Goal: Task Accomplishment & Management: Manage account settings

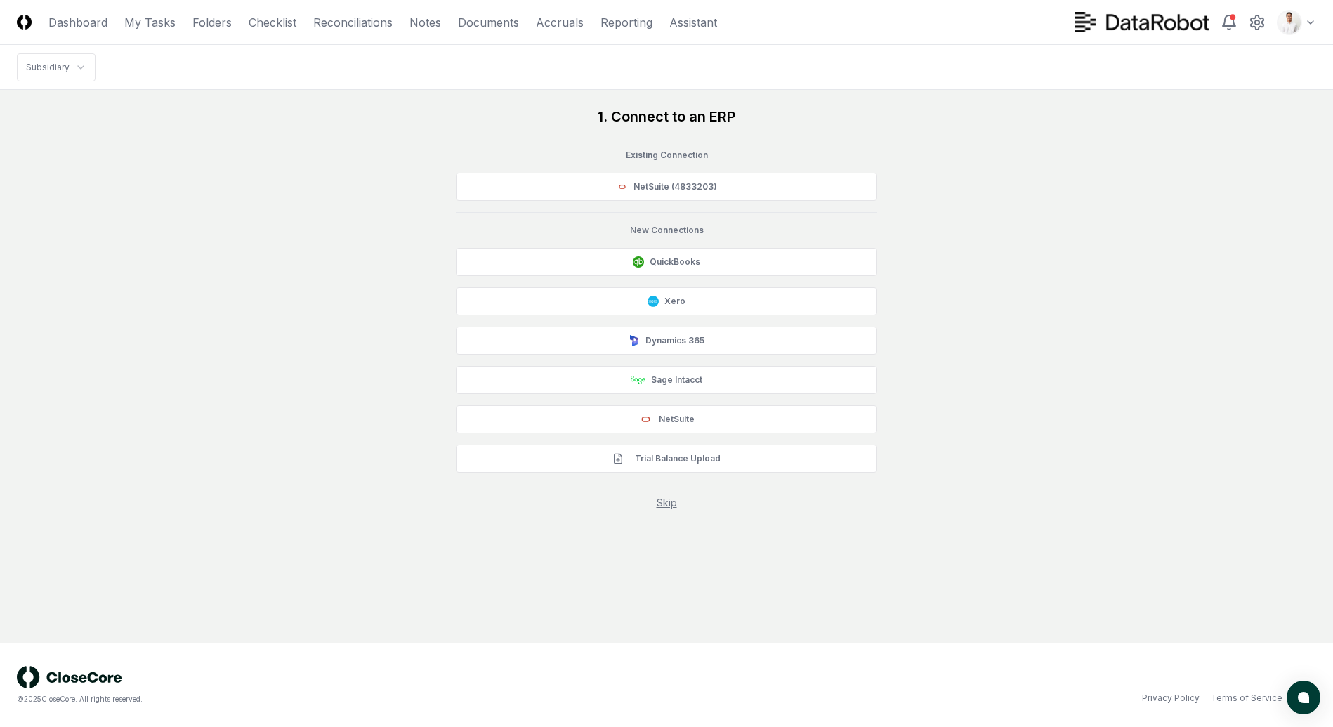
click at [1058, 143] on div "1. Connect to an ERP Existing Connection NetSuite (4833203) New Connections Qui…" at bounding box center [666, 308] width 1299 height 403
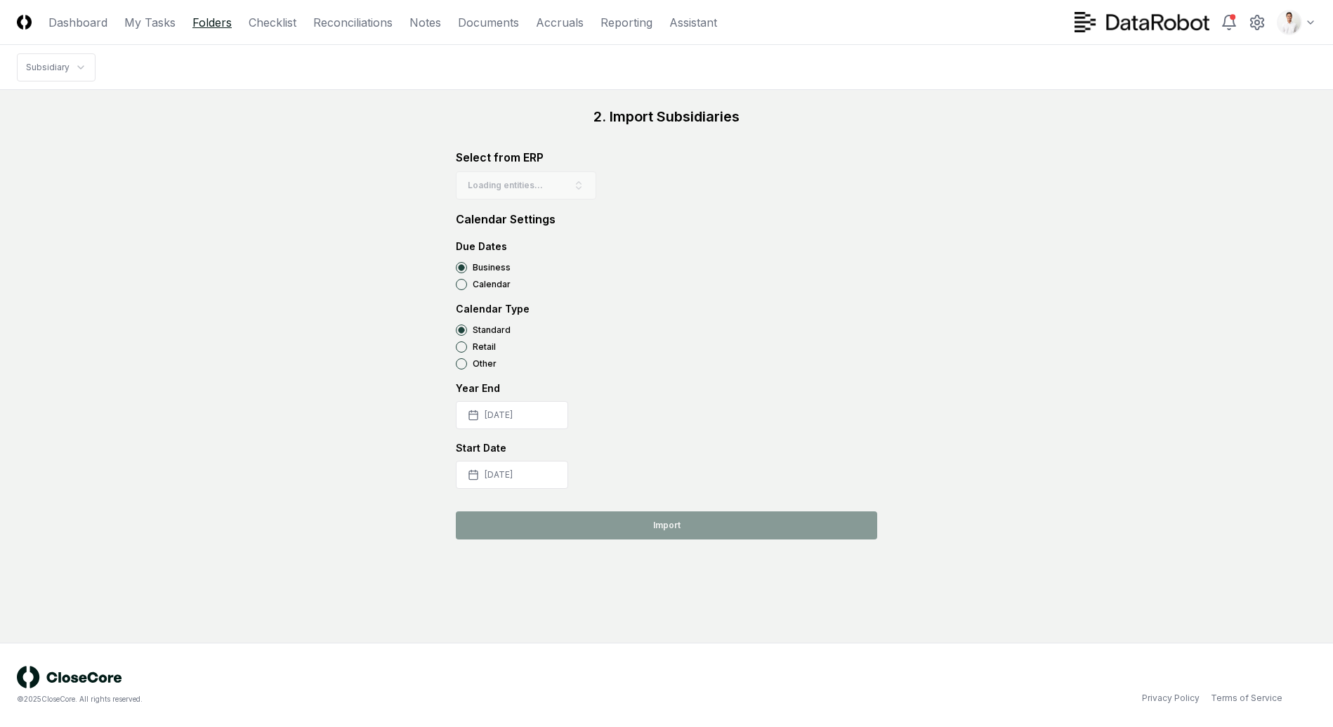
click at [202, 27] on link "Folders" at bounding box center [211, 22] width 39 height 17
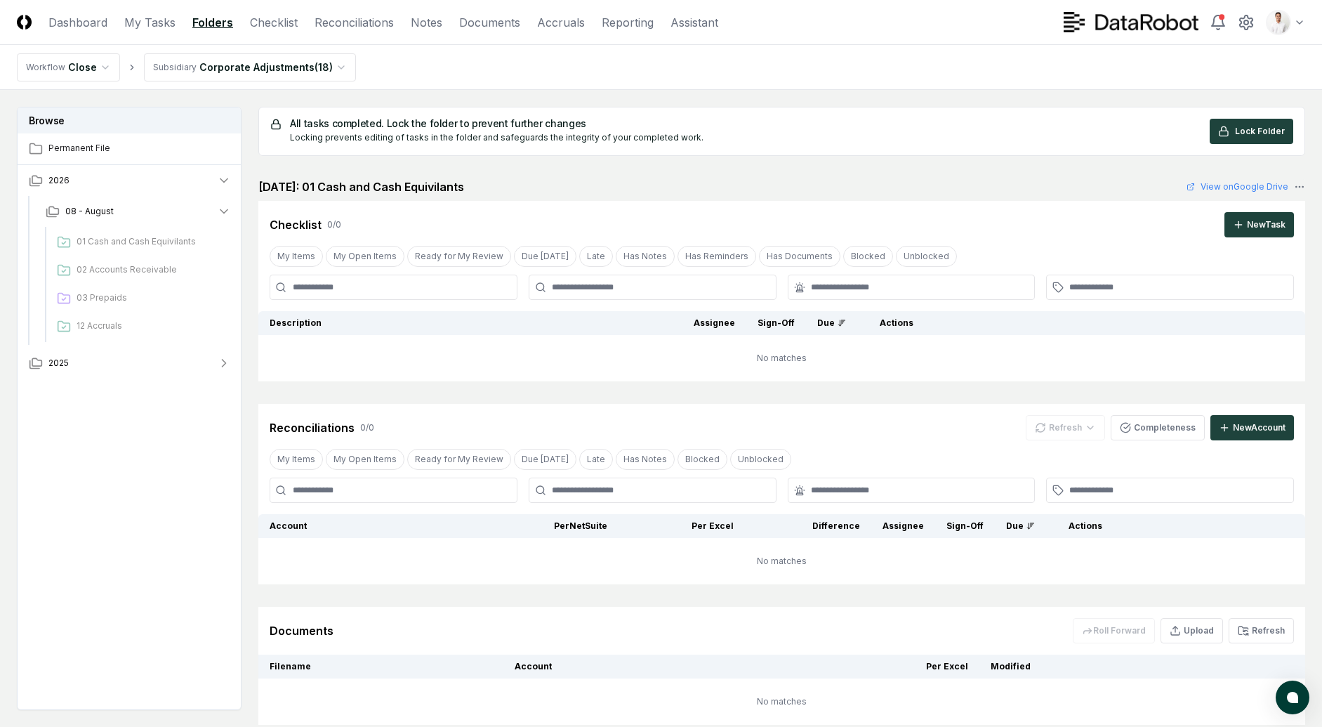
click at [255, 65] on html "CloseCore Dashboard My Tasks Folders Checklist Reconciliations Notes Documents …" at bounding box center [661, 413] width 1322 height 826
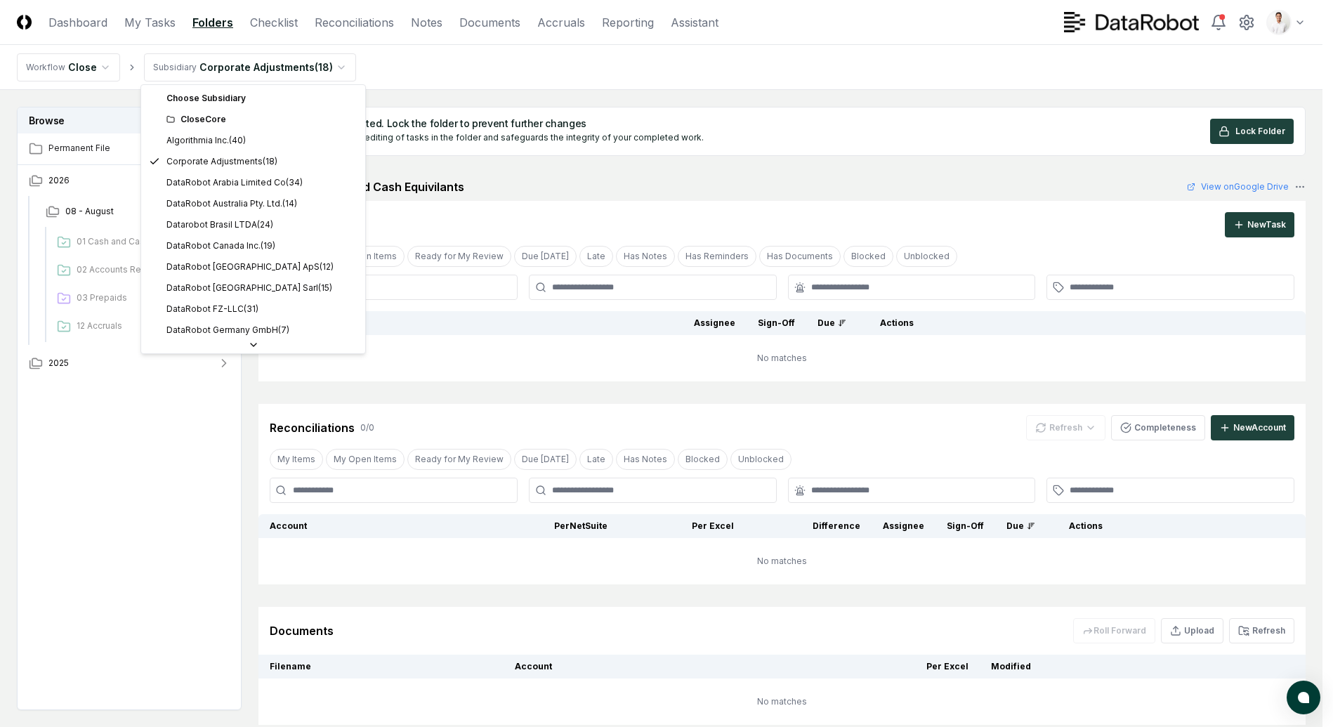
click at [330, 70] on html "CloseCore Dashboard My Tasks Folders Checklist Reconciliations Notes Documents …" at bounding box center [666, 413] width 1333 height 826
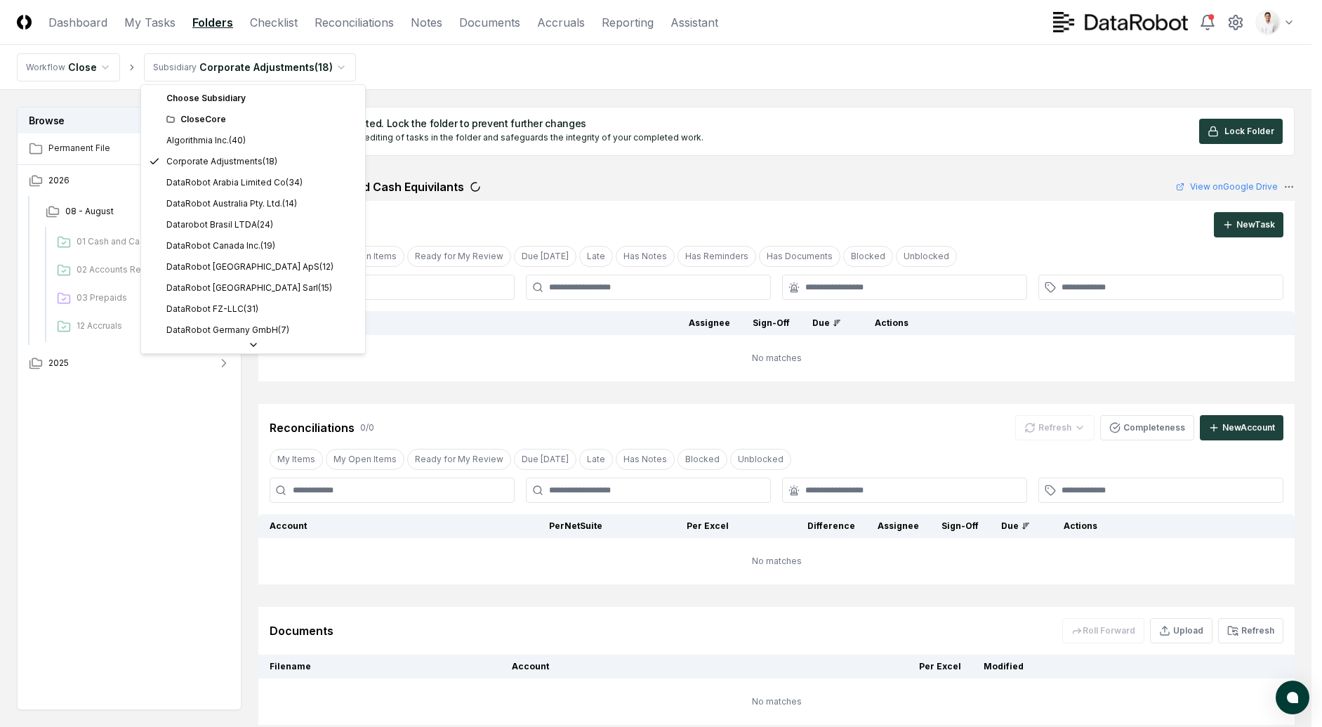
click at [327, 71] on html "CloseCore Dashboard My Tasks Folders Checklist Reconciliations Notes Documents …" at bounding box center [661, 413] width 1322 height 826
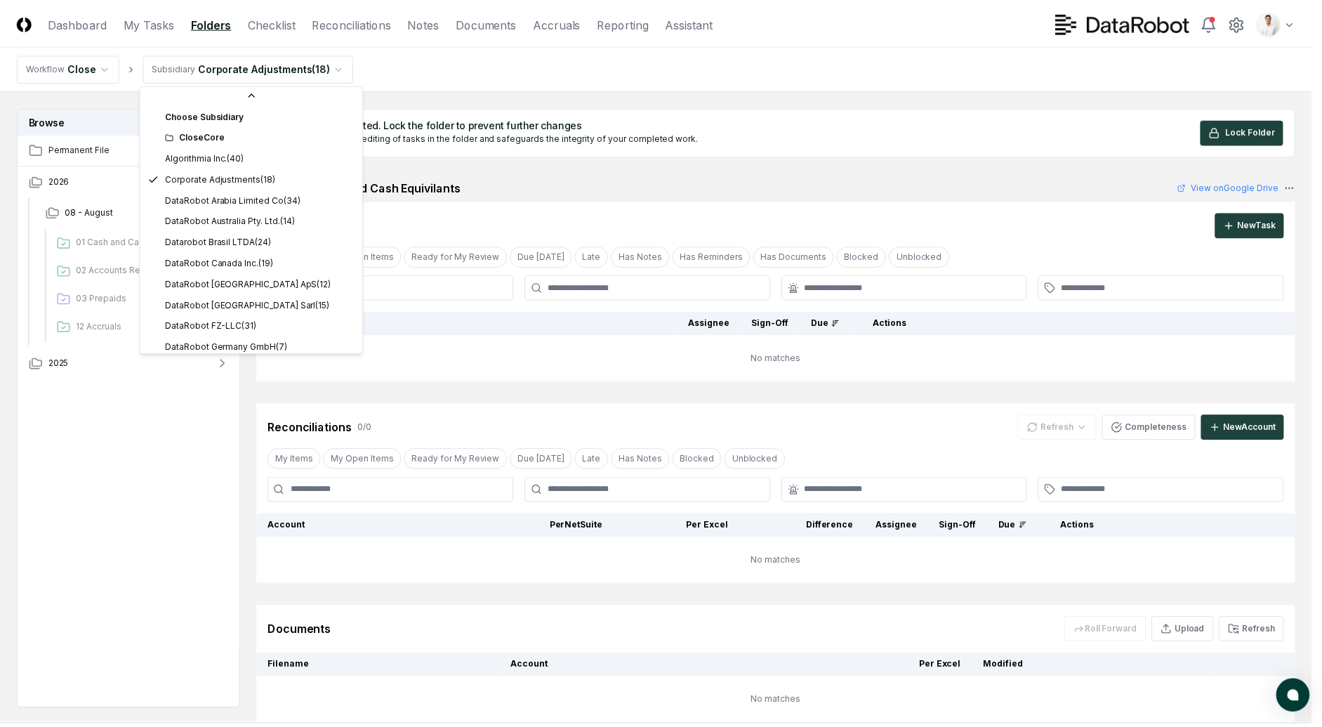
scroll to position [407, 0]
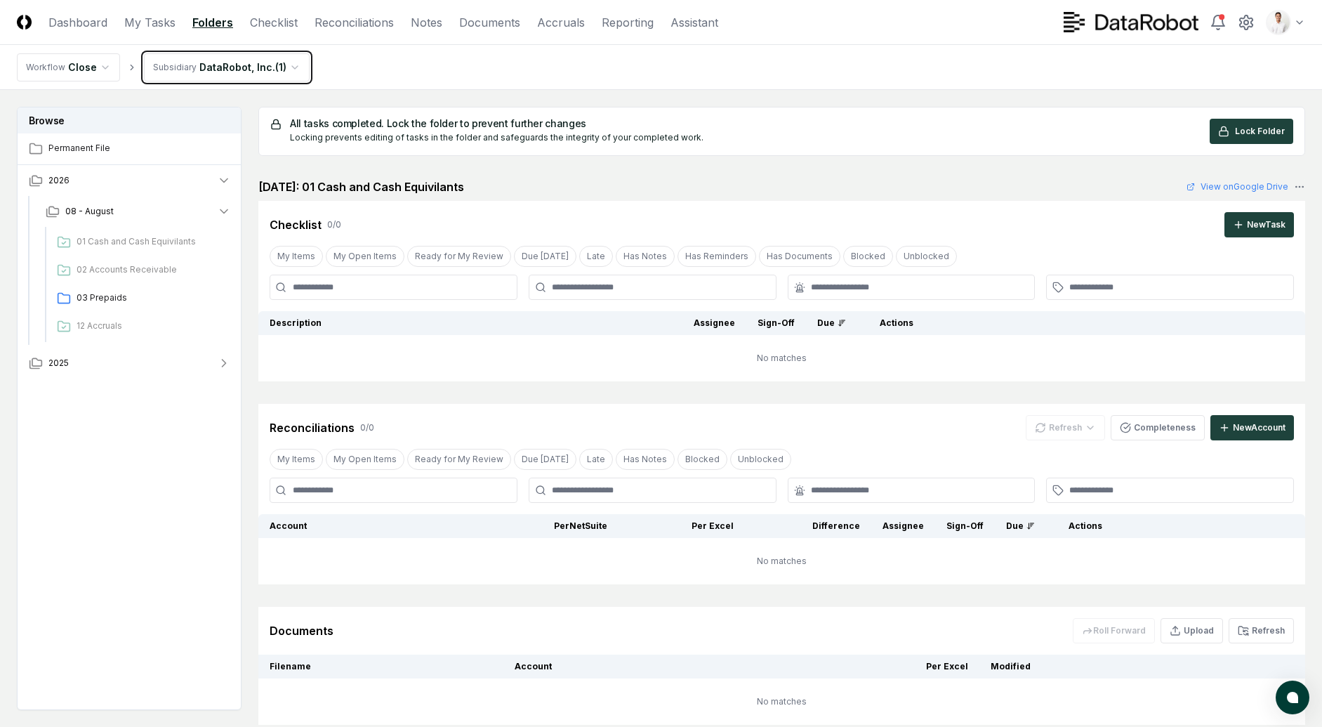
scroll to position [99, 0]
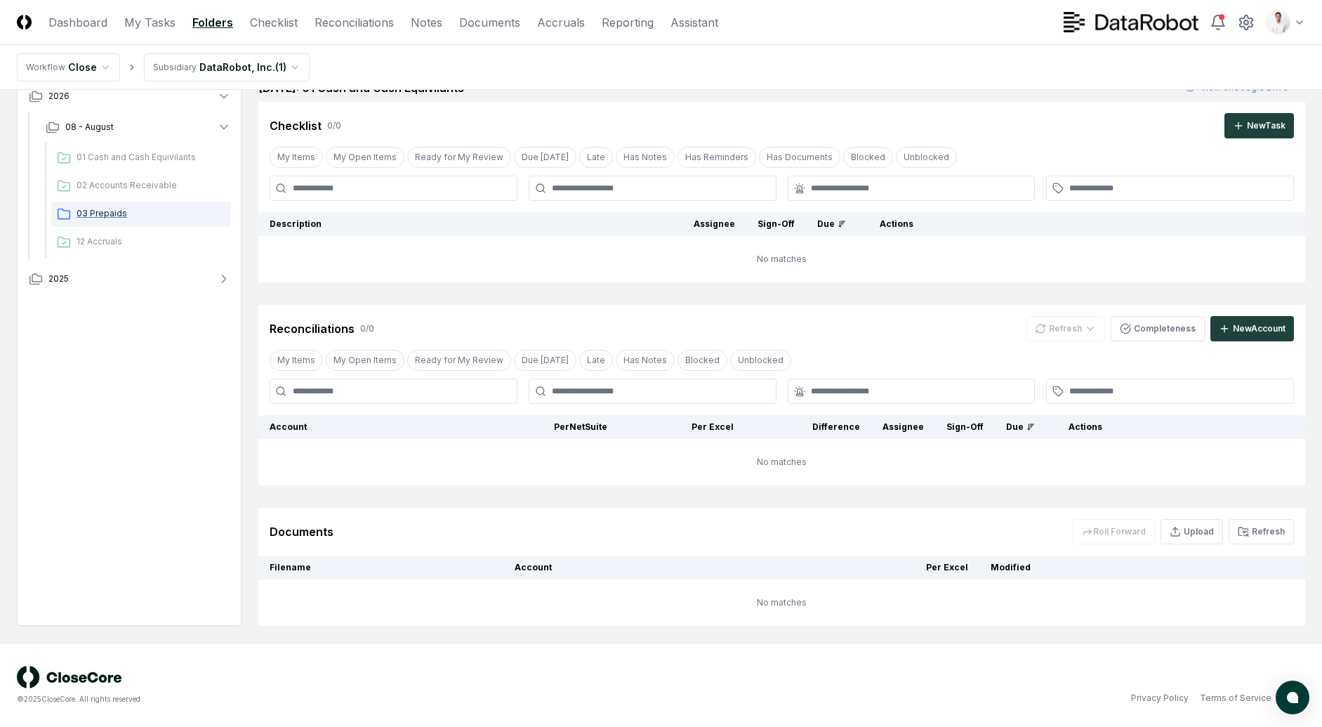
click at [129, 211] on span "03 Prepaids" at bounding box center [151, 213] width 149 height 13
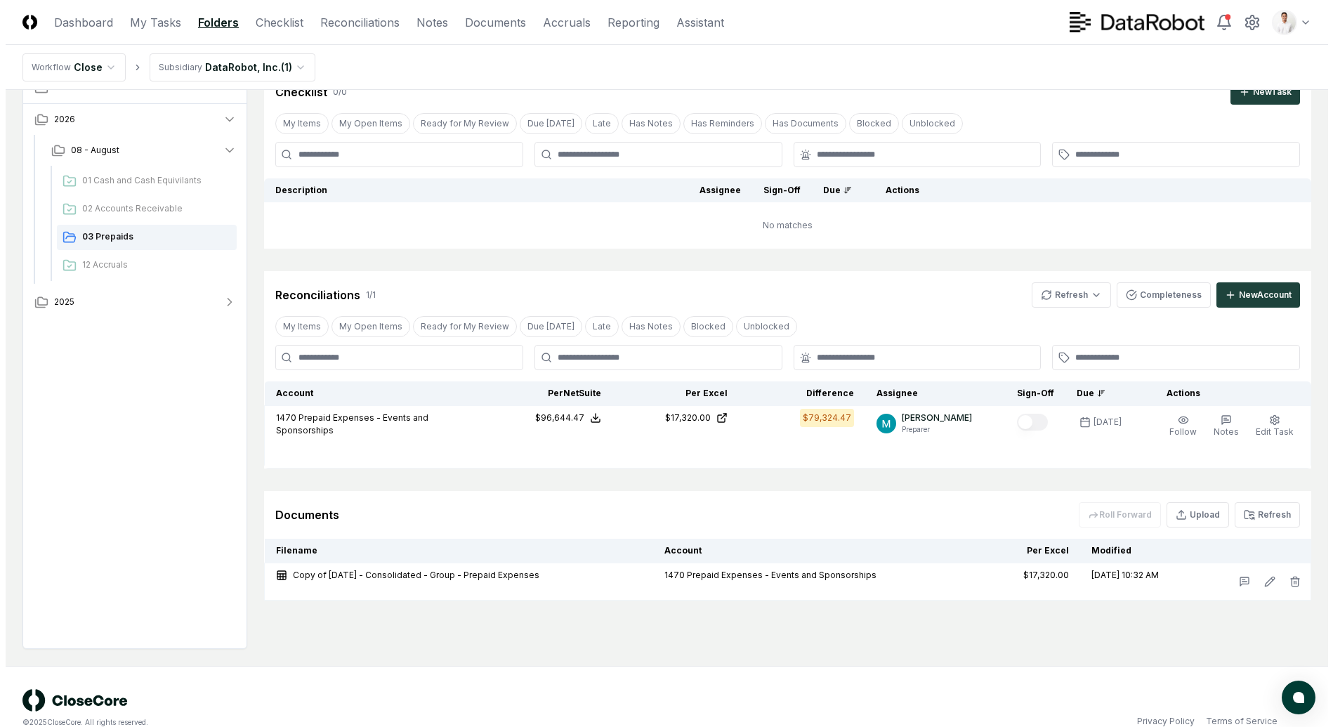
scroll to position [50, 0]
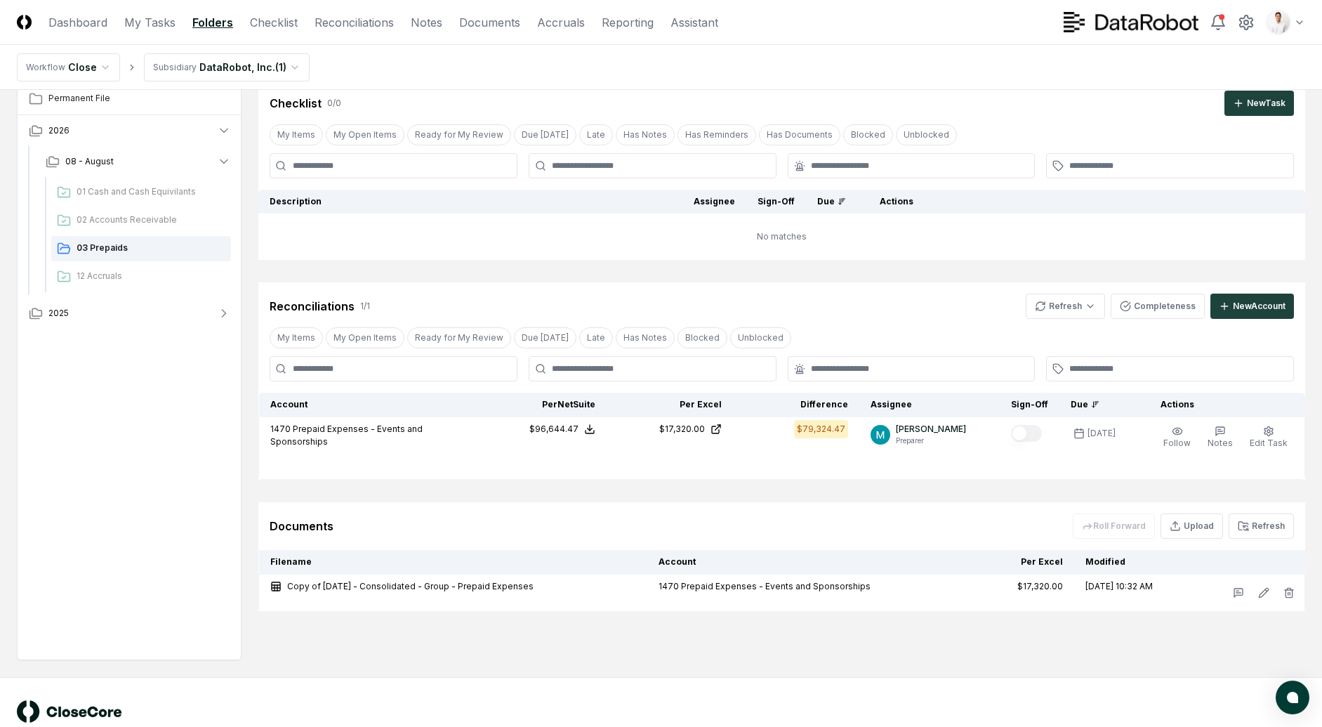
click at [296, 71] on html "CloseCore Dashboard My Tasks Folders Checklist Reconciliations Notes Documents …" at bounding box center [661, 355] width 1322 height 811
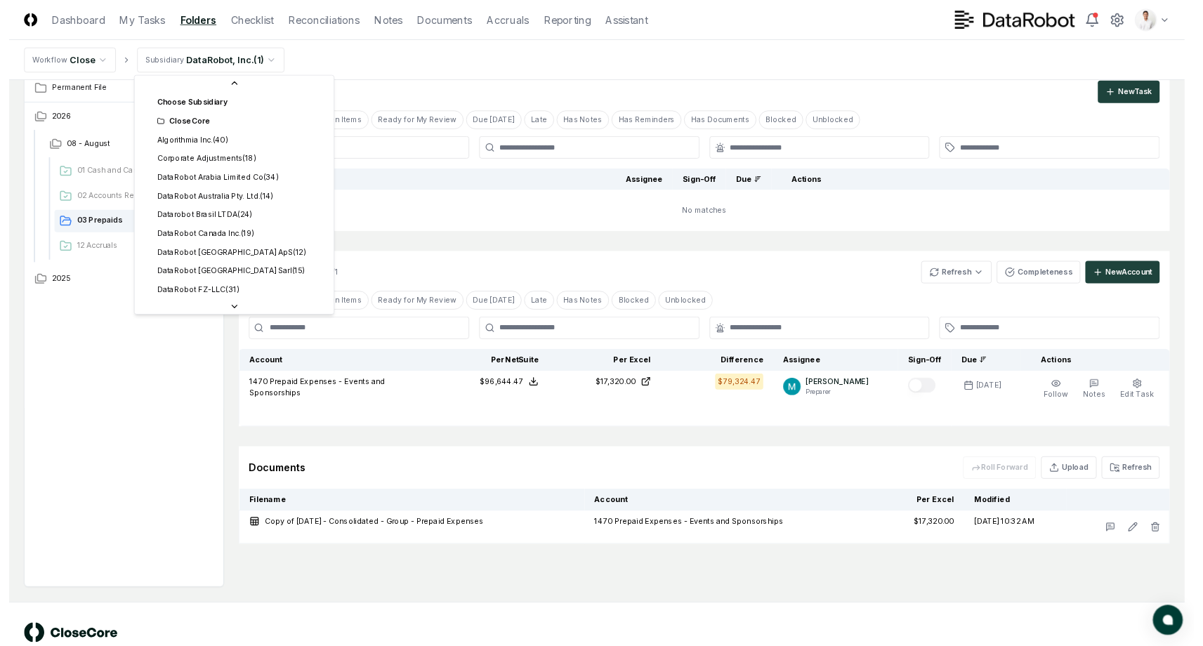
scroll to position [358, 0]
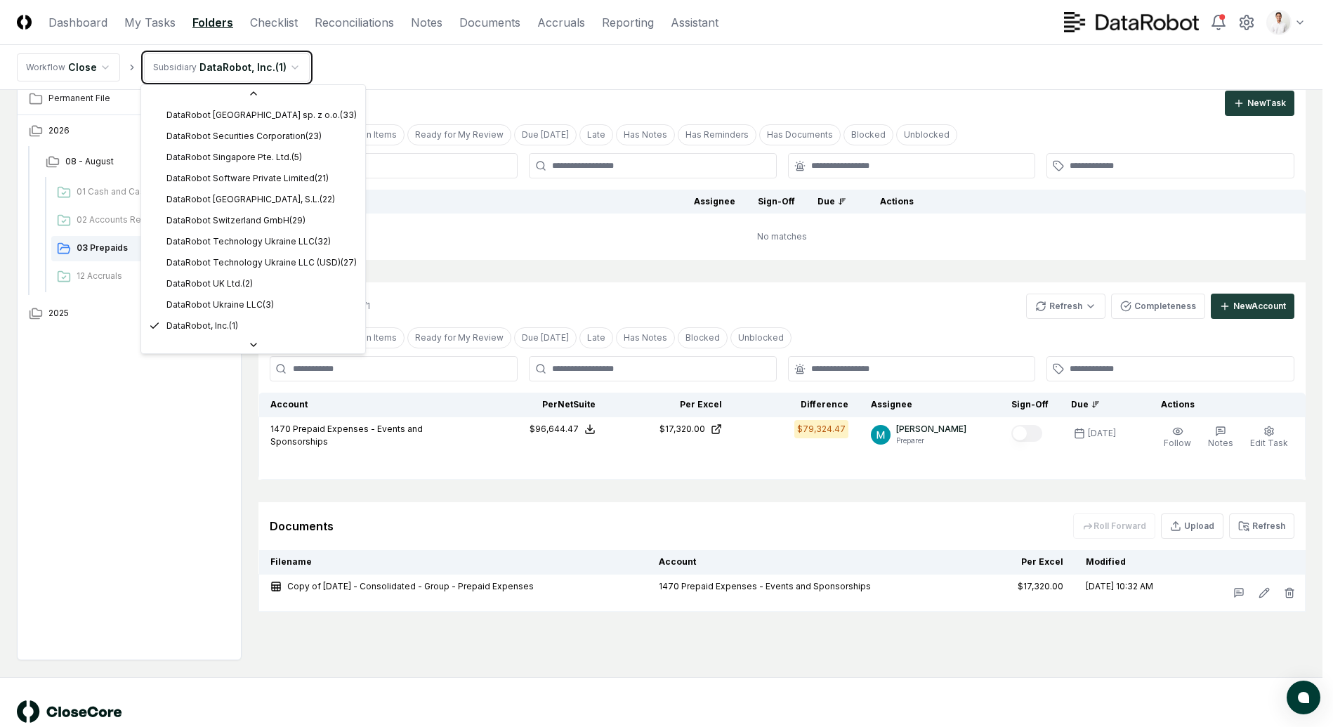
click at [467, 83] on html "CloseCore Dashboard My Tasks Folders Checklist Reconciliations Notes Documents …" at bounding box center [666, 355] width 1333 height 811
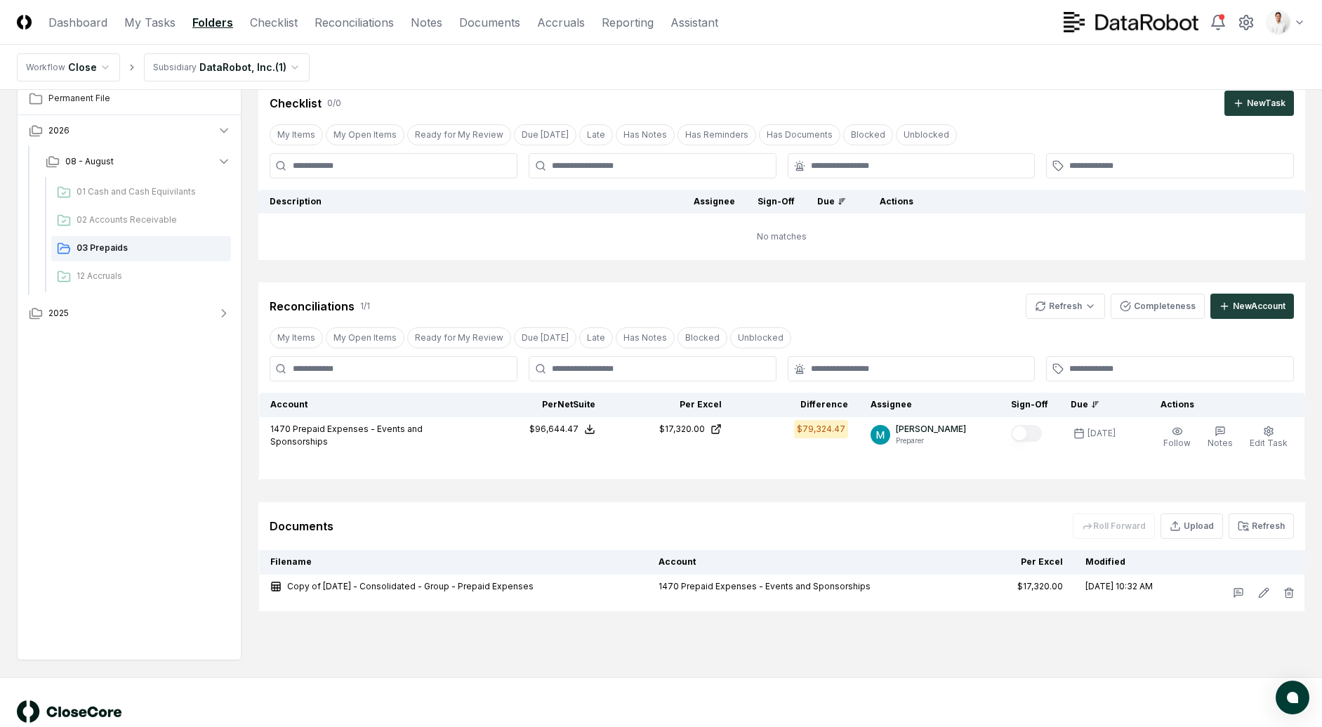
click at [926, 29] on header "CloseCore Dashboard My Tasks Folders Checklist Reconciliations Notes Documents …" at bounding box center [661, 22] width 1322 height 45
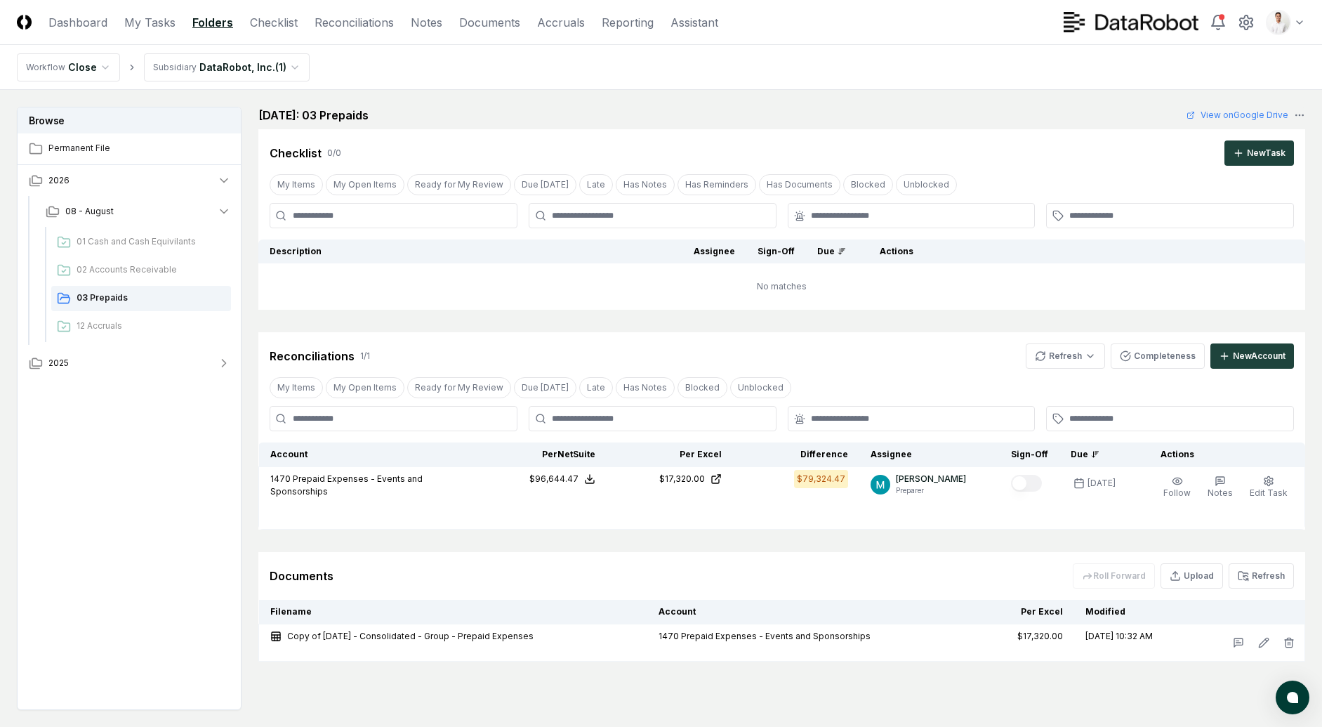
scroll to position [50, 0]
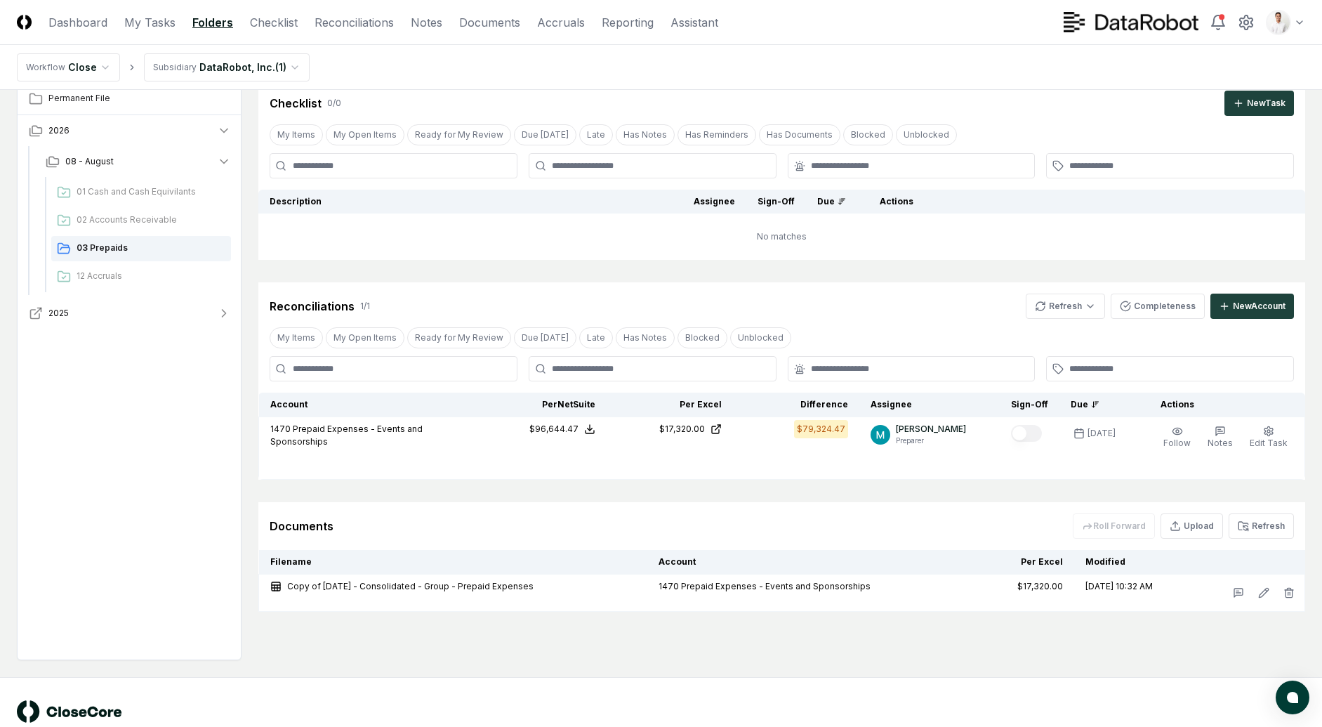
click at [155, 303] on button "2025" at bounding box center [130, 313] width 225 height 31
click at [131, 338] on button "08 - August" at bounding box center [138, 344] width 208 height 31
click at [69, 349] on span "08 - August" at bounding box center [89, 344] width 48 height 13
click at [521, 58] on nav "Workflow Close Subsidiary DataRobot, Inc. ( 1 )" at bounding box center [661, 67] width 1322 height 45
click at [318, 25] on link "Reconciliations" at bounding box center [354, 22] width 79 height 17
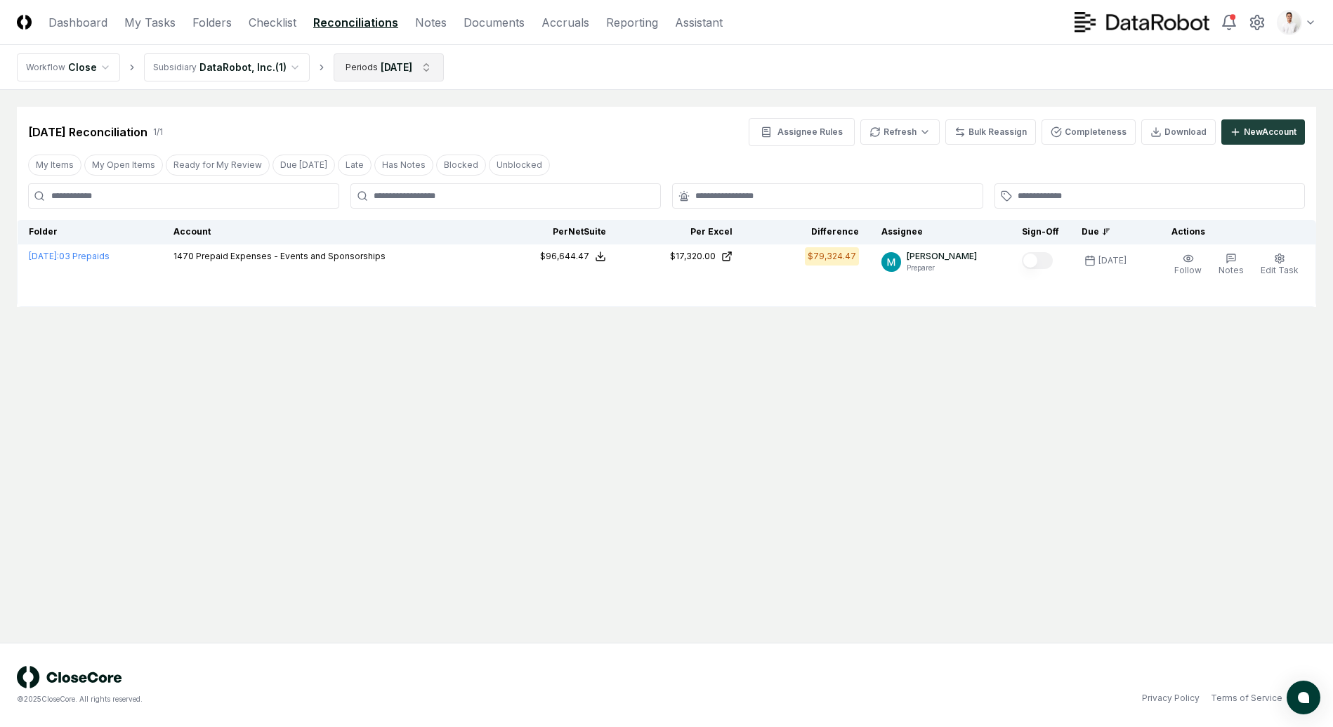
click at [412, 74] on html "CloseCore Dashboard My Tasks Folders Checklist Reconciliations Notes Documents …" at bounding box center [666, 363] width 1333 height 727
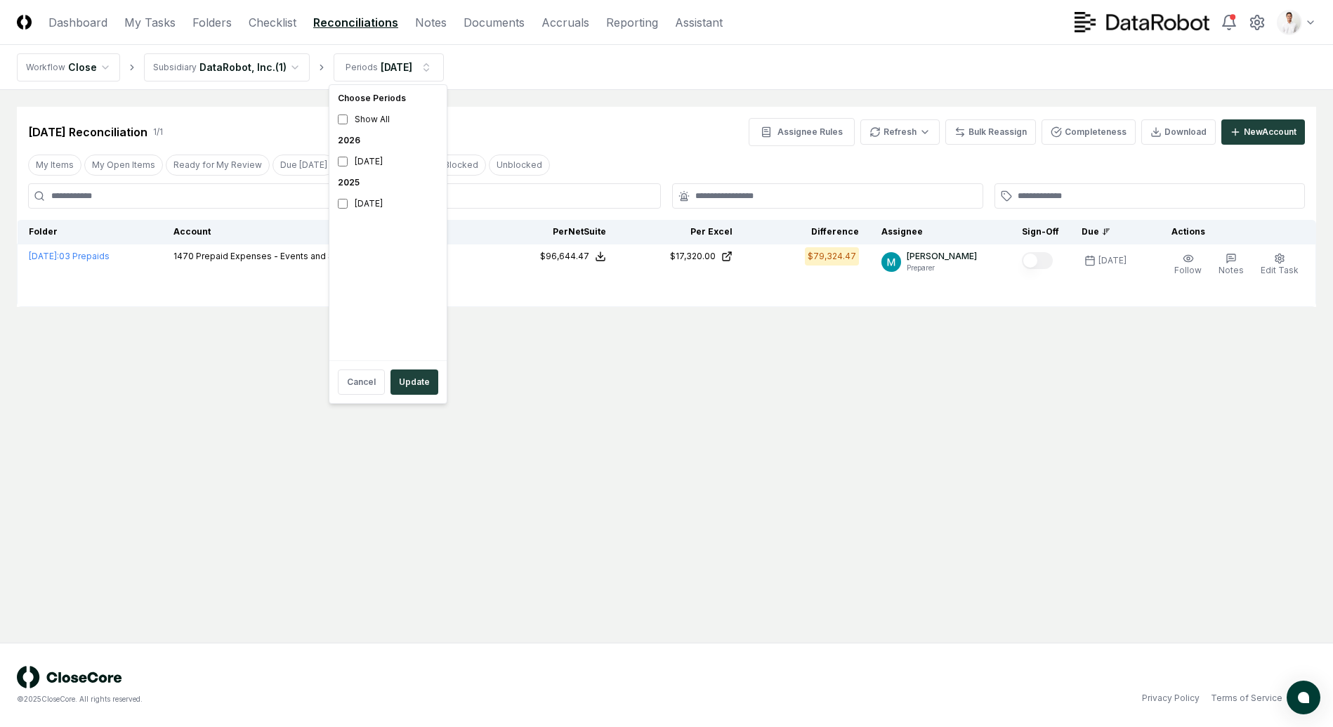
click at [602, 98] on html "CloseCore Dashboard My Tasks Folders Checklist Reconciliations Notes Documents …" at bounding box center [666, 363] width 1333 height 727
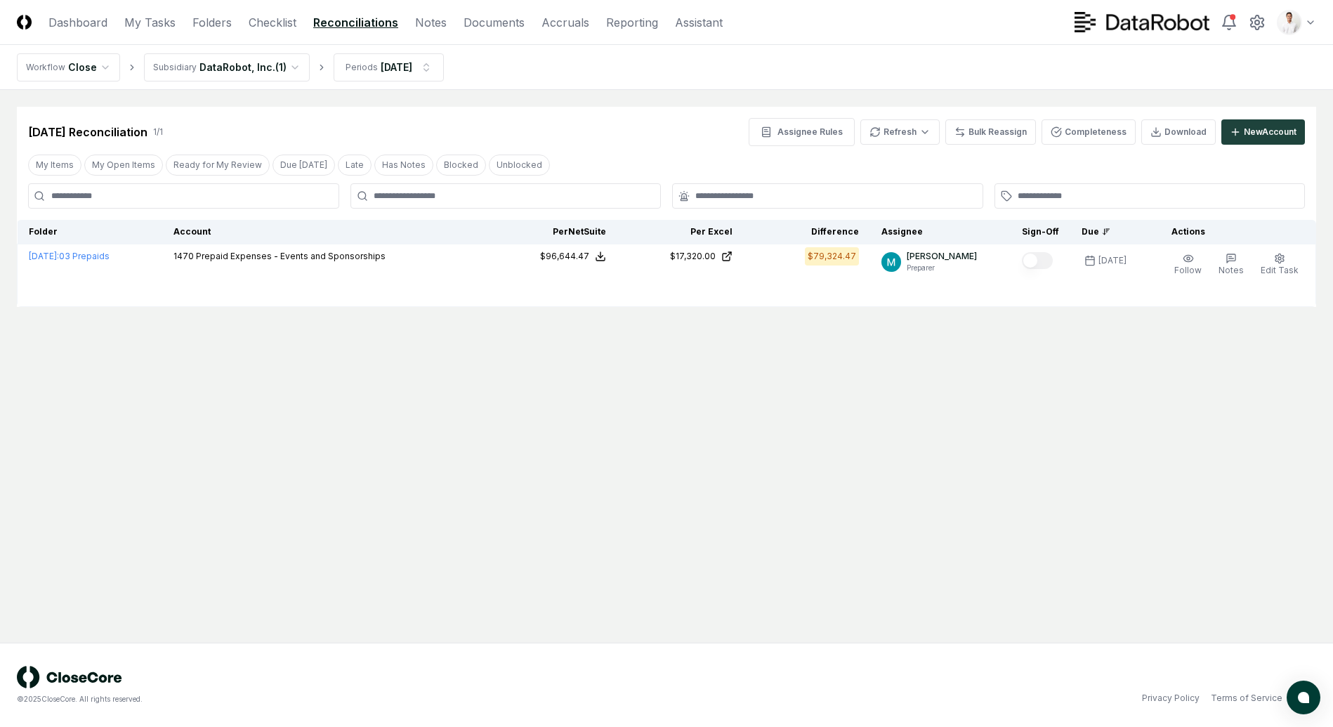
click at [240, 81] on nav "Workflow Close Subsidiary DataRobot, Inc. ( 1 ) Periods Aug 2026" at bounding box center [666, 67] width 1333 height 45
click at [241, 78] on html "CloseCore Dashboard My Tasks Folders Checklist Reconciliations Notes Documents …" at bounding box center [666, 363] width 1333 height 727
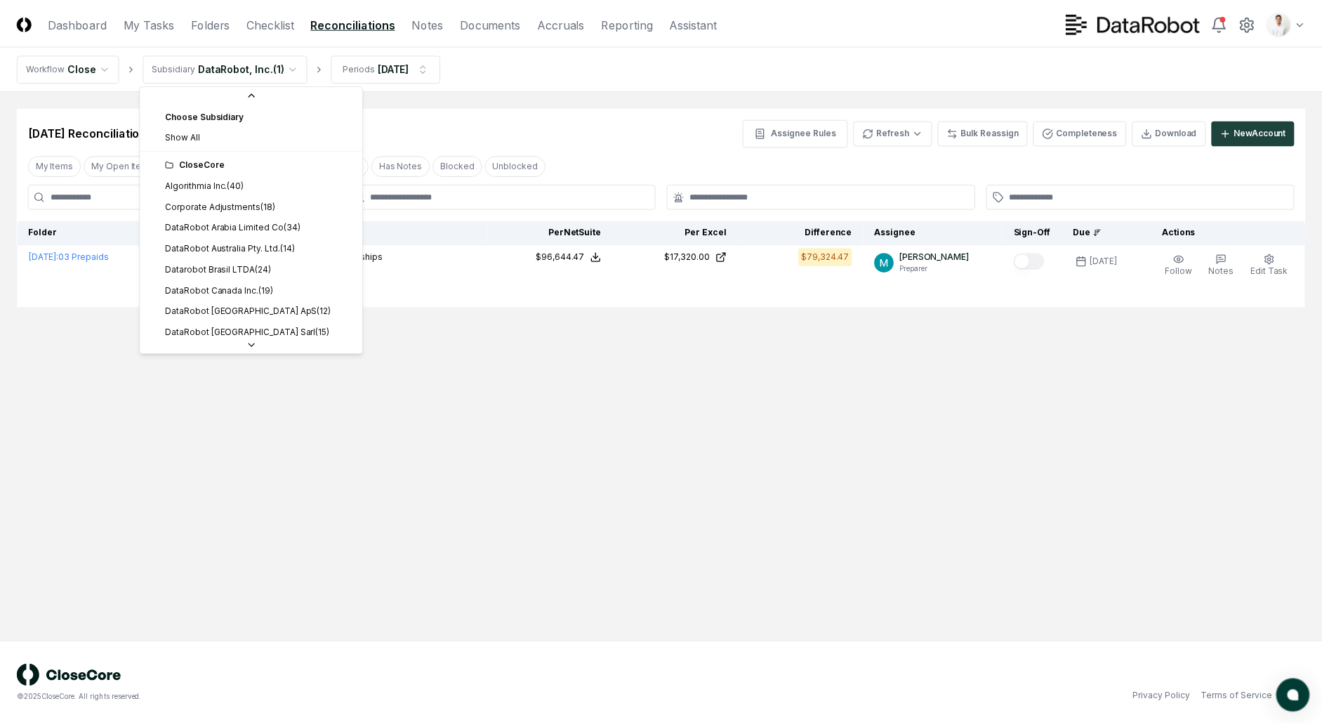
scroll to position [386, 0]
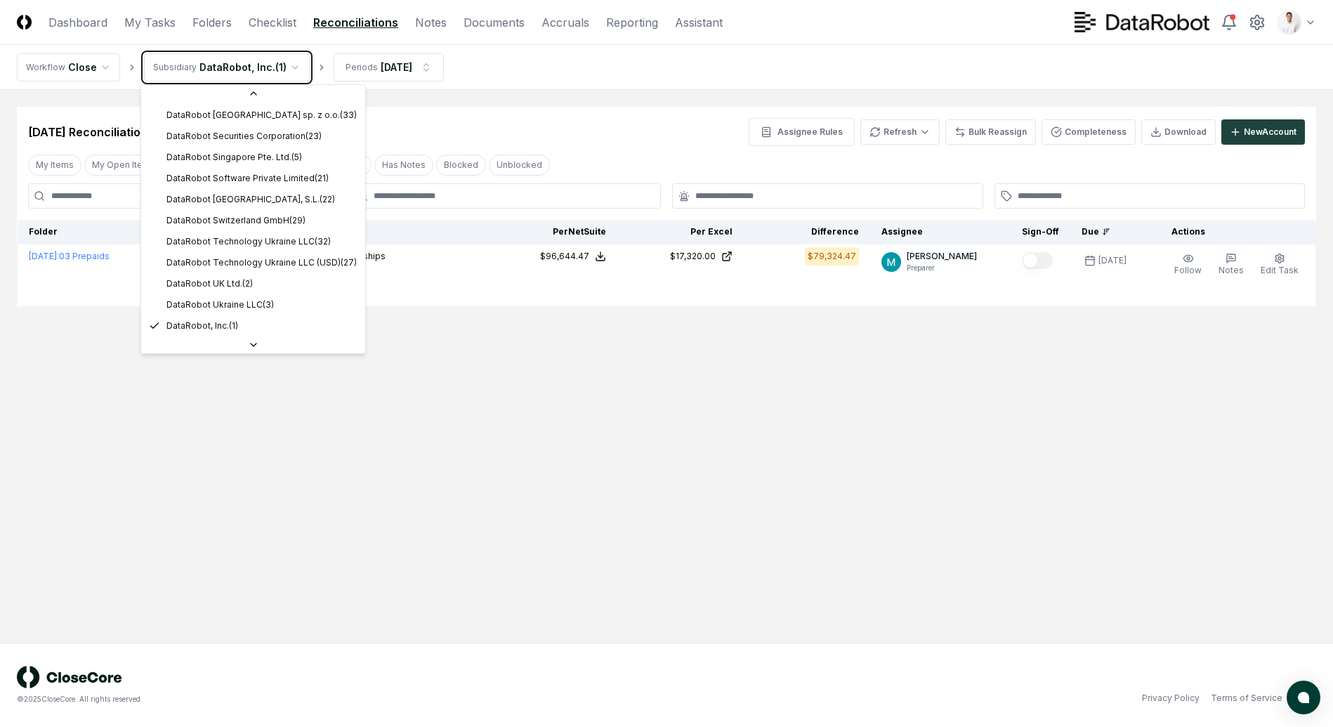
click at [241, 78] on html "CloseCore Dashboard My Tasks Folders Checklist Reconciliations Notes Documents …" at bounding box center [666, 363] width 1333 height 727
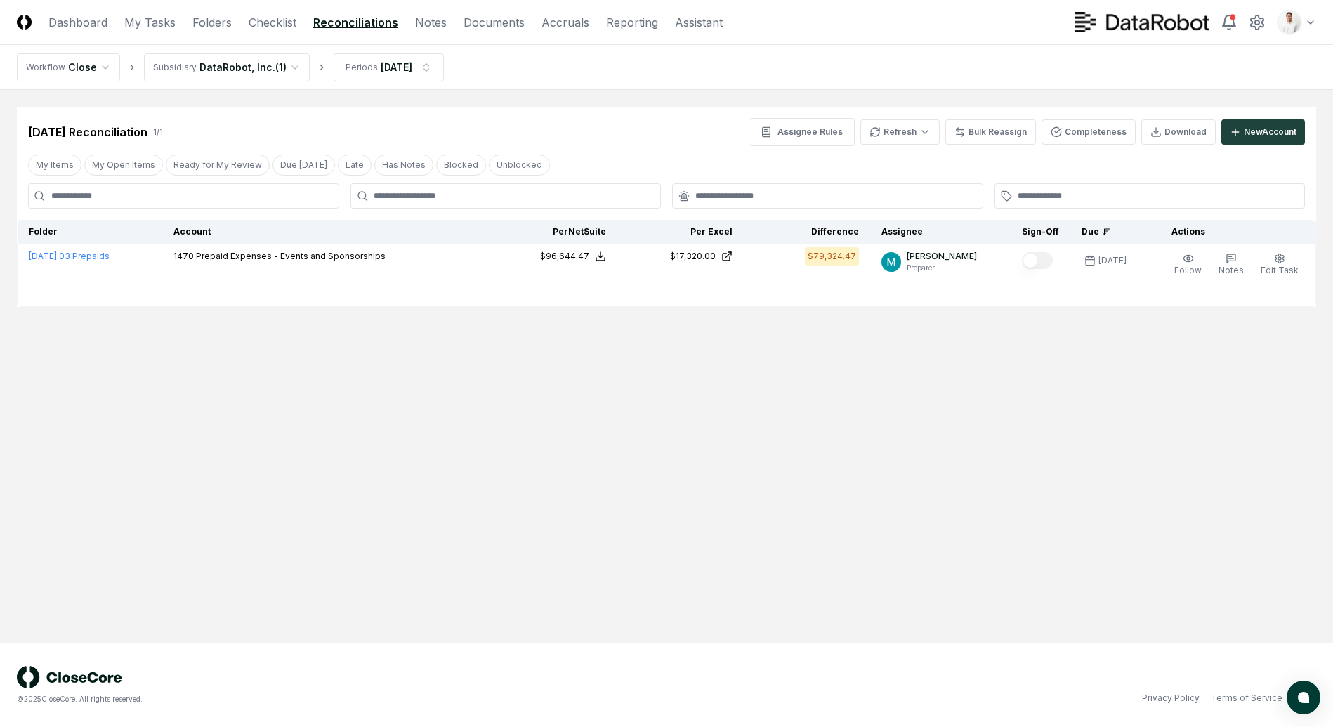
click at [468, 116] on div "Aug 2026 Reconciliation 1 / 1 Assignee Rules Refresh Bulk Reassign Completeness…" at bounding box center [666, 126] width 1299 height 39
click at [374, 73] on html "CloseCore Dashboard My Tasks Folders Checklist Reconciliations Notes Documents …" at bounding box center [666, 363] width 1333 height 727
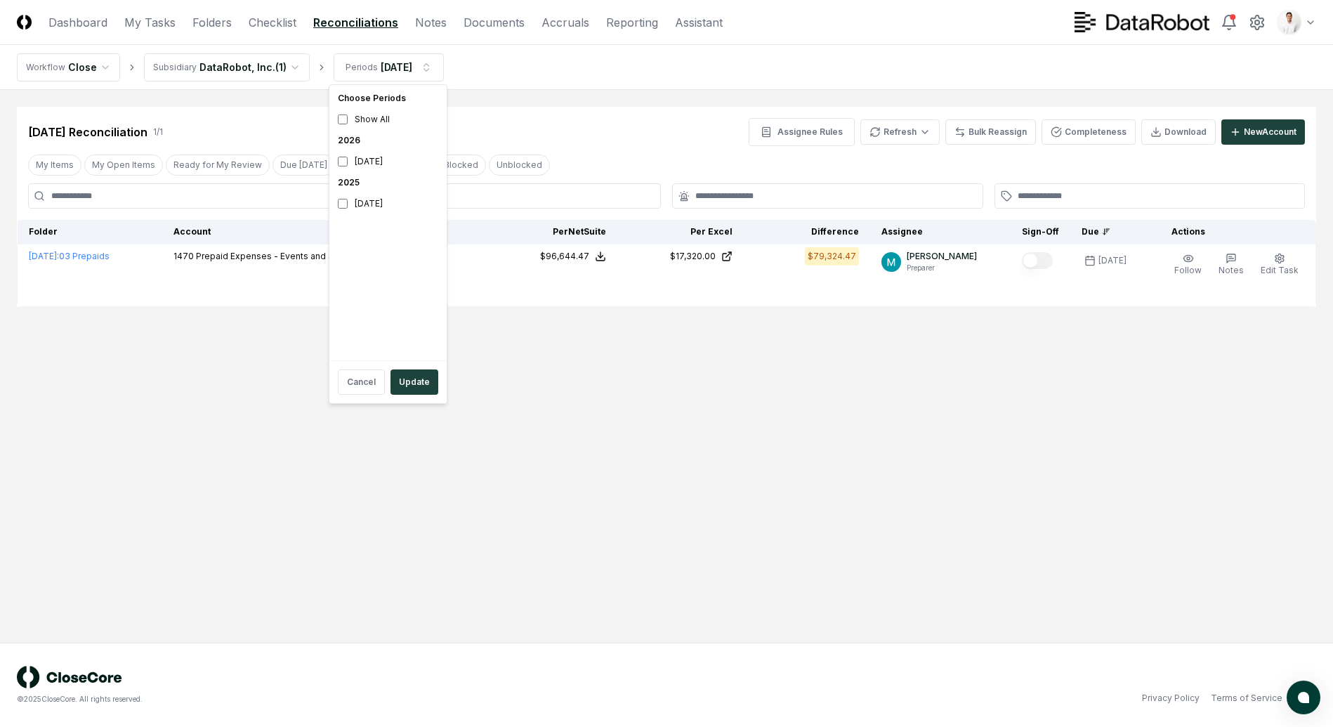
click at [556, 85] on html "CloseCore Dashboard My Tasks Folders Checklist Reconciliations Notes Documents …" at bounding box center [666, 363] width 1333 height 727
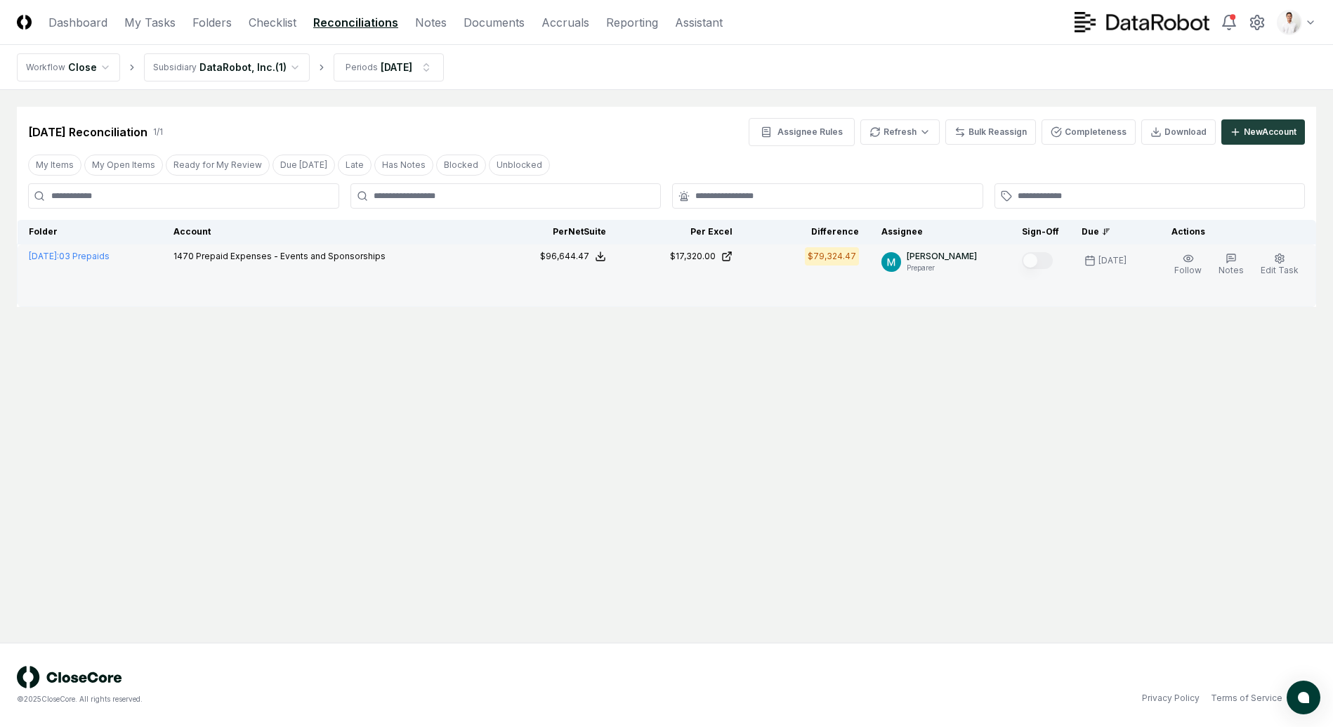
click at [1018, 291] on td at bounding box center [1041, 275] width 60 height 63
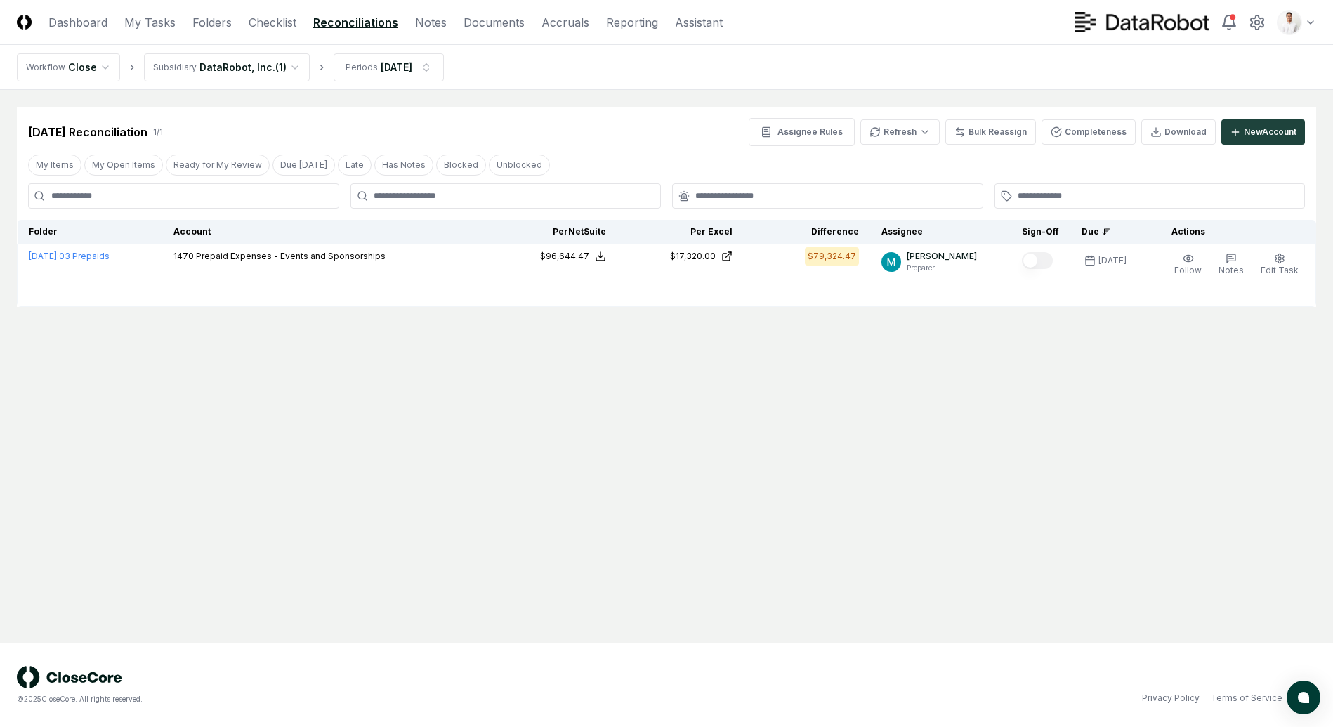
click at [888, 74] on nav "Workflow Close Subsidiary DataRobot, Inc. ( 1 ) Periods Aug 2026" at bounding box center [666, 67] width 1333 height 45
click at [827, 80] on nav "Workflow Close Subsidiary DataRobot, Inc. ( 1 ) Periods Aug 2026" at bounding box center [666, 67] width 1333 height 45
click at [213, 28] on link "Folders" at bounding box center [211, 22] width 39 height 17
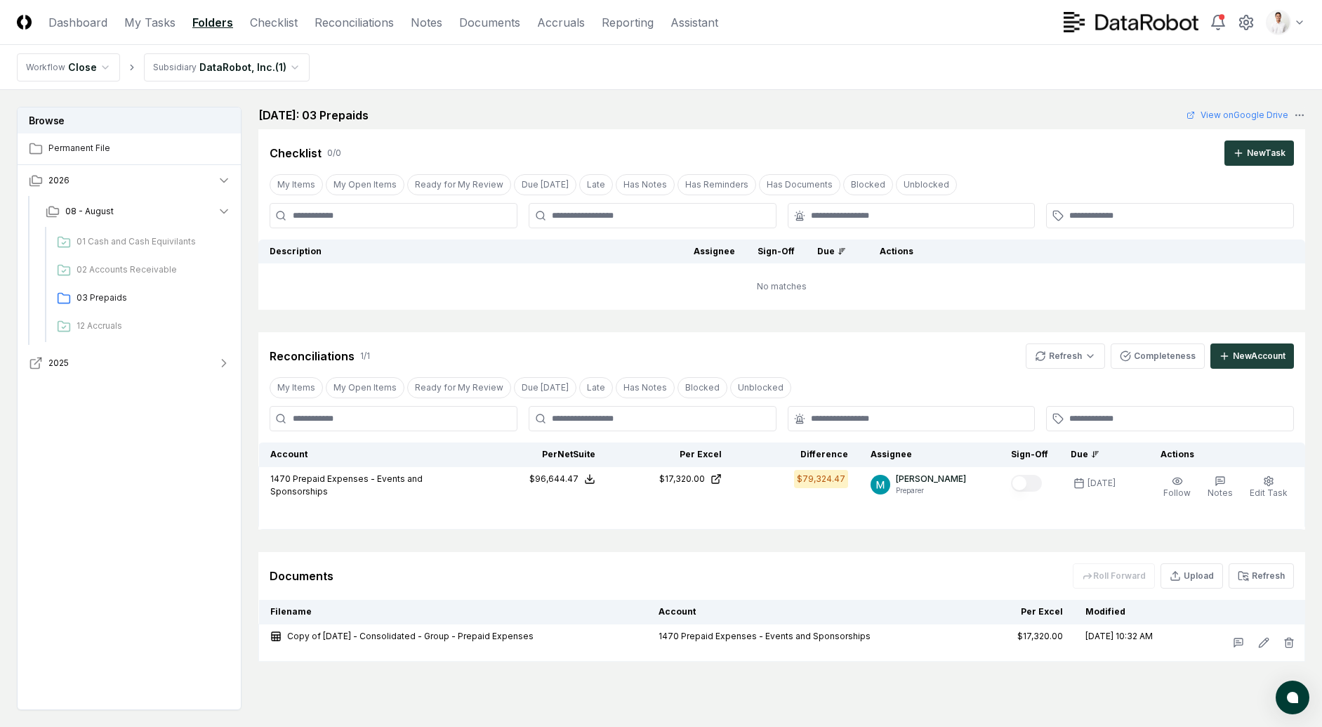
click at [64, 357] on span "2025" at bounding box center [58, 363] width 20 height 13
click at [81, 395] on span "08 - August" at bounding box center [89, 394] width 48 height 13
click at [532, 294] on td "No matches" at bounding box center [781, 286] width 1047 height 46
click at [600, 332] on div "Reconciliations 1 / 1 Refresh Completeness New Account" at bounding box center [781, 350] width 1047 height 37
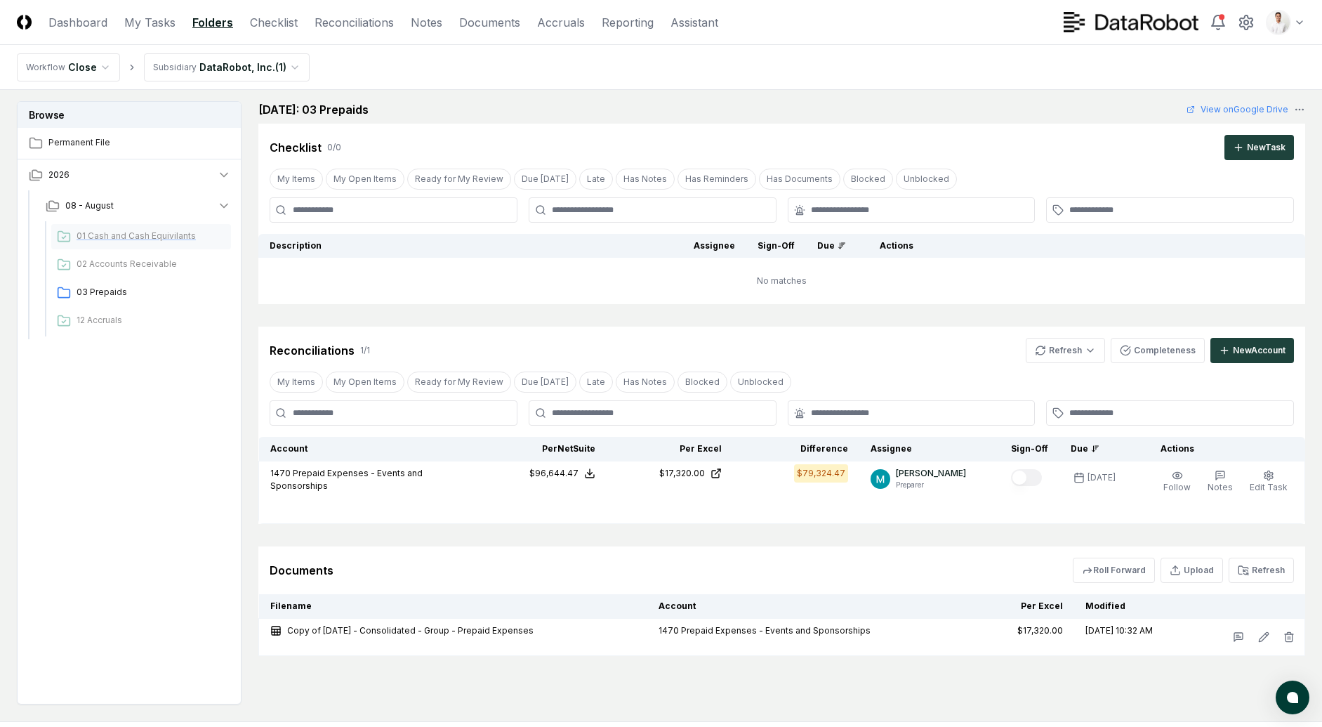
click at [169, 242] on div "01 Cash and Cash Equivilants" at bounding box center [141, 236] width 180 height 25
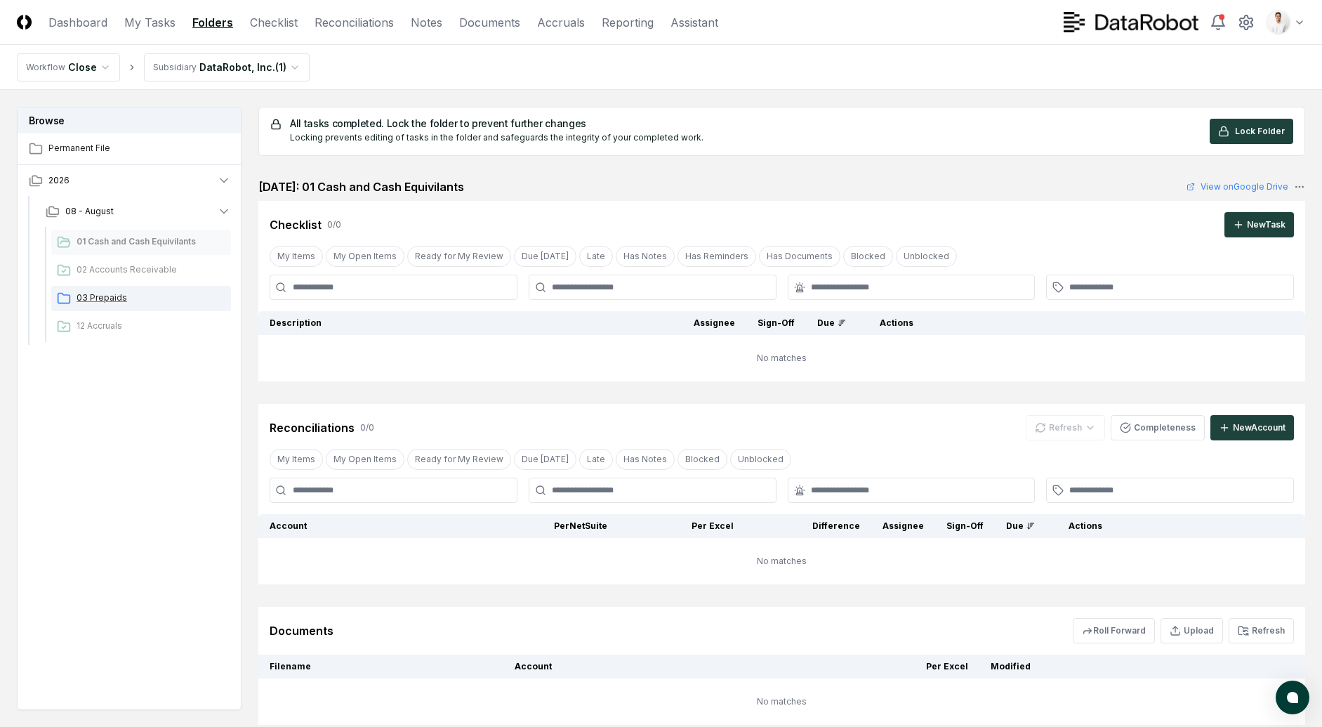
click at [124, 295] on span "03 Prepaids" at bounding box center [151, 297] width 149 height 13
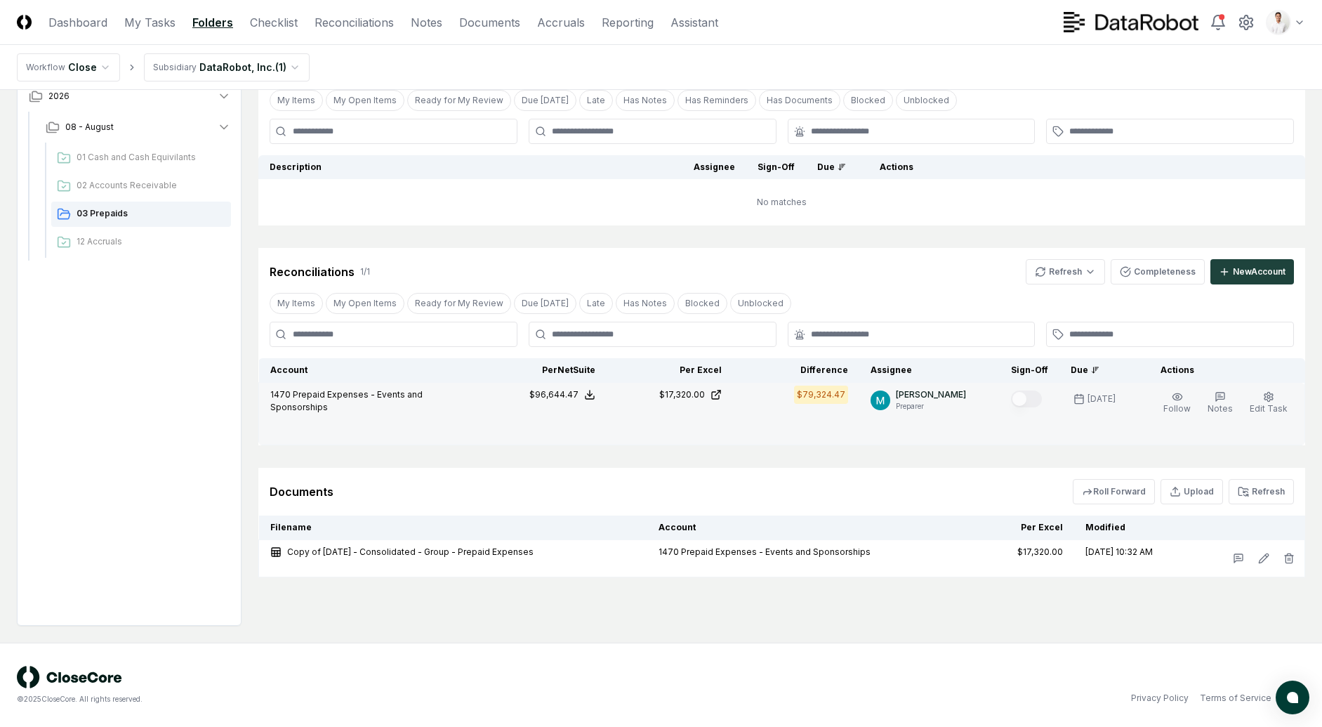
scroll to position [84, 0]
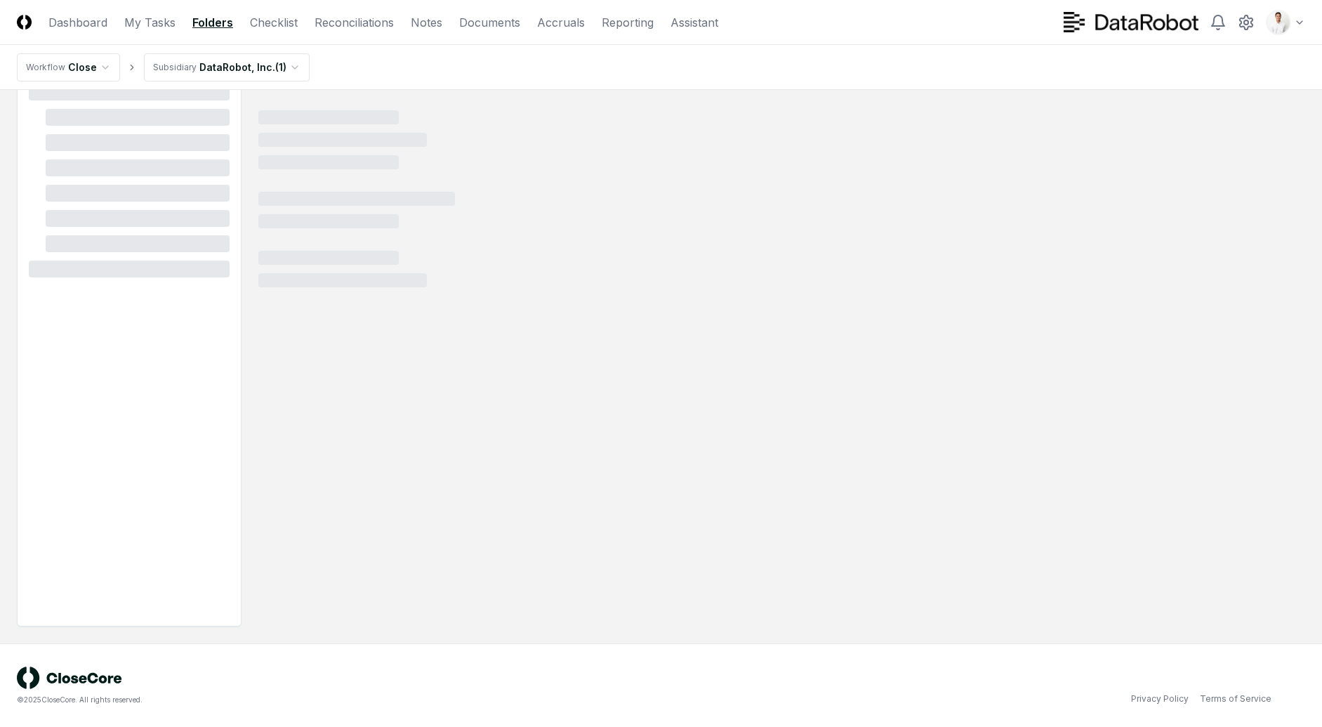
scroll to position [84, 0]
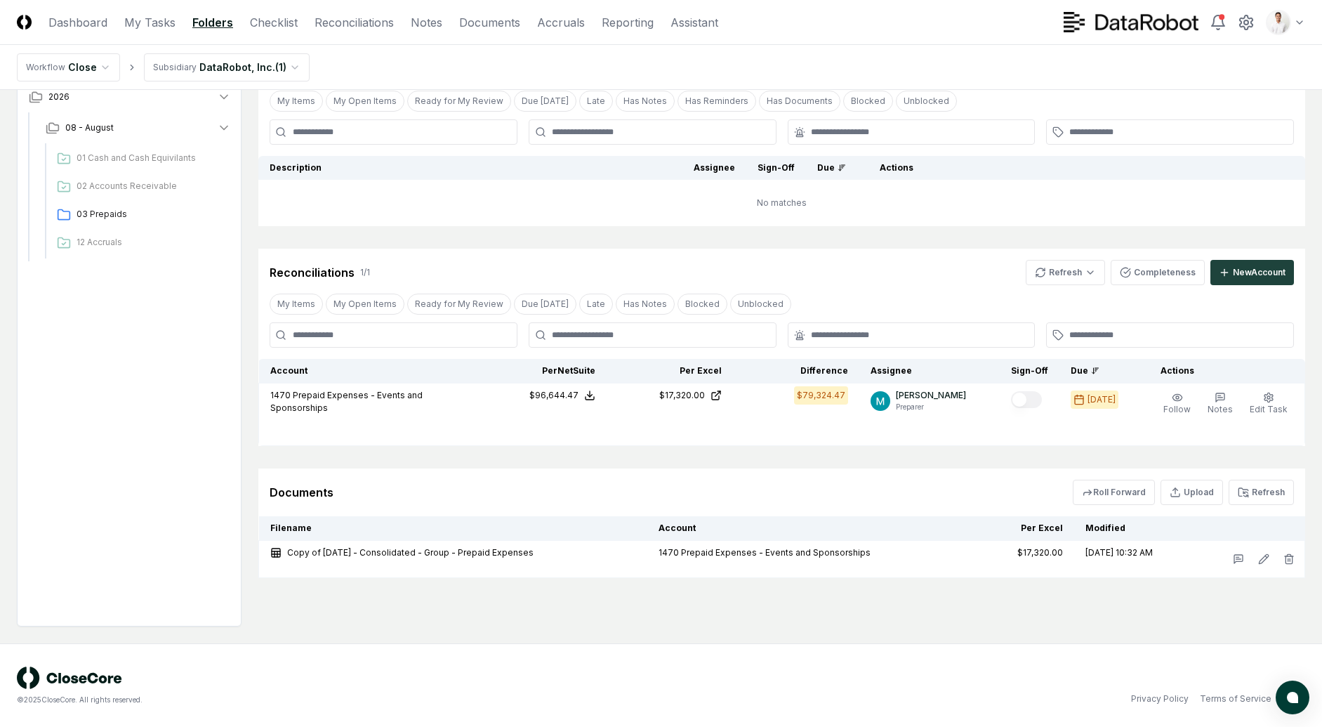
click at [577, 230] on div "Cancel Reassign August 2025: 03 Prepaids View on Google Drive Checklist 0 / 0 N…" at bounding box center [781, 300] width 1047 height 555
click at [1068, 270] on html "CloseCore Dashboard My Tasks Folders Checklist Reconciliations Notes Documents …" at bounding box center [661, 321] width 1322 height 811
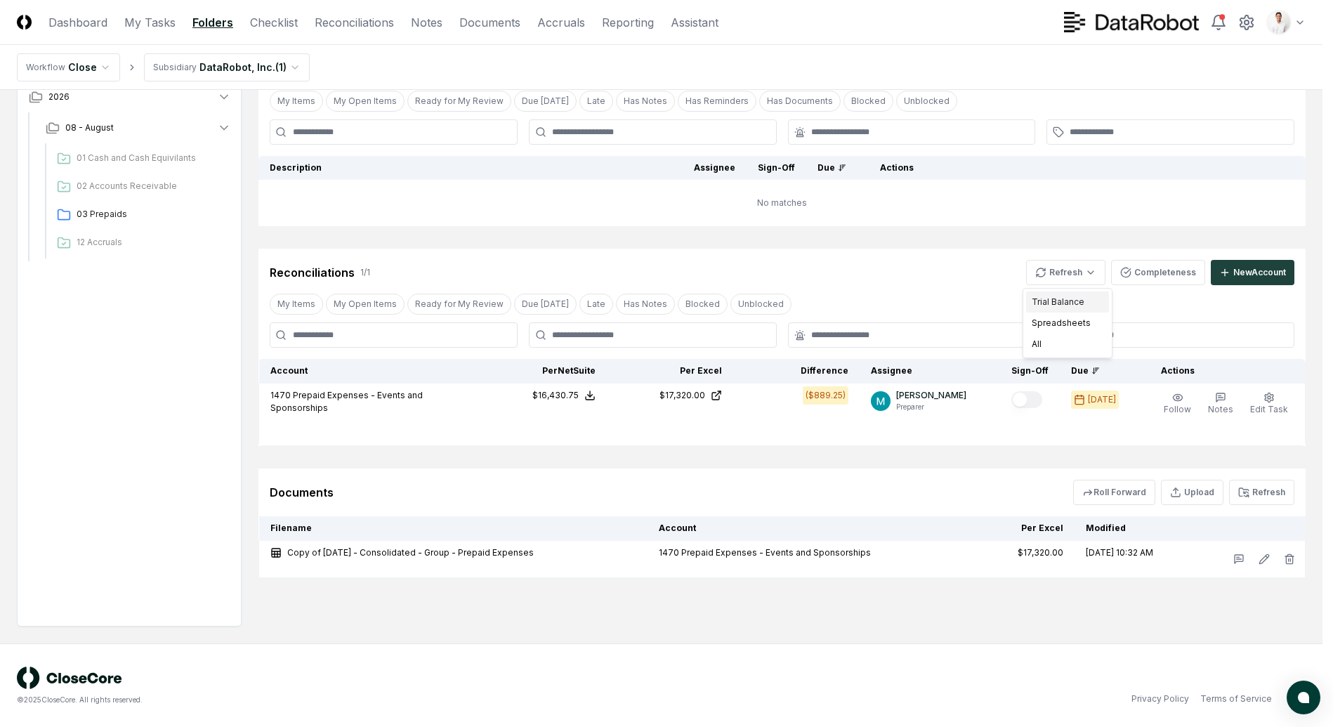
click at [1058, 298] on div "Trial Balance" at bounding box center [1067, 301] width 83 height 21
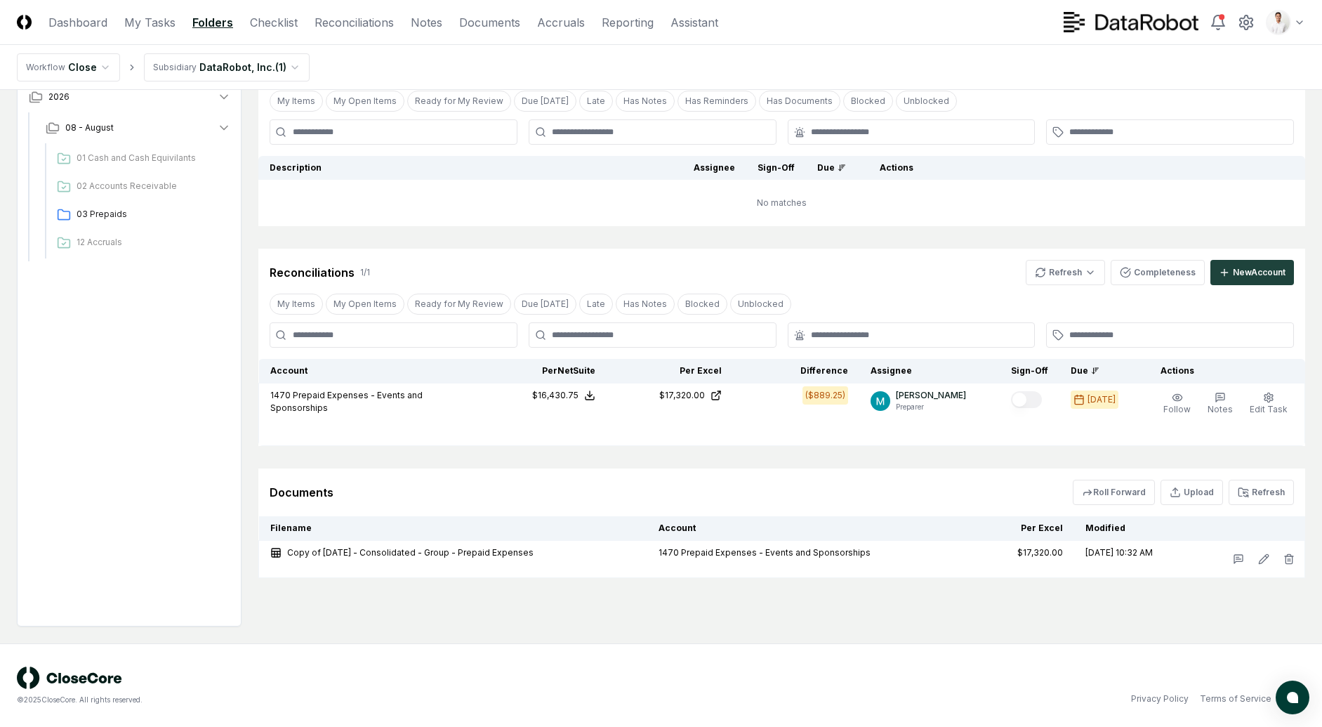
scroll to position [0, 0]
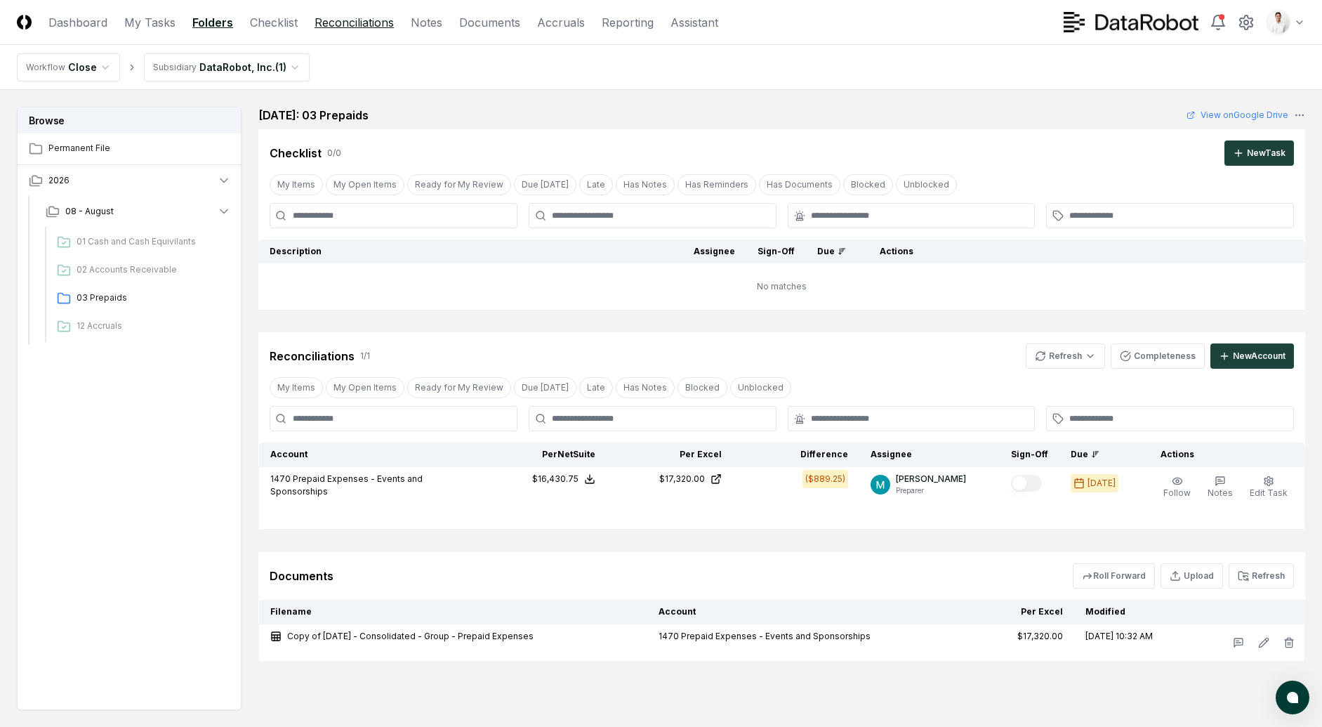
click at [328, 23] on link "Reconciliations" at bounding box center [354, 22] width 79 height 17
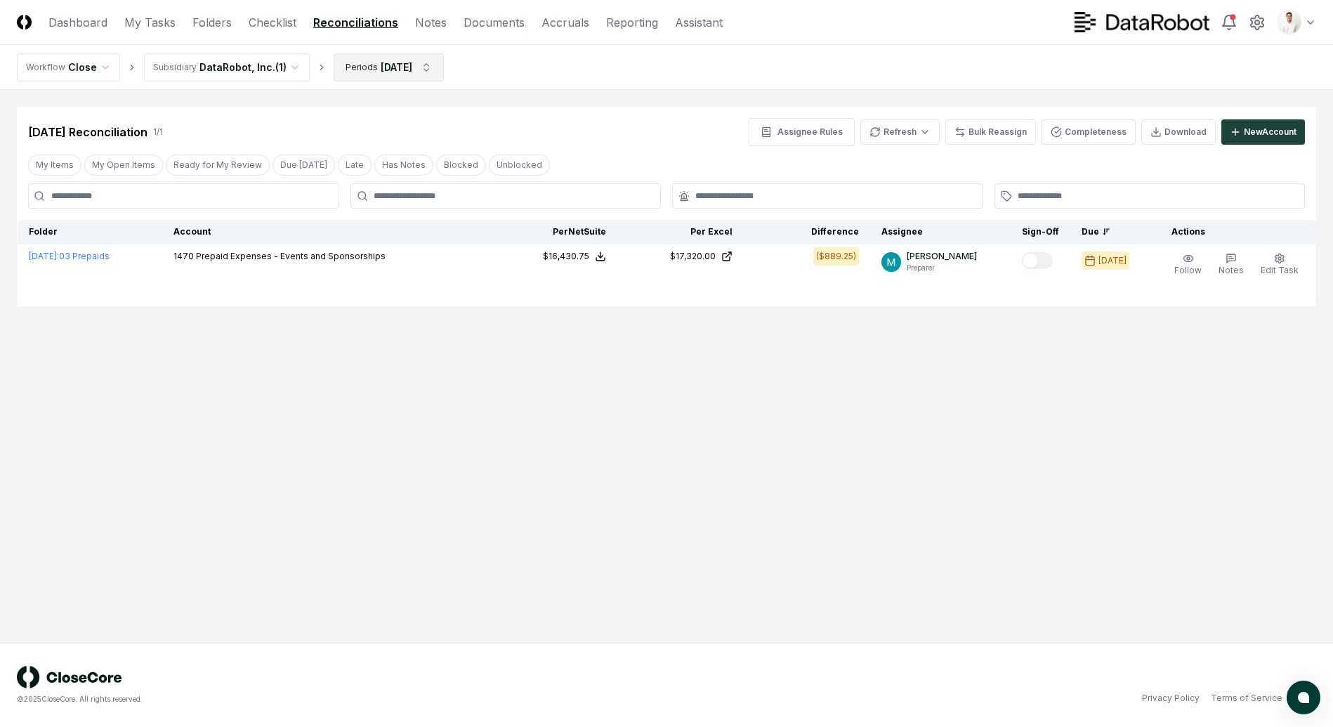
click at [376, 74] on html "CloseCore Dashboard My Tasks Folders Checklist Reconciliations Notes Documents …" at bounding box center [666, 363] width 1333 height 727
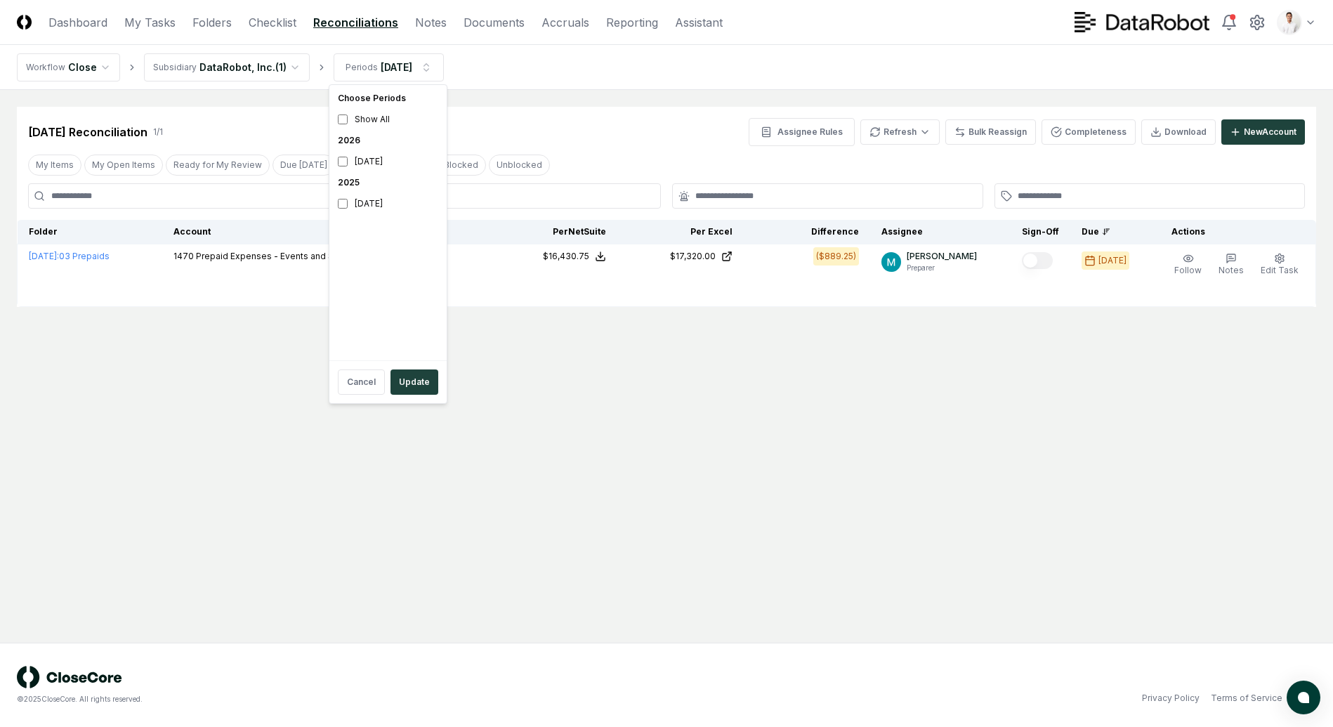
click at [394, 173] on div "2025" at bounding box center [388, 182] width 112 height 21
click at [392, 167] on div "August 2026" at bounding box center [388, 161] width 112 height 21
click at [393, 206] on div "[DATE]" at bounding box center [388, 203] width 112 height 21
click at [411, 364] on div "Cancel Update" at bounding box center [388, 382] width 112 height 37
click at [414, 374] on button "Update" at bounding box center [414, 381] width 48 height 25
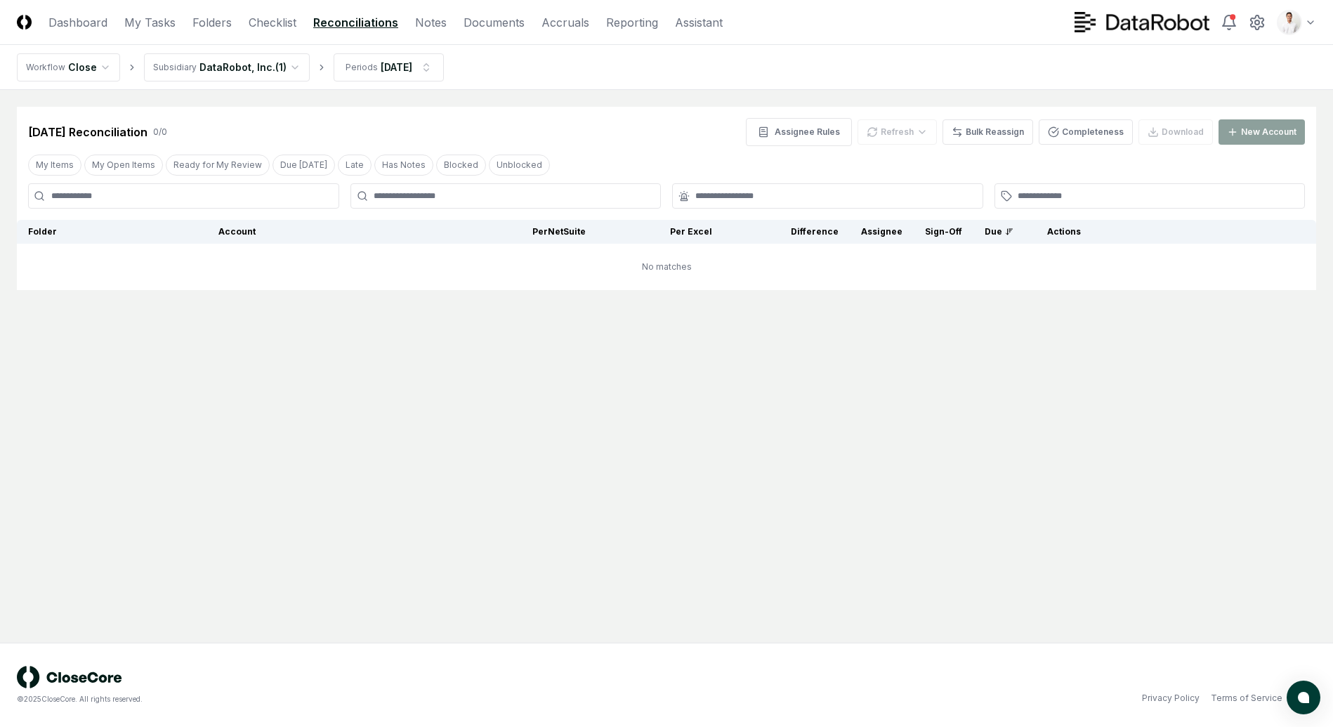
click at [388, 67] on html "CloseCore Dashboard My Tasks Folders Checklist Reconciliations Notes Documents …" at bounding box center [666, 363] width 1333 height 727
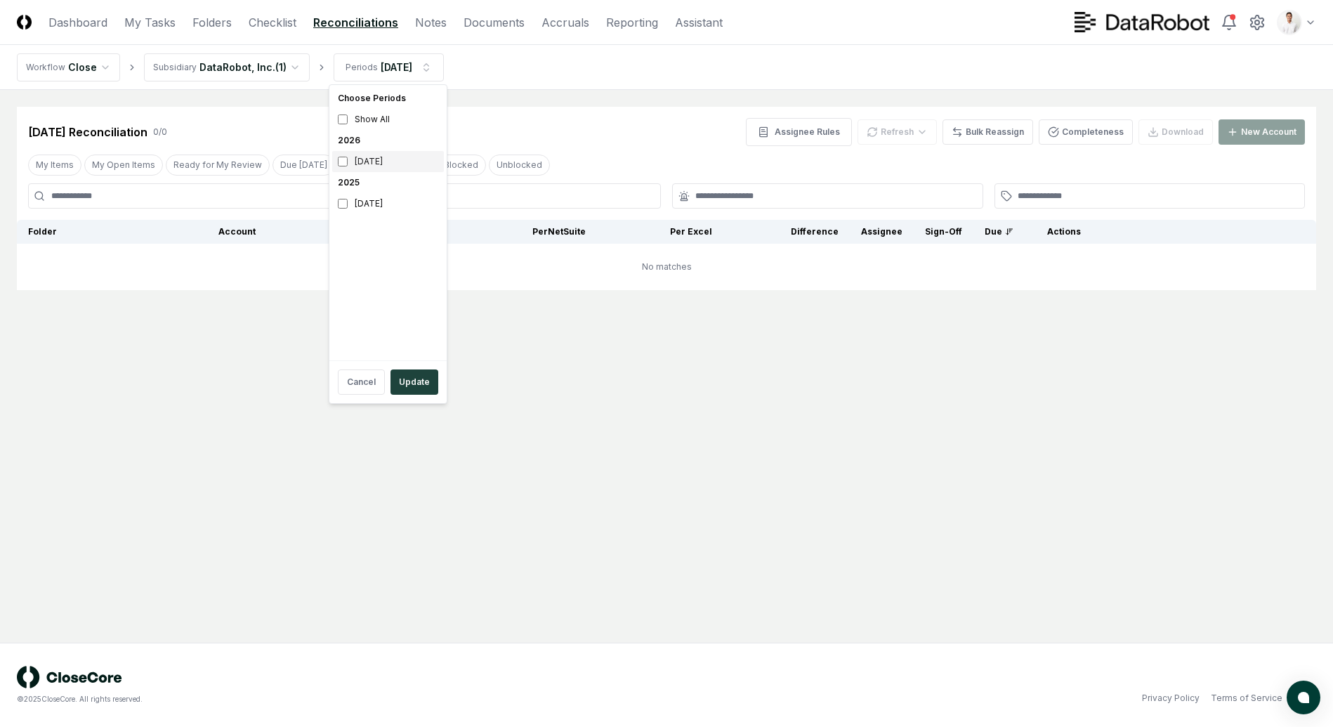
click at [383, 160] on div "August 2026" at bounding box center [388, 161] width 112 height 21
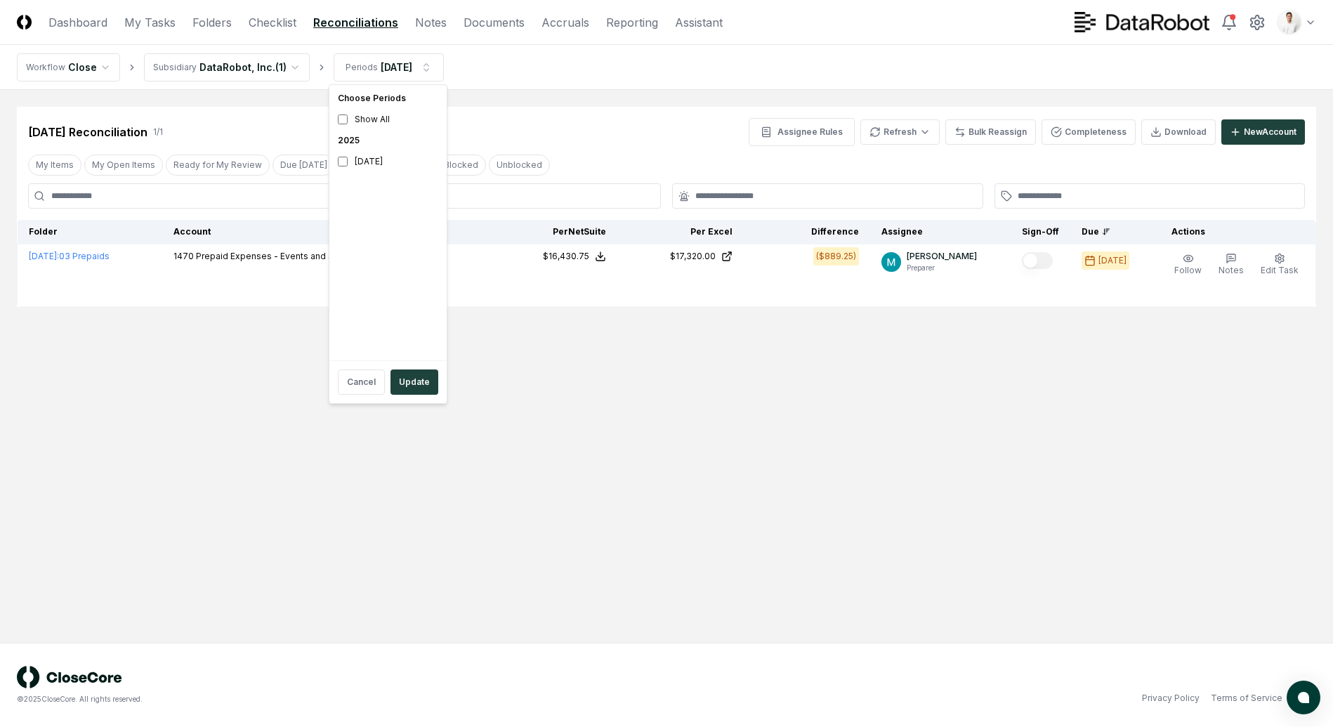
click at [557, 192] on html "CloseCore Dashboard My Tasks Folders Checklist Reconciliations Notes Documents …" at bounding box center [666, 363] width 1333 height 727
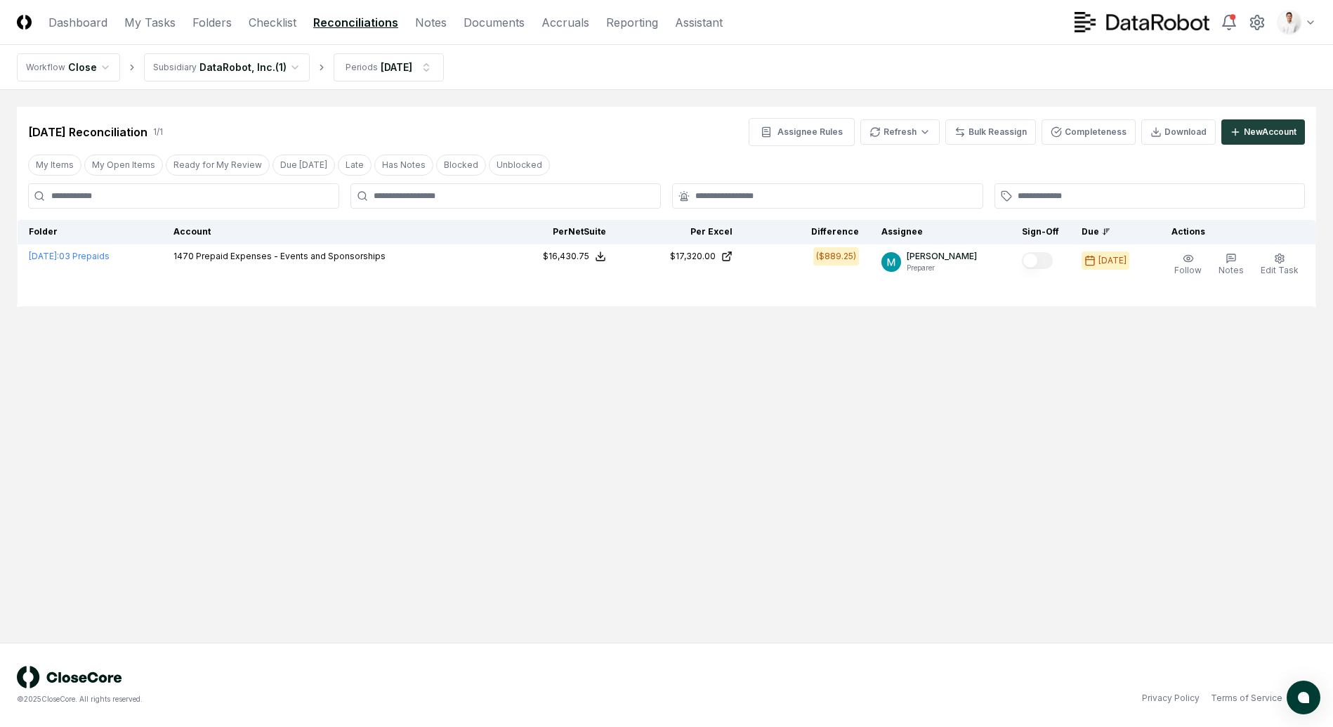
click at [418, 117] on div "Aug 2025 Reconciliation 1 / 1 Assignee Rules Refresh Bulk Reassign Completeness…" at bounding box center [666, 126] width 1299 height 39
click at [212, 17] on link "Folders" at bounding box center [211, 22] width 39 height 17
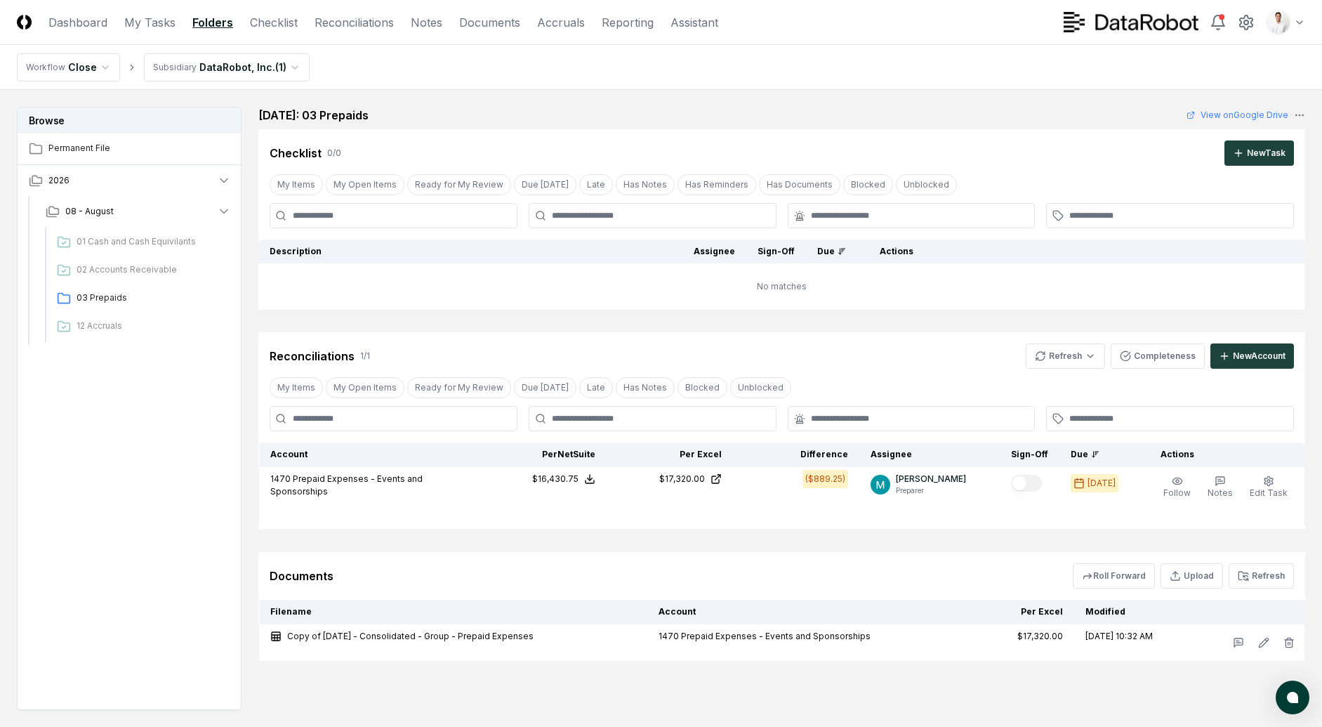
click at [516, 103] on main "Browse Permanent File 2026 08 - August 01 Cash and Cash Equivilants 02 Accounts…" at bounding box center [661, 408] width 1322 height 637
click at [355, 15] on link "Reconciliations" at bounding box center [354, 22] width 79 height 17
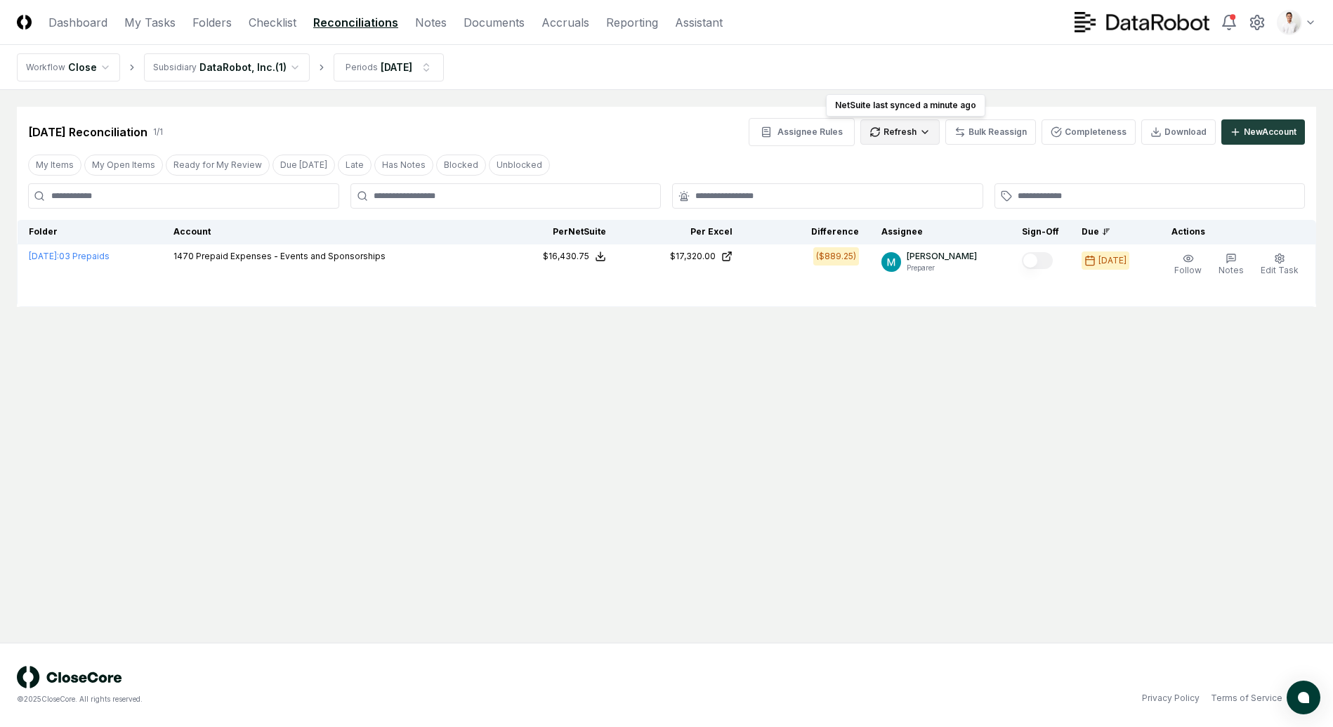
click at [883, 131] on html "CloseCore Dashboard My Tasks Folders Checklist Reconciliations Notes Documents …" at bounding box center [666, 363] width 1333 height 727
click at [891, 155] on div "Trial Balance" at bounding box center [904, 161] width 83 height 21
click at [682, 134] on div "Aug 2025 Reconciliation 1 / 1 Assignee Rules Refresh NetSuite last synced a few…" at bounding box center [666, 132] width 1277 height 28
click at [907, 143] on html "CloseCore Dashboard My Tasks Folders Checklist Reconciliations Notes Documents …" at bounding box center [666, 363] width 1333 height 727
click at [908, 136] on html "CloseCore Dashboard My Tasks Folders Checklist Reconciliations Notes Documents …" at bounding box center [666, 363] width 1333 height 727
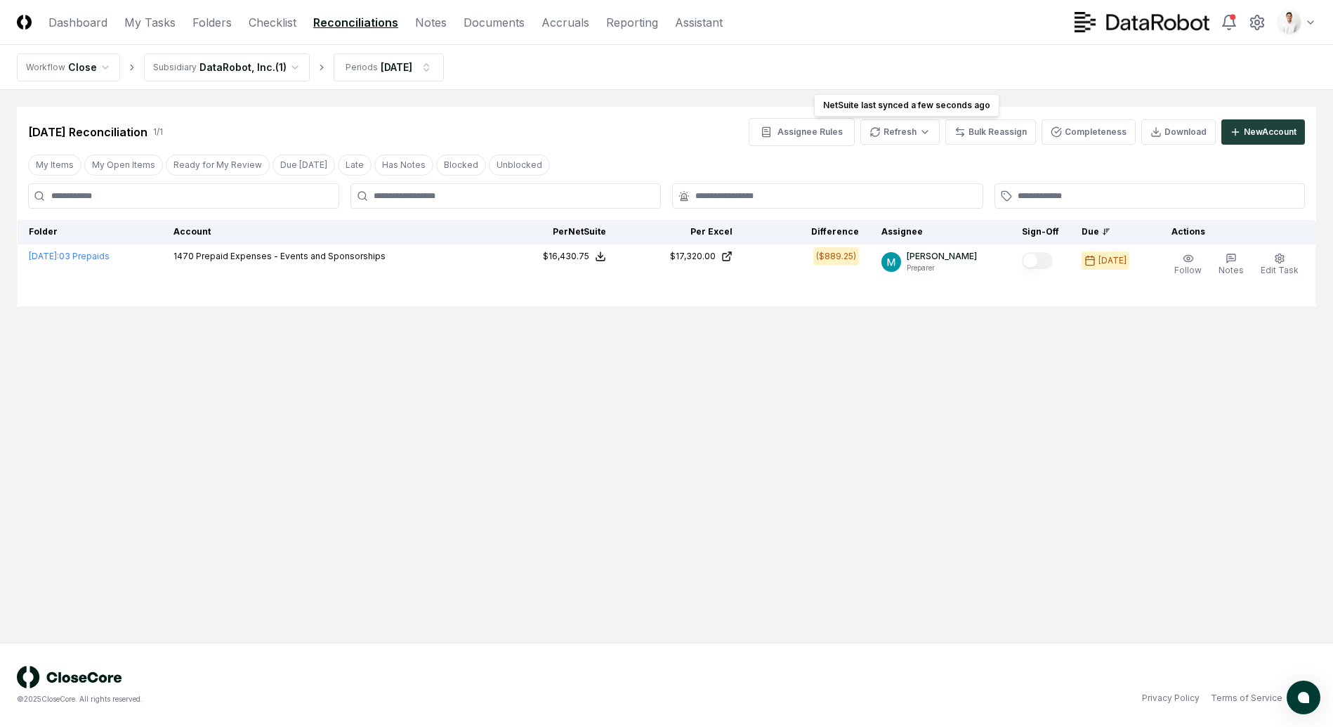
click at [656, 136] on div "Aug 2025 Reconciliation 1 / 1 Assignee Rules Refresh NetSuite last synced a few…" at bounding box center [666, 132] width 1277 height 28
click at [618, 373] on main "Cancel Reassign Aug 2025 Reconciliation 1 / 1 Assignee Rules Refresh Bulk Reass…" at bounding box center [666, 366] width 1333 height 553
click at [749, 584] on main "Cancel Reassign Aug 2025 Reconciliation 1 / 1 Assignee Rules Refresh Bulk Reass…" at bounding box center [666, 366] width 1333 height 553
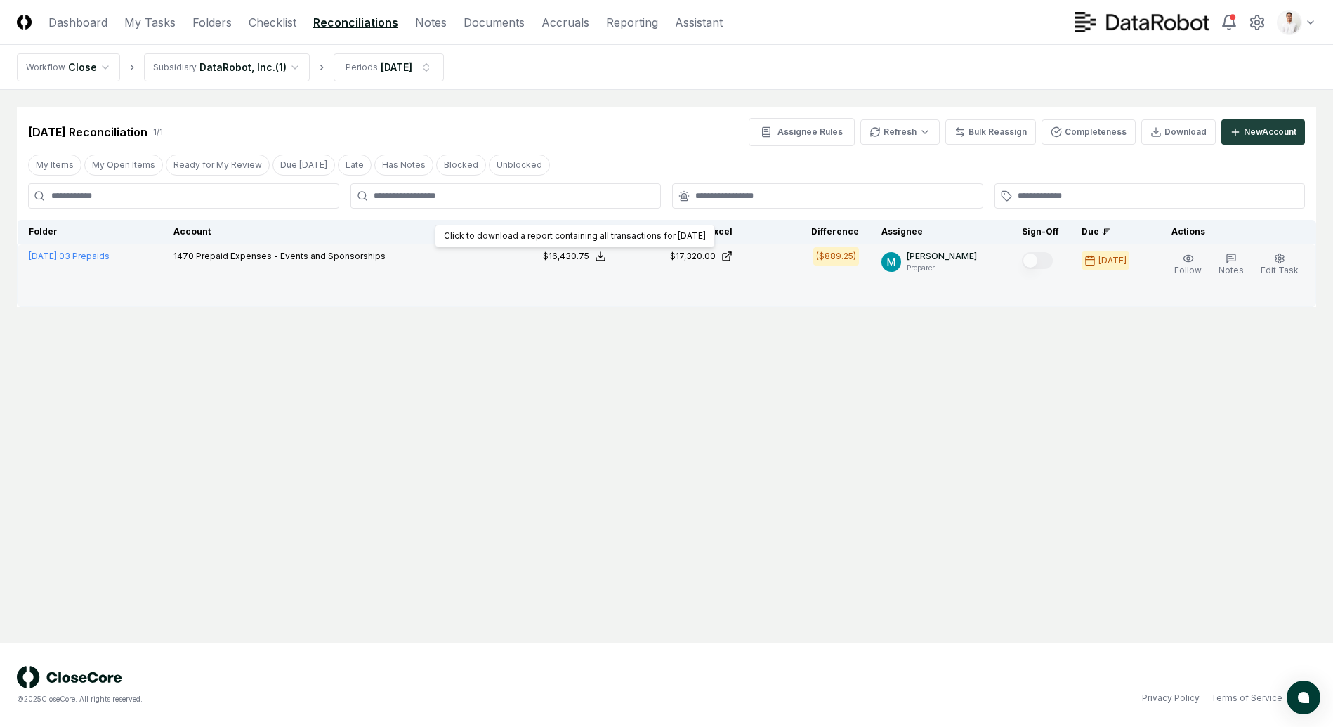
click at [606, 258] on icon at bounding box center [600, 256] width 11 height 11
click at [652, 231] on div "Balance Detail Report Download a report containing all transactions for August …" at bounding box center [562, 197] width 202 height 100
click at [644, 225] on button "Download .xlsx" at bounding box center [600, 222] width 98 height 25
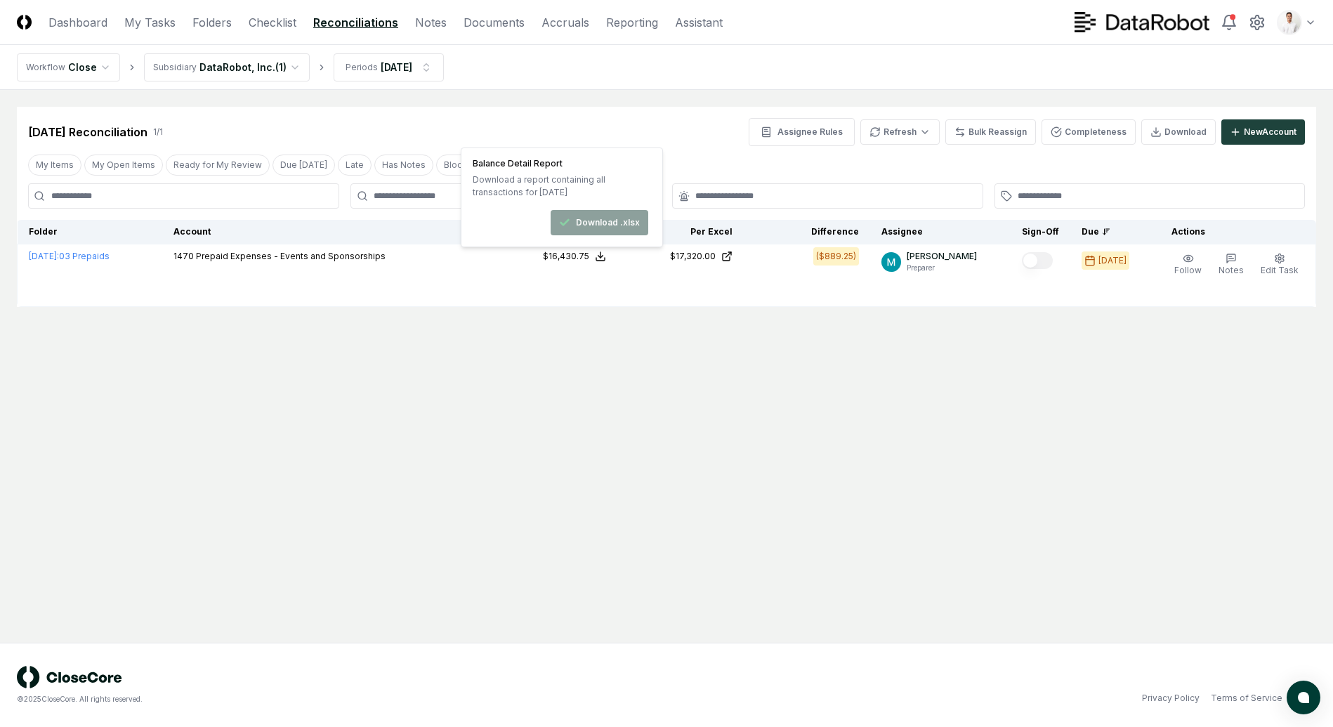
click at [210, 390] on main "Cancel Reassign Aug 2025 Reconciliation 1 / 1 Assignee Rules Refresh Bulk Reass…" at bounding box center [666, 366] width 1333 height 553
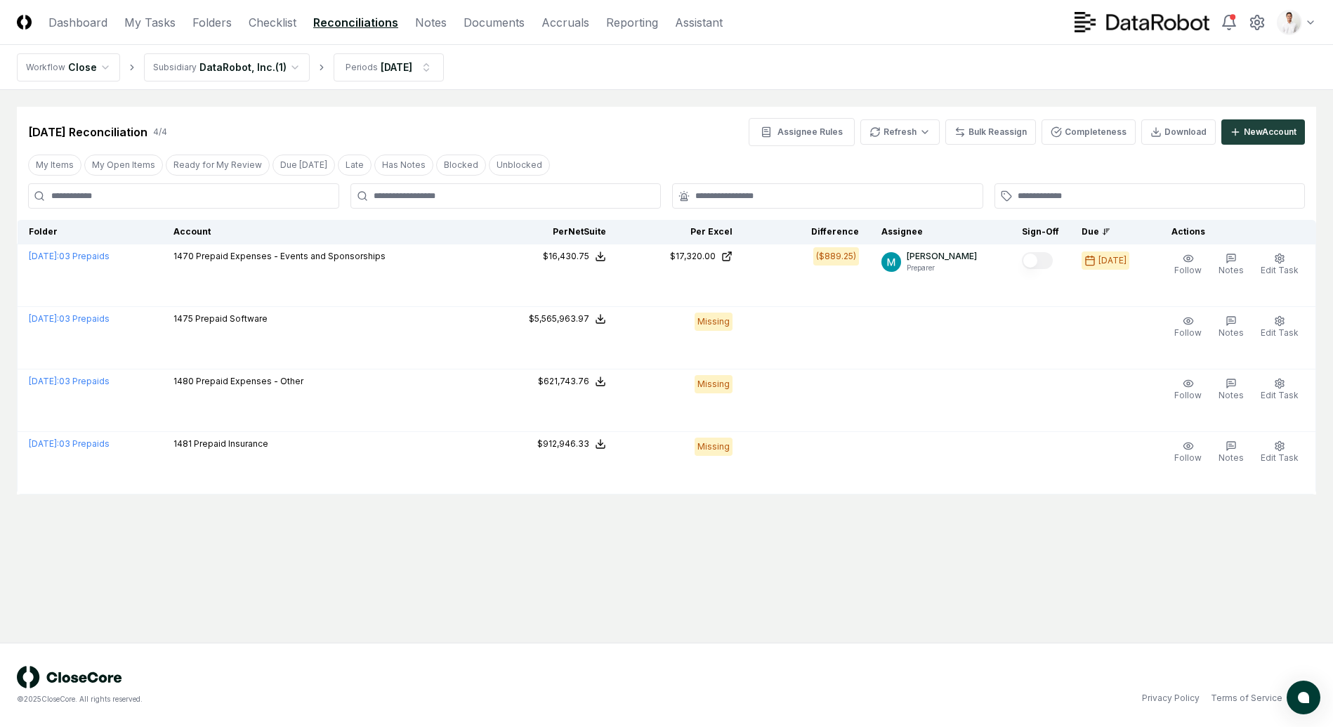
click at [982, 57] on nav "Workflow Close Subsidiary DataRobot, Inc. ( 1 ) Periods [DATE]" at bounding box center [666, 67] width 1333 height 45
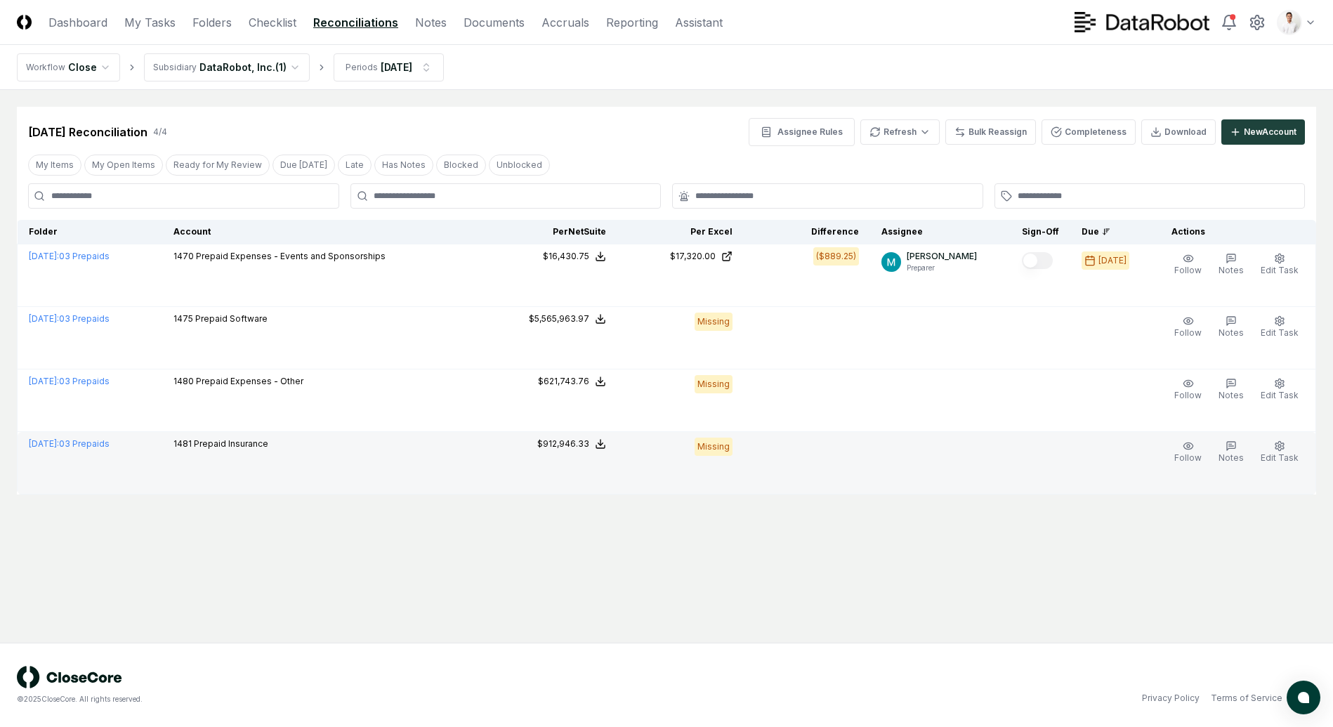
click at [826, 489] on td at bounding box center [807, 463] width 126 height 63
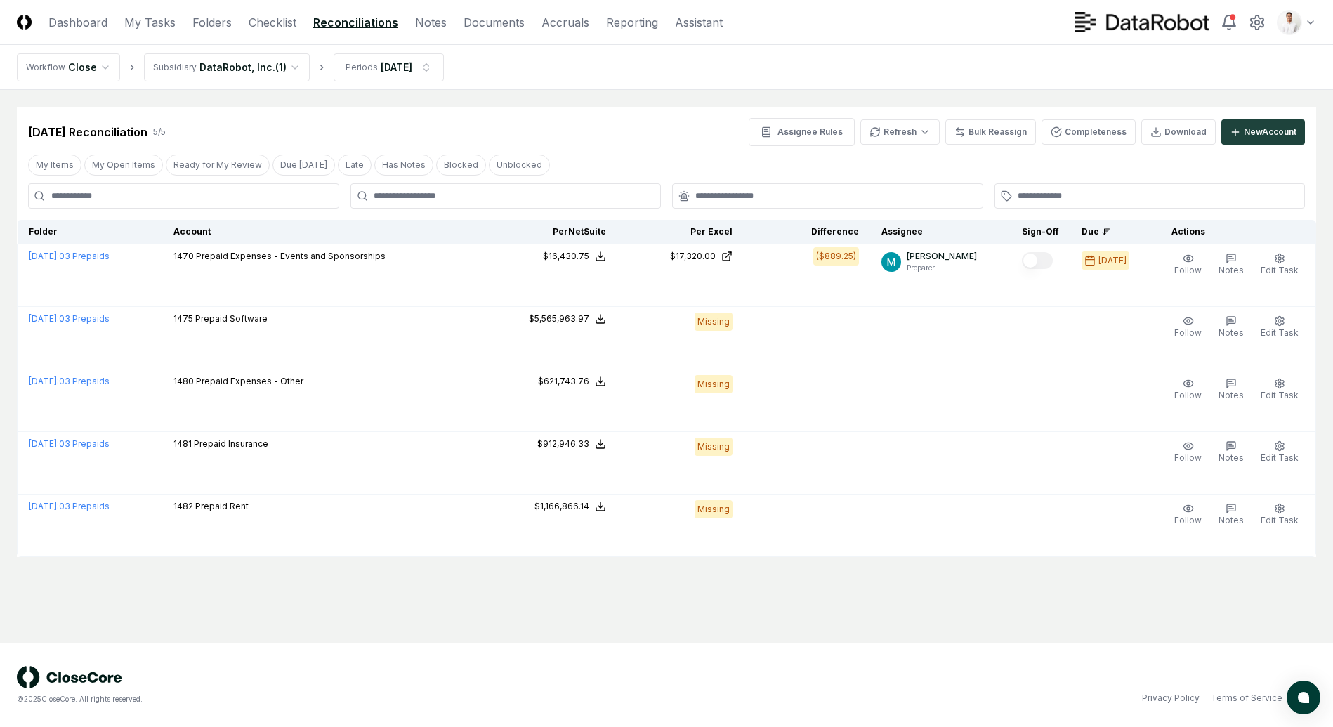
click at [655, 116] on div "Aug 2025 Reconciliation 5 / 5 Assignee Rules Refresh Bulk Reassign Completeness…" at bounding box center [666, 126] width 1299 height 39
click at [554, 119] on div "Aug 2025 Reconciliation 5 / 5 Assignee Rules Refresh Bulk Reassign Completeness…" at bounding box center [666, 132] width 1277 height 28
click at [666, 114] on div "Aug 2025 Reconciliation 5 / 5 Assignee Rules Refresh Bulk Reassign Completeness…" at bounding box center [666, 126] width 1299 height 39
click at [967, 91] on main "Cancel Reassign Aug 2025 Reconciliation 5 / 5 Assignee Rules Refresh Bulk Reass…" at bounding box center [666, 366] width 1333 height 553
click at [1261, 17] on icon at bounding box center [1257, 22] width 13 height 14
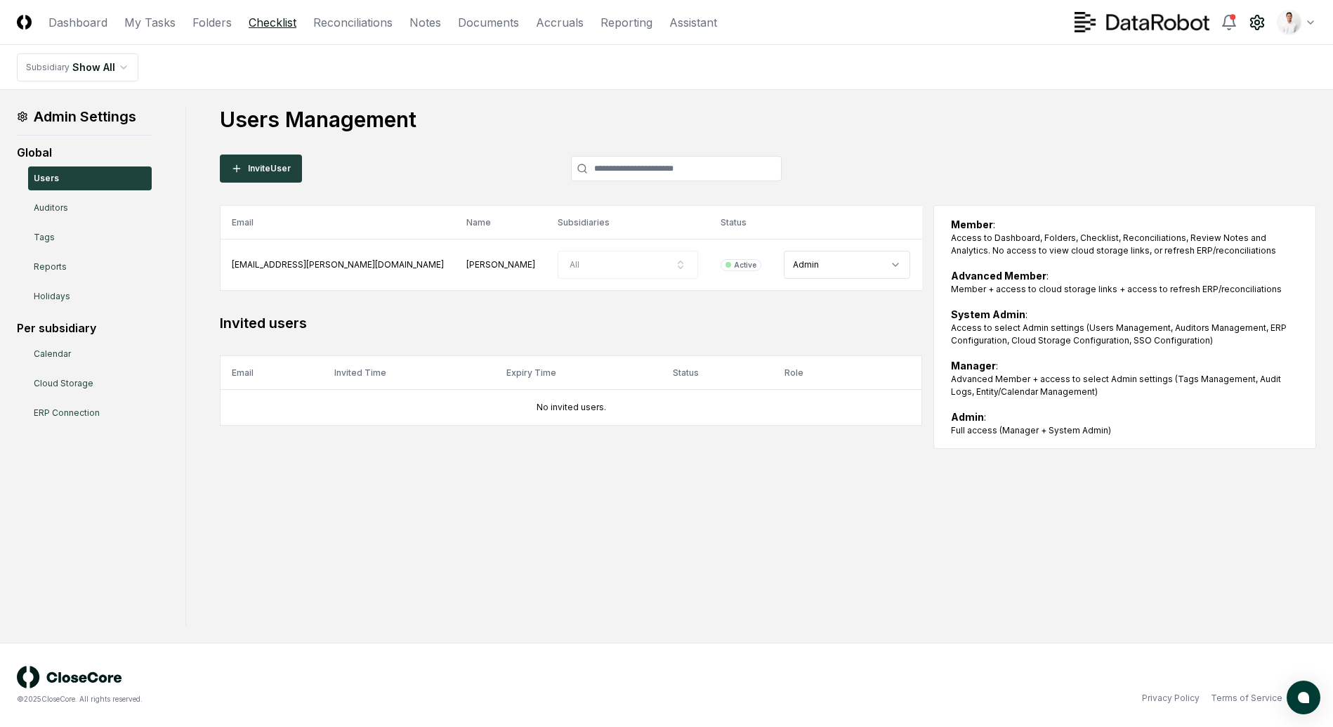
click at [264, 26] on link "Checklist" at bounding box center [273, 22] width 48 height 17
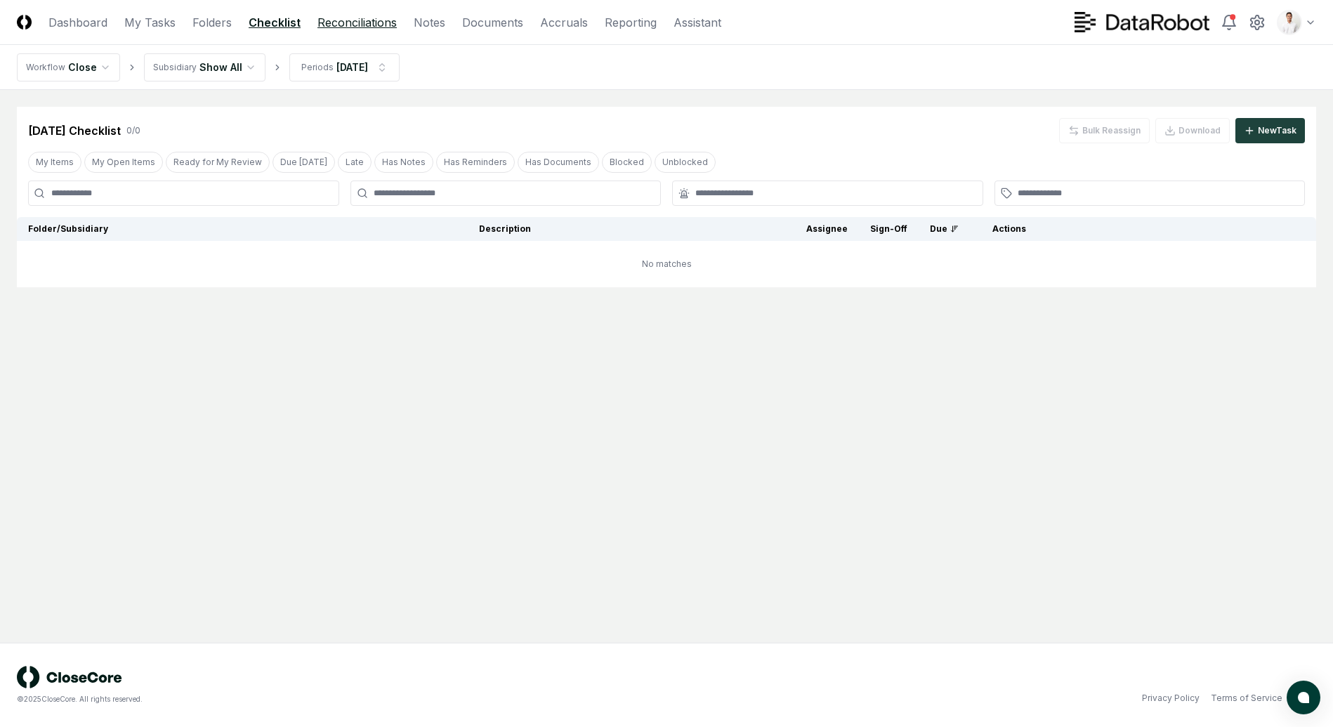
click at [366, 26] on link "Reconciliations" at bounding box center [356, 22] width 79 height 17
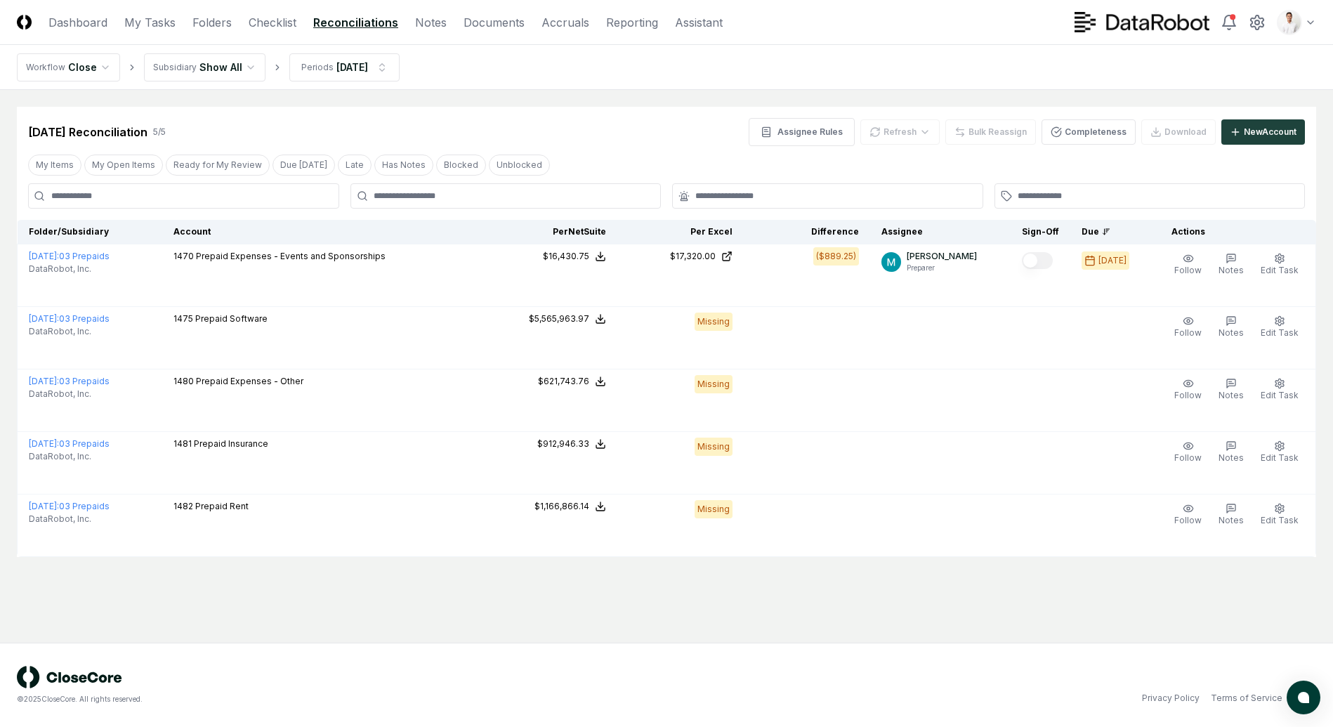
click at [212, 67] on html "CloseCore Dashboard My Tasks Folders Checklist Reconciliations Notes Documents …" at bounding box center [666, 363] width 1333 height 727
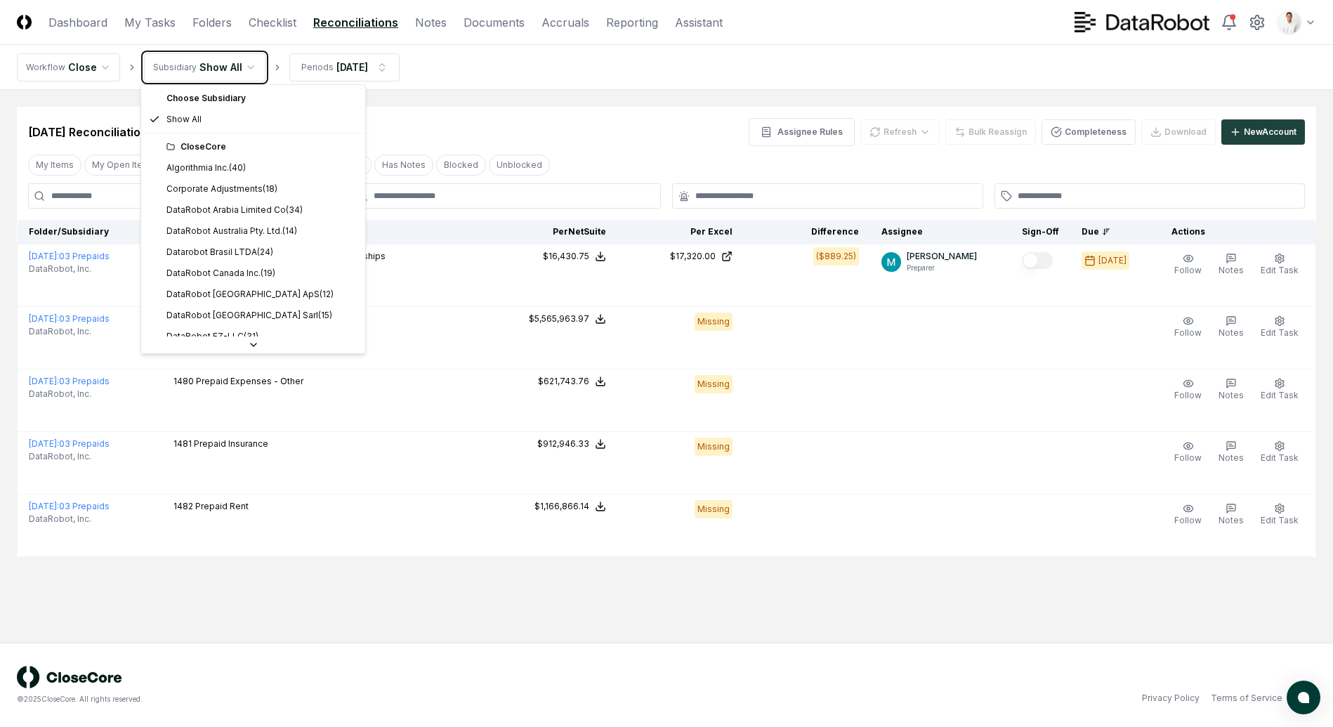
click at [499, 87] on html "CloseCore Dashboard My Tasks Folders Checklist Reconciliations Notes Documents …" at bounding box center [666, 363] width 1333 height 727
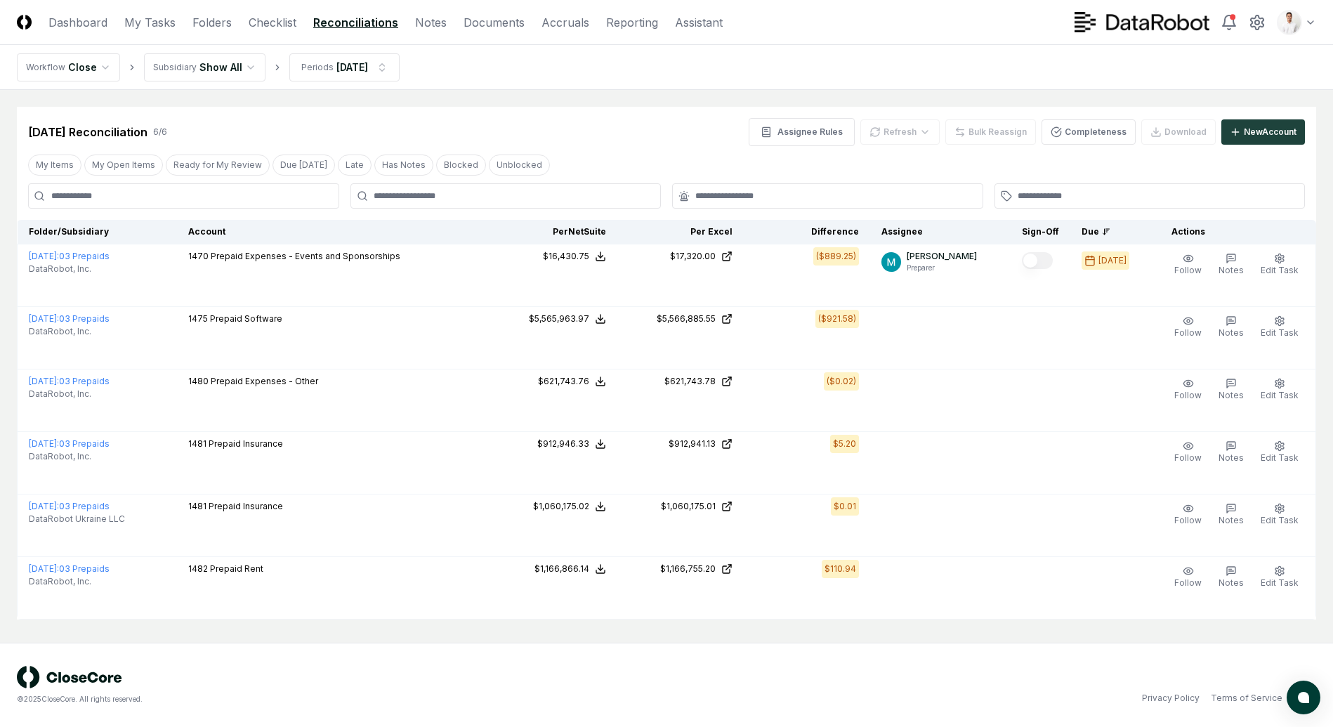
click at [459, 110] on div "[DATE] Reconciliation 6 / 6 Assignee Rules Refresh Bulk Reassign Completeness D…" at bounding box center [666, 126] width 1299 height 39
click at [582, 100] on main "Cancel Reassign Aug 2025 Reconciliation 6 / 6 Assignee Rules Refresh Bulk Reass…" at bounding box center [666, 366] width 1333 height 553
click at [678, 126] on div "Aug 2025 Reconciliation 6 / 6 Assignee Rules Refresh Bulk Reassign Completeness…" at bounding box center [666, 132] width 1277 height 28
click at [644, 108] on div "Aug 2025 Reconciliation 6 / 6 Assignee Rules Refresh Bulk Reassign Completeness…" at bounding box center [666, 126] width 1299 height 39
click at [975, 52] on nav "Workflow Close Subsidiary Show All Periods Aug 2025" at bounding box center [666, 67] width 1333 height 45
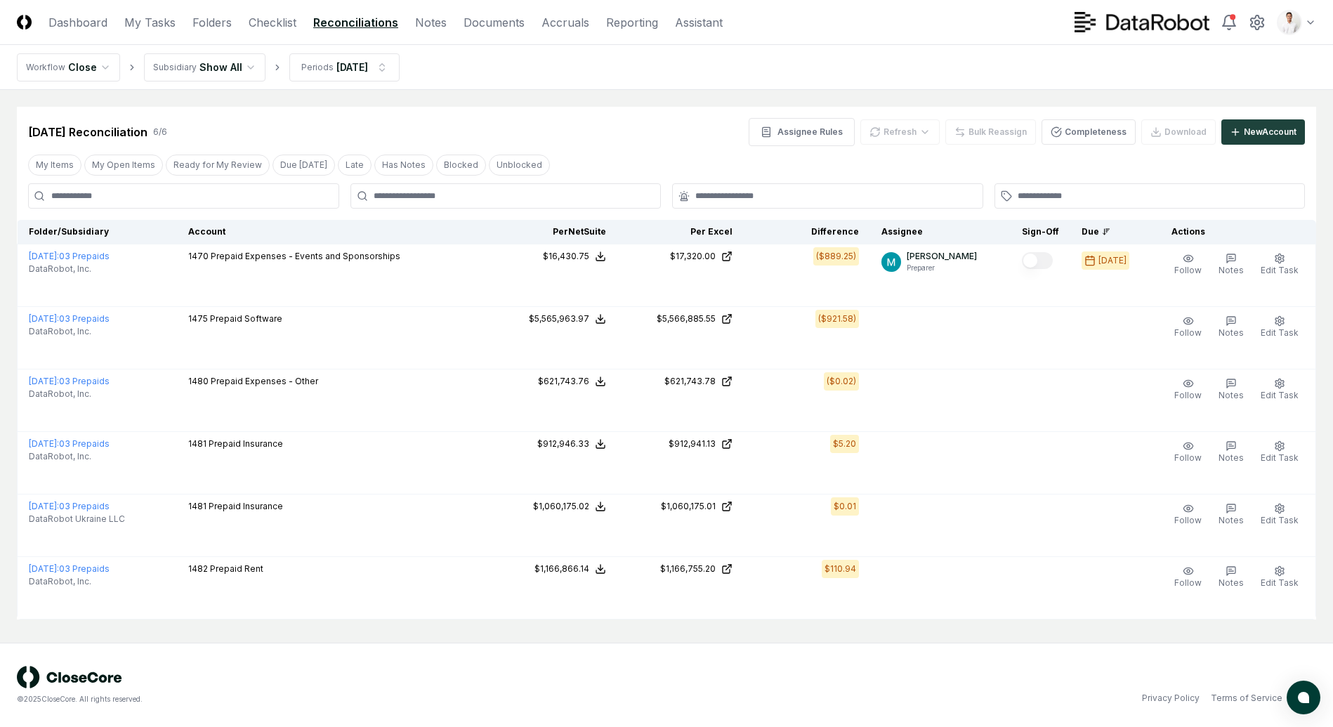
click at [994, 53] on nav "Workflow Close Subsidiary Show All Periods Aug 2025" at bounding box center [666, 67] width 1333 height 45
click at [905, 69] on nav "Workflow Close Subsidiary Show All Periods Aug 2025" at bounding box center [666, 67] width 1333 height 45
click at [906, 68] on nav "Workflow Close Subsidiary Show All Periods [DATE]" at bounding box center [666, 67] width 1333 height 45
click at [568, 131] on div "[DATE] Reconciliation 6 / 6 Assignee Rules Refresh Bulk Reassign Completeness D…" at bounding box center [666, 132] width 1277 height 28
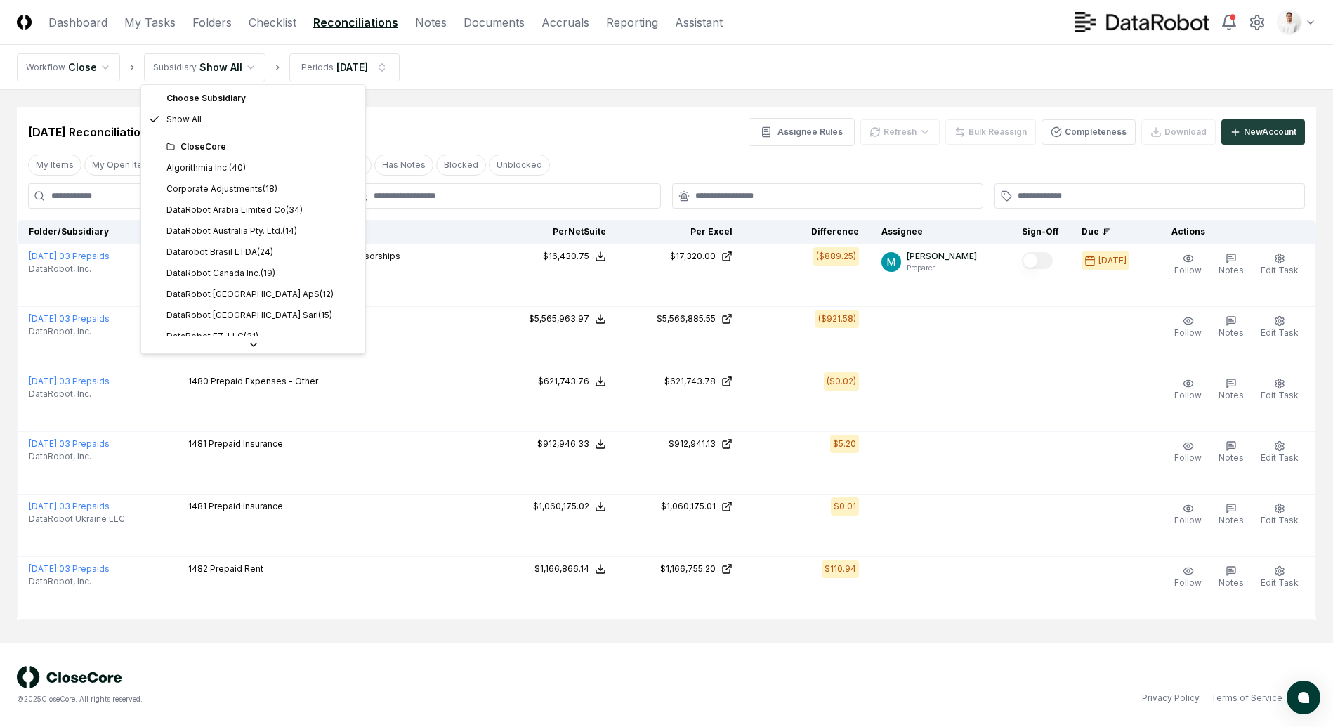
click at [237, 65] on html "CloseCore Dashboard My Tasks Folders Checklist Reconciliations Notes Documents …" at bounding box center [666, 363] width 1333 height 727
click at [631, 81] on html "CloseCore Dashboard My Tasks Folders Checklist Reconciliations Notes Documents …" at bounding box center [666, 363] width 1333 height 727
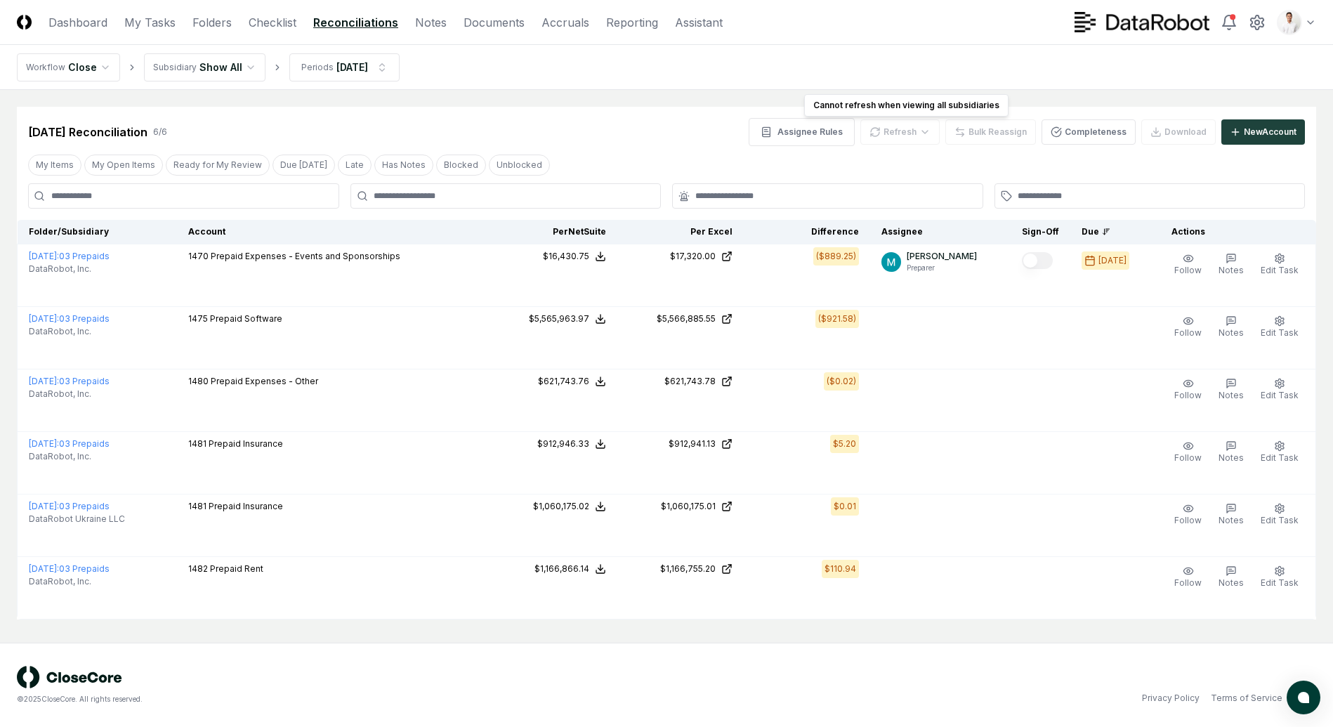
click at [897, 74] on nav "Workflow Close Subsidiary Show All Periods [DATE]" at bounding box center [666, 67] width 1333 height 45
click at [280, 21] on link "Checklist" at bounding box center [273, 22] width 48 height 17
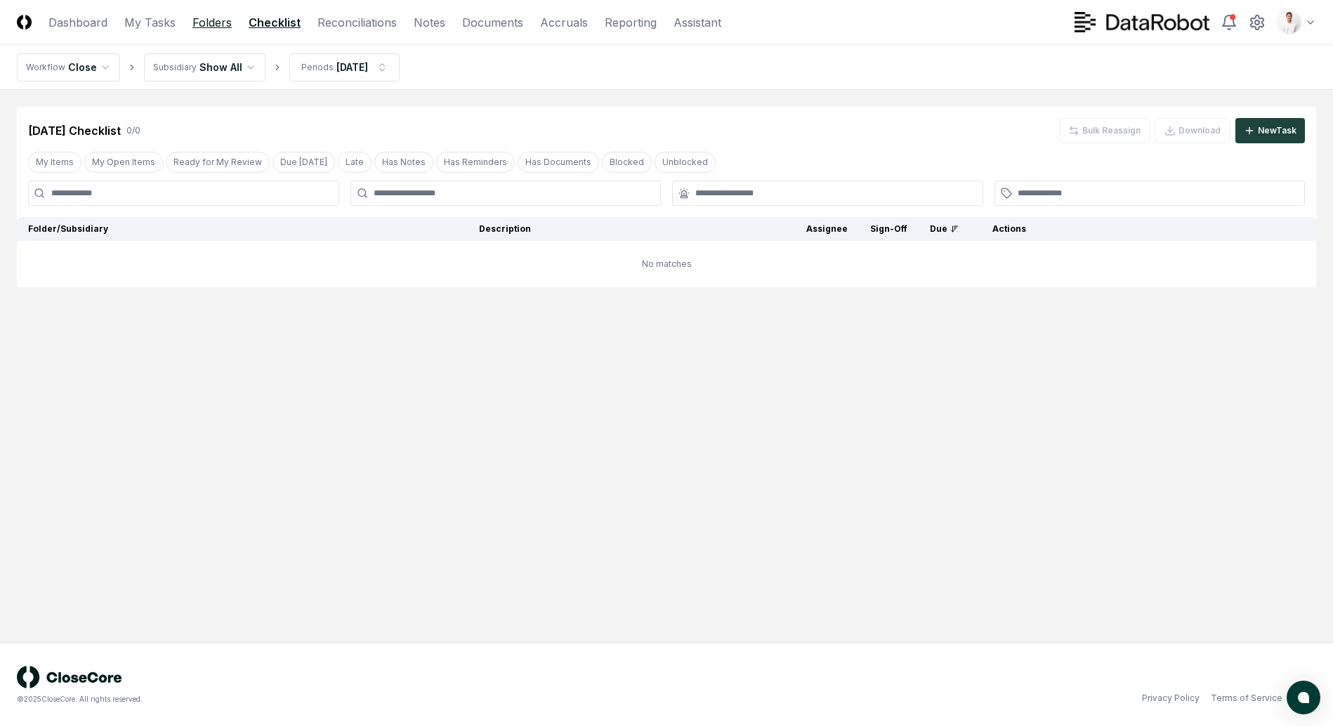
click at [199, 18] on link "Folders" at bounding box center [211, 22] width 39 height 17
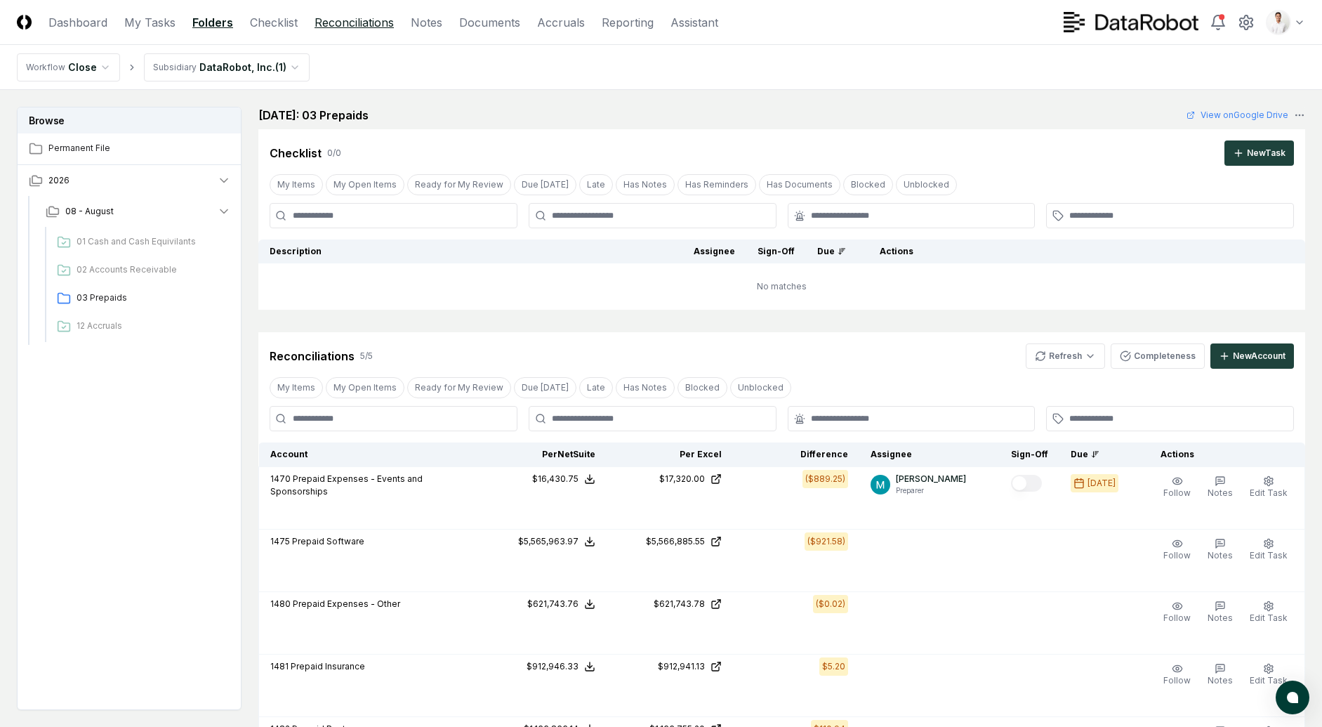
click at [348, 27] on link "Reconciliations" at bounding box center [354, 22] width 79 height 17
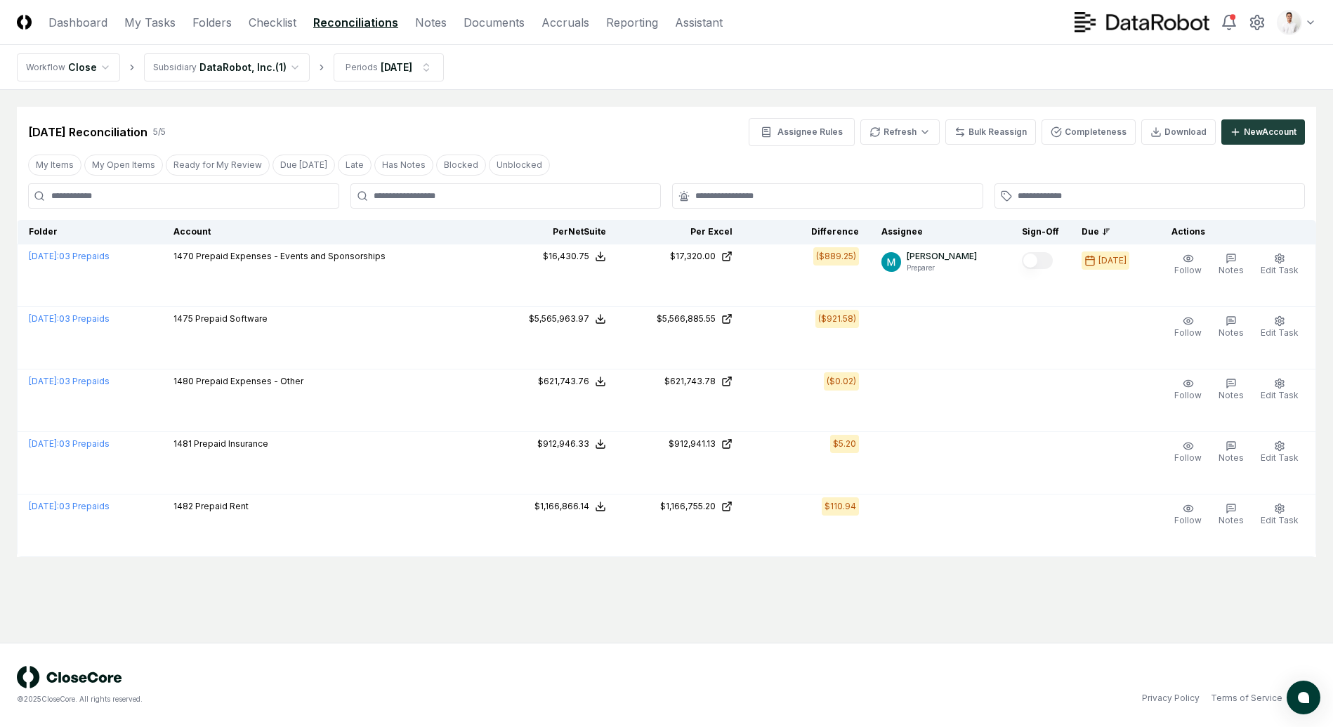
click at [806, 44] on header "CloseCore Dashboard My Tasks Folders Checklist Reconciliations Notes Documents …" at bounding box center [666, 22] width 1333 height 45
click at [300, 32] on header "CloseCore Dashboard My Tasks Folders Checklist Reconciliations Notes Documents …" at bounding box center [666, 22] width 1333 height 45
click at [288, 27] on link "Checklist" at bounding box center [273, 22] width 48 height 17
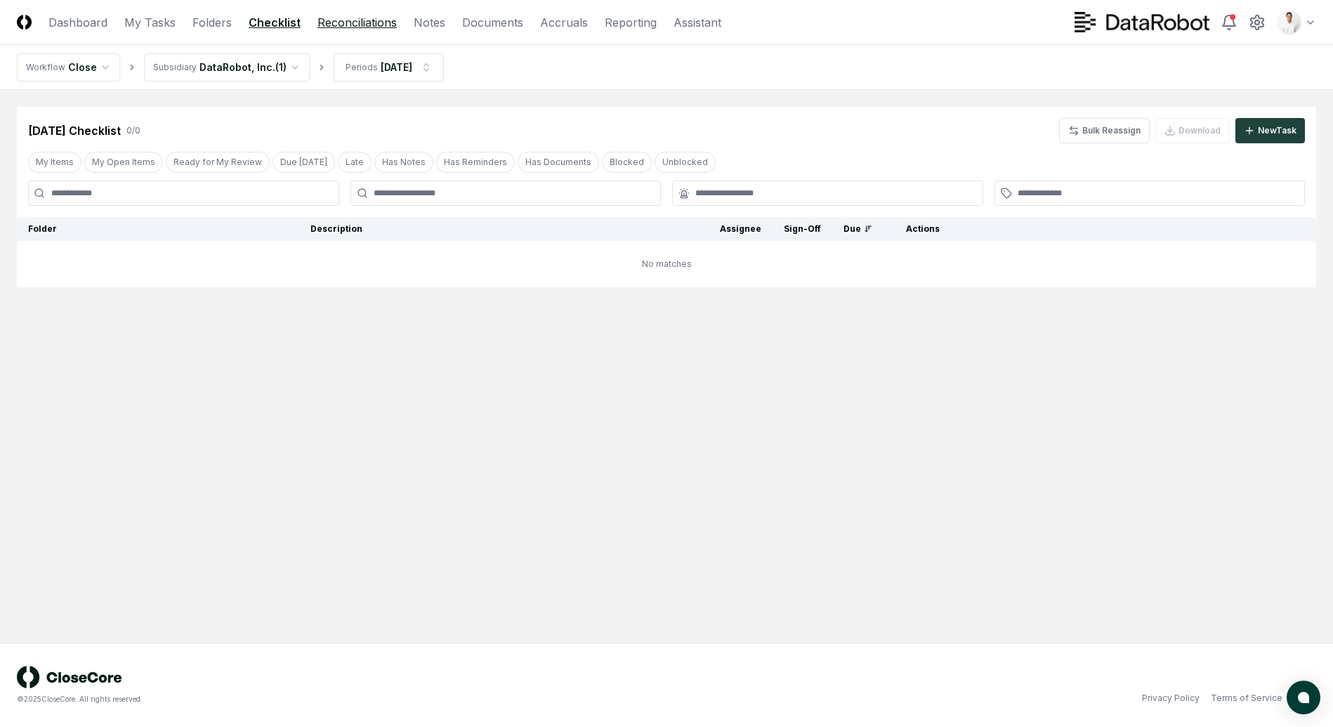
click at [374, 23] on link "Reconciliations" at bounding box center [356, 22] width 79 height 17
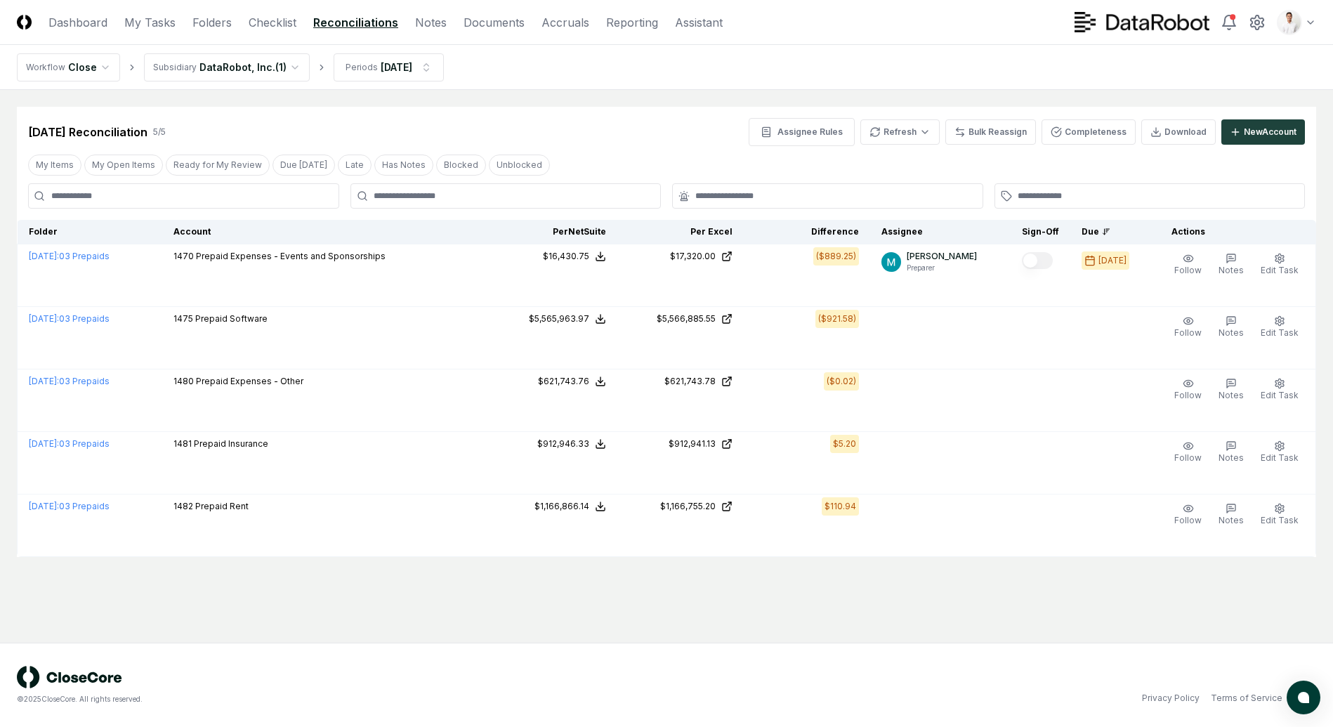
click at [1064, 74] on nav "Workflow Close Subsidiary DataRobot, Inc. ( 1 ) Periods [DATE]" at bounding box center [666, 67] width 1333 height 45
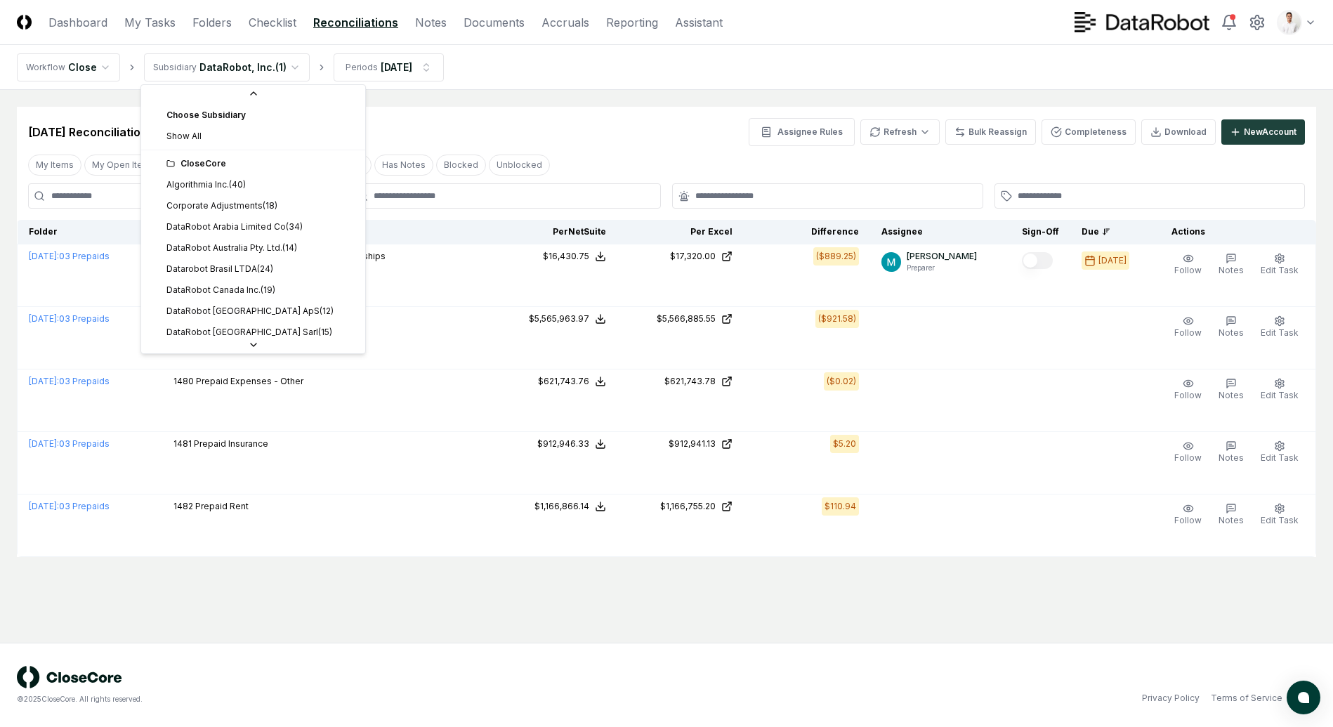
click at [223, 65] on html "CloseCore Dashboard My Tasks Folders Checklist Reconciliations Notes Documents …" at bounding box center [666, 363] width 1333 height 727
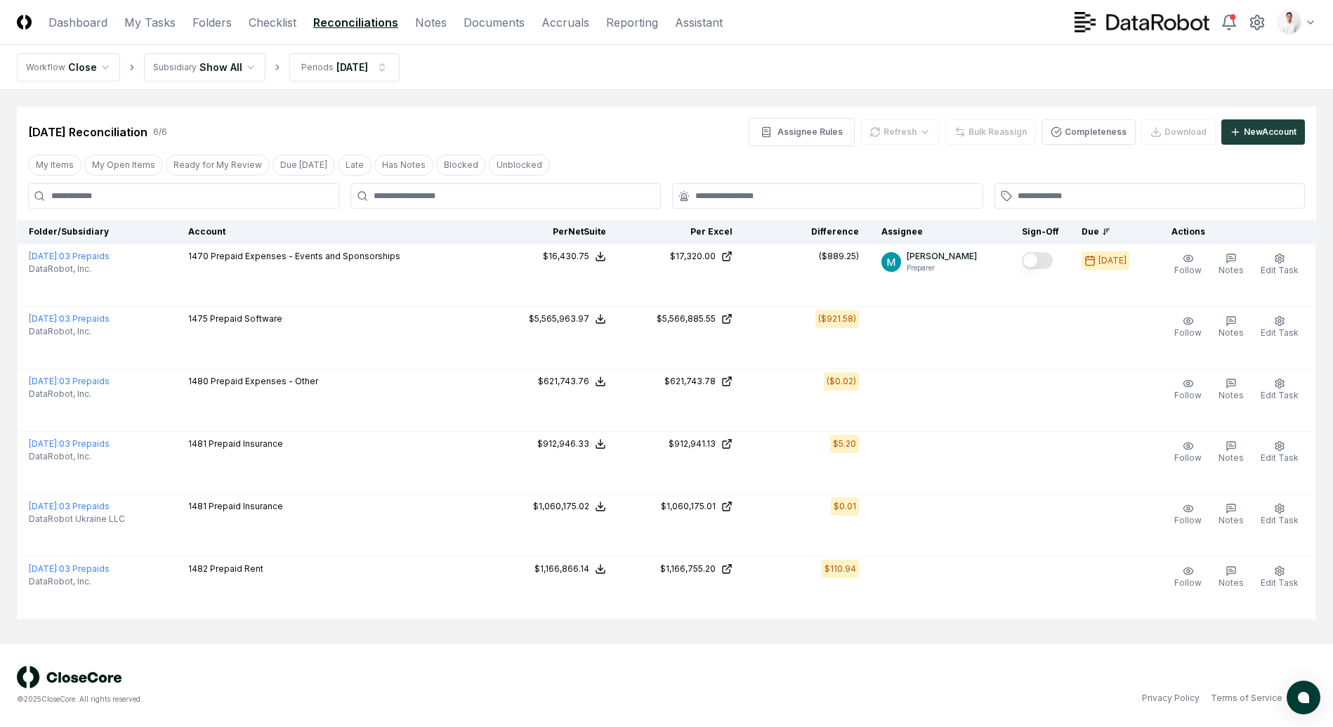
click at [818, 41] on header "CloseCore Dashboard My Tasks Folders Checklist Reconciliations Notes Documents …" at bounding box center [666, 22] width 1333 height 45
click at [212, 20] on link "Folders" at bounding box center [211, 22] width 39 height 17
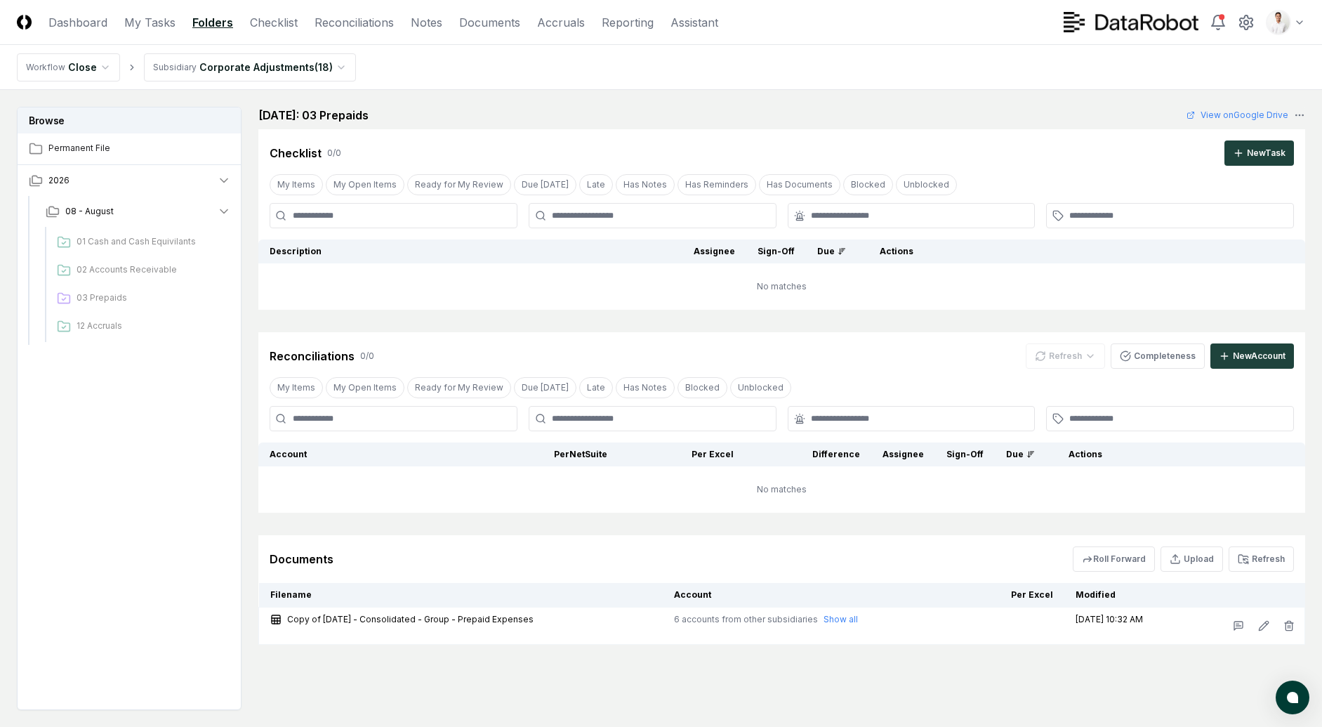
click at [261, 72] on html "CloseCore Dashboard My Tasks Folders Checklist Reconciliations Notes Documents …" at bounding box center [661, 405] width 1322 height 811
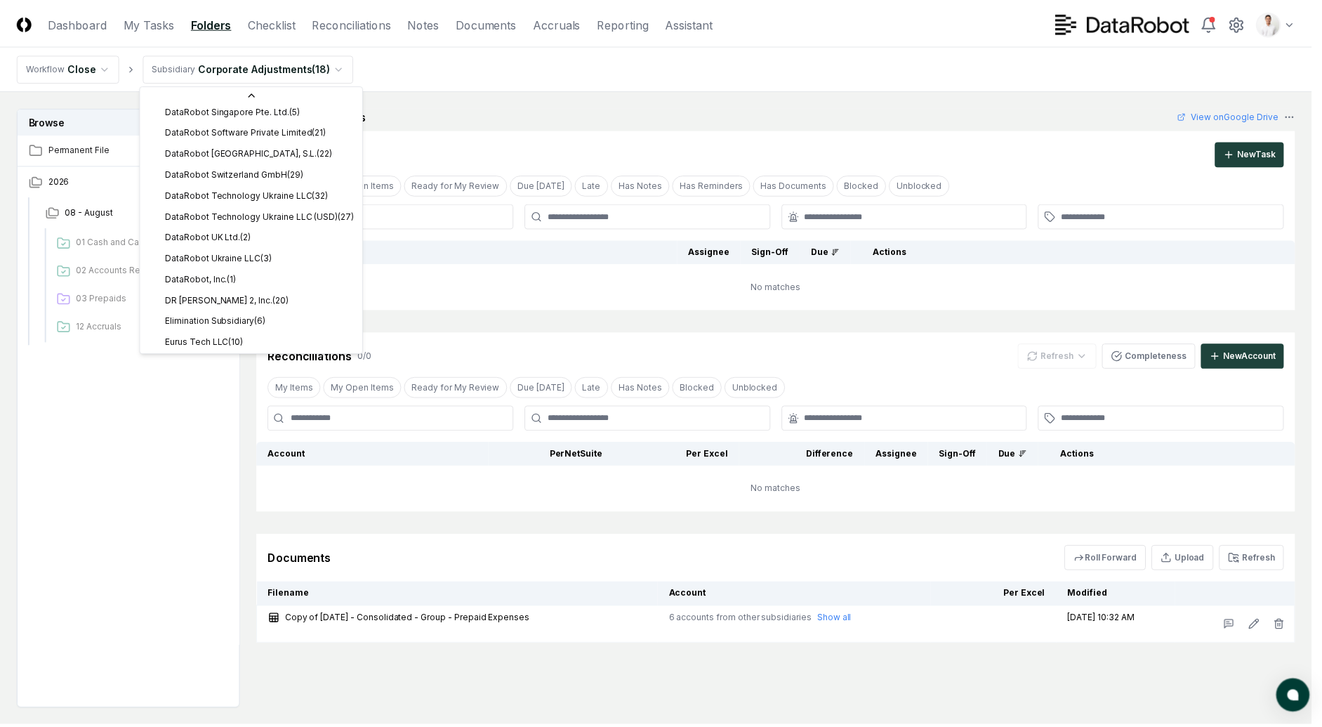
scroll to position [407, 0]
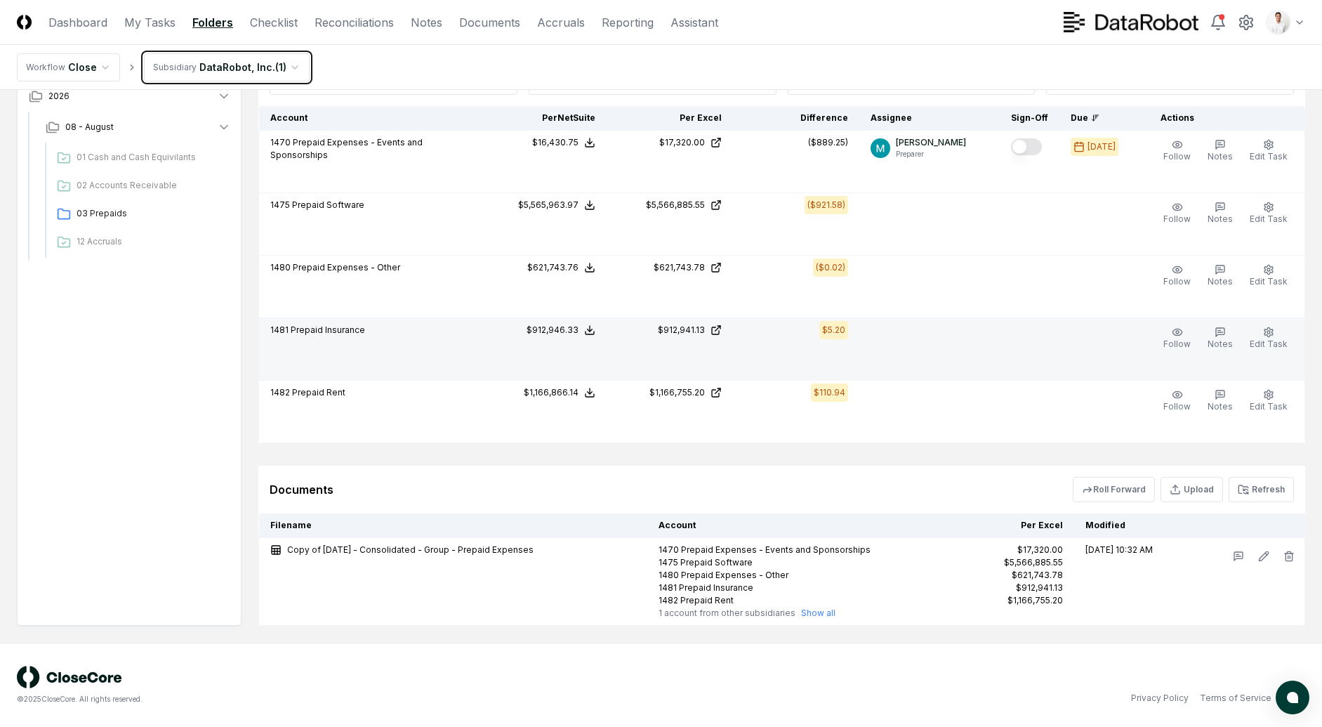
scroll to position [331, 0]
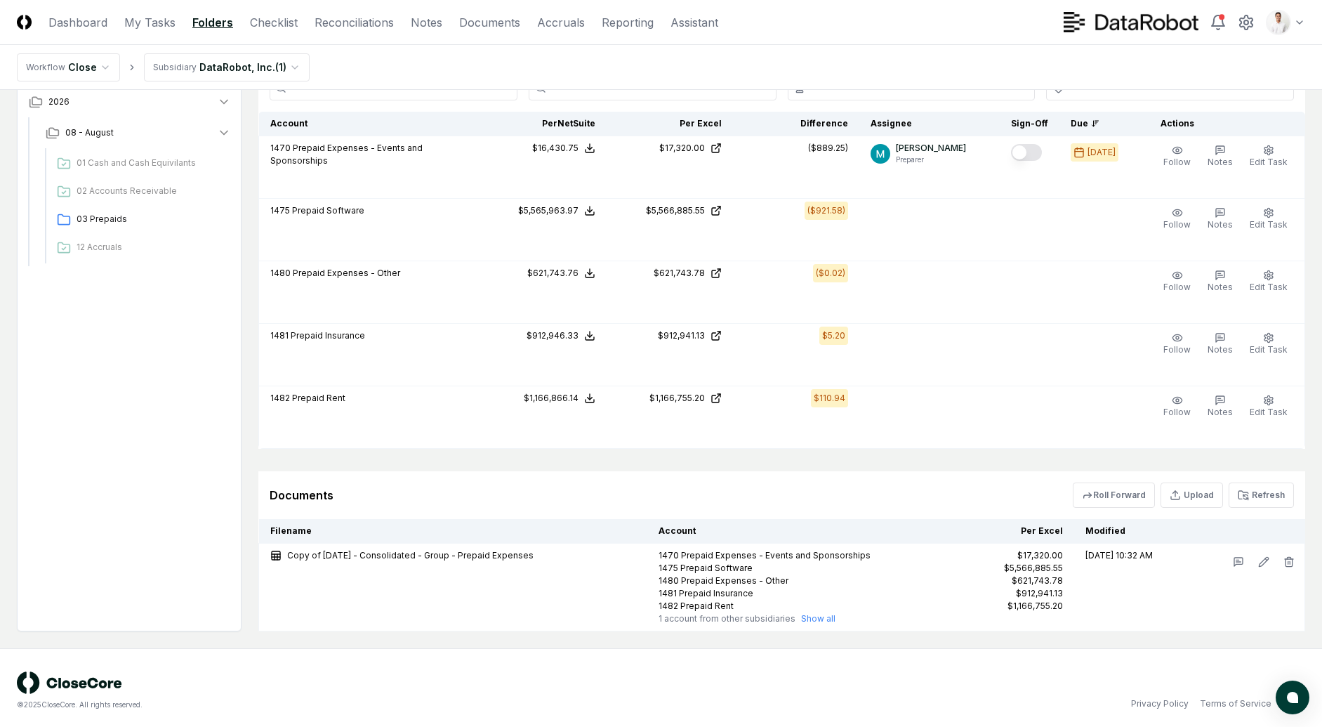
click at [261, 476] on div "Documents Roll Forward Upload Refresh" at bounding box center [781, 495] width 1047 height 48
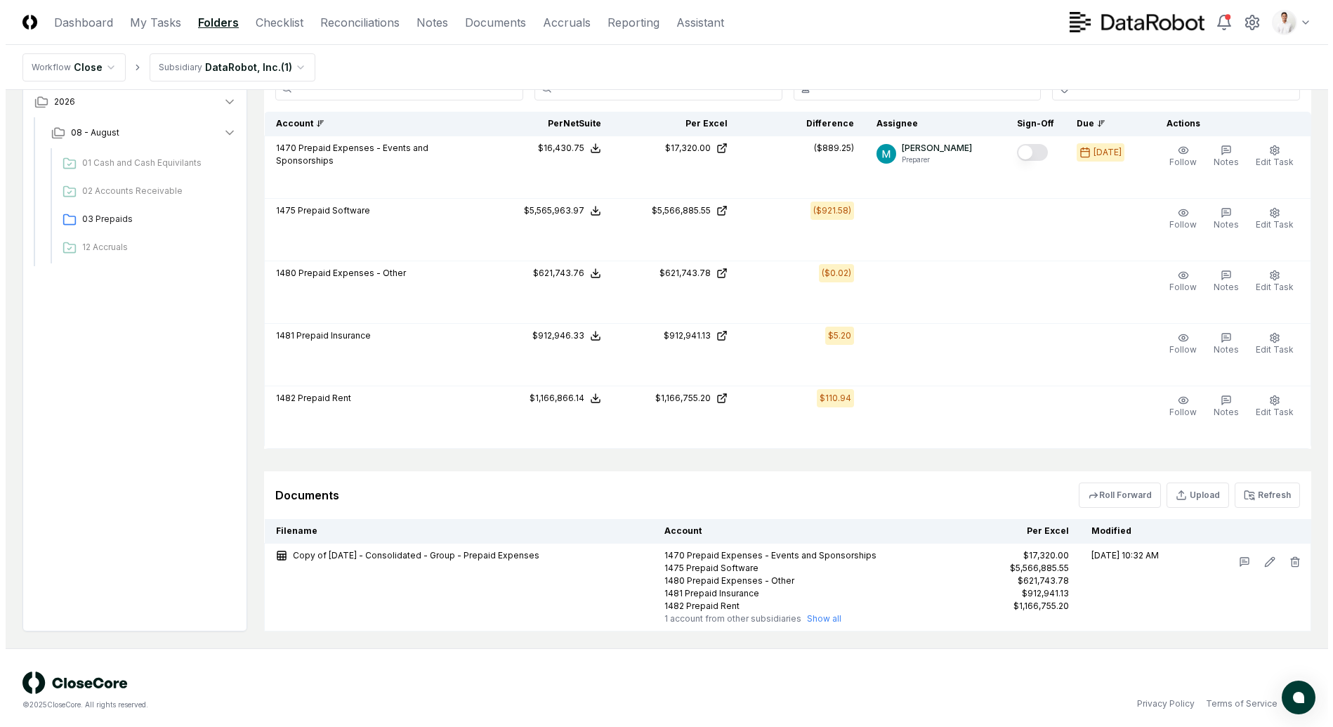
scroll to position [0, 0]
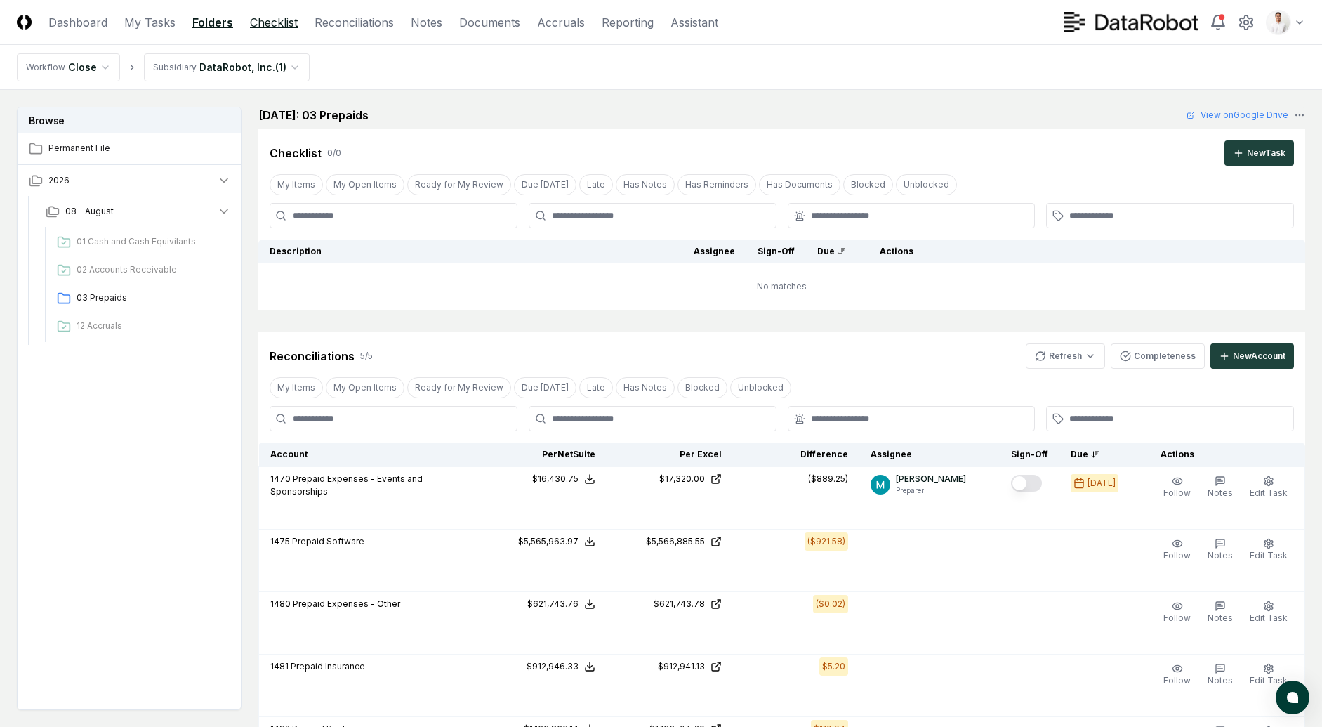
click at [268, 27] on link "Checklist" at bounding box center [274, 22] width 48 height 17
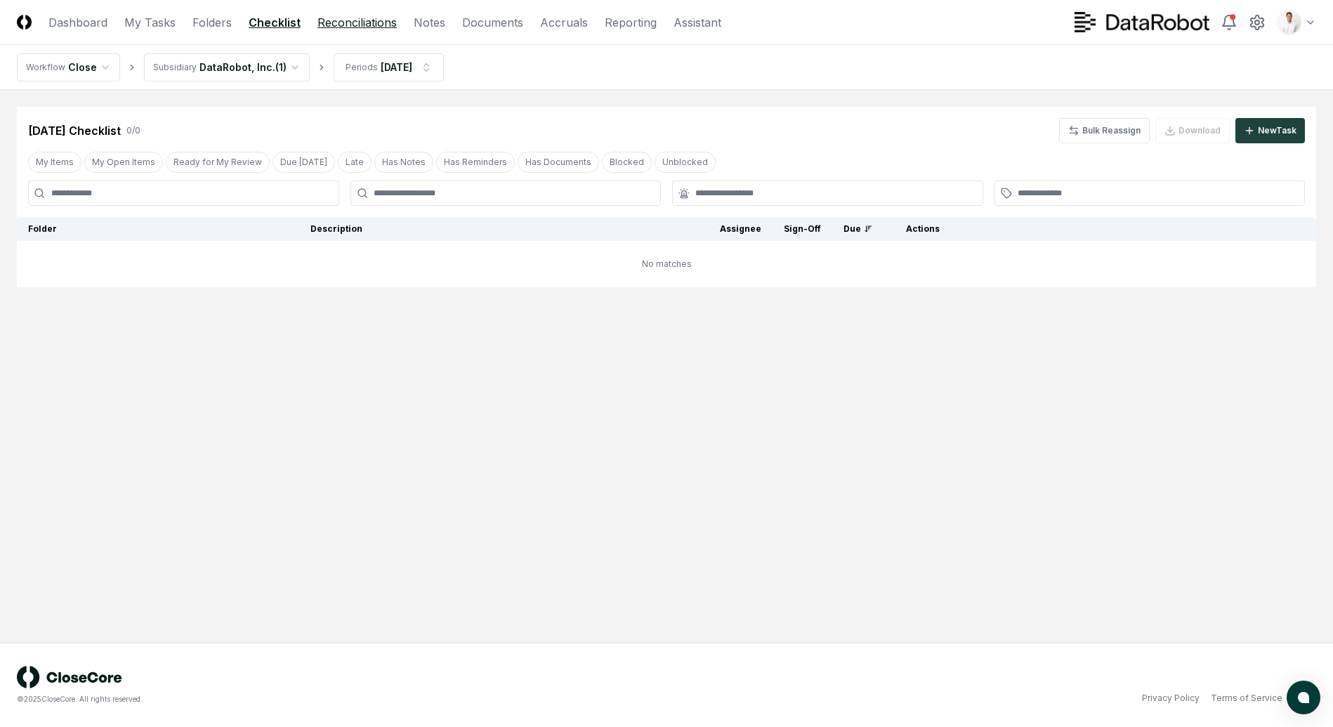
click at [372, 15] on link "Reconciliations" at bounding box center [356, 22] width 79 height 17
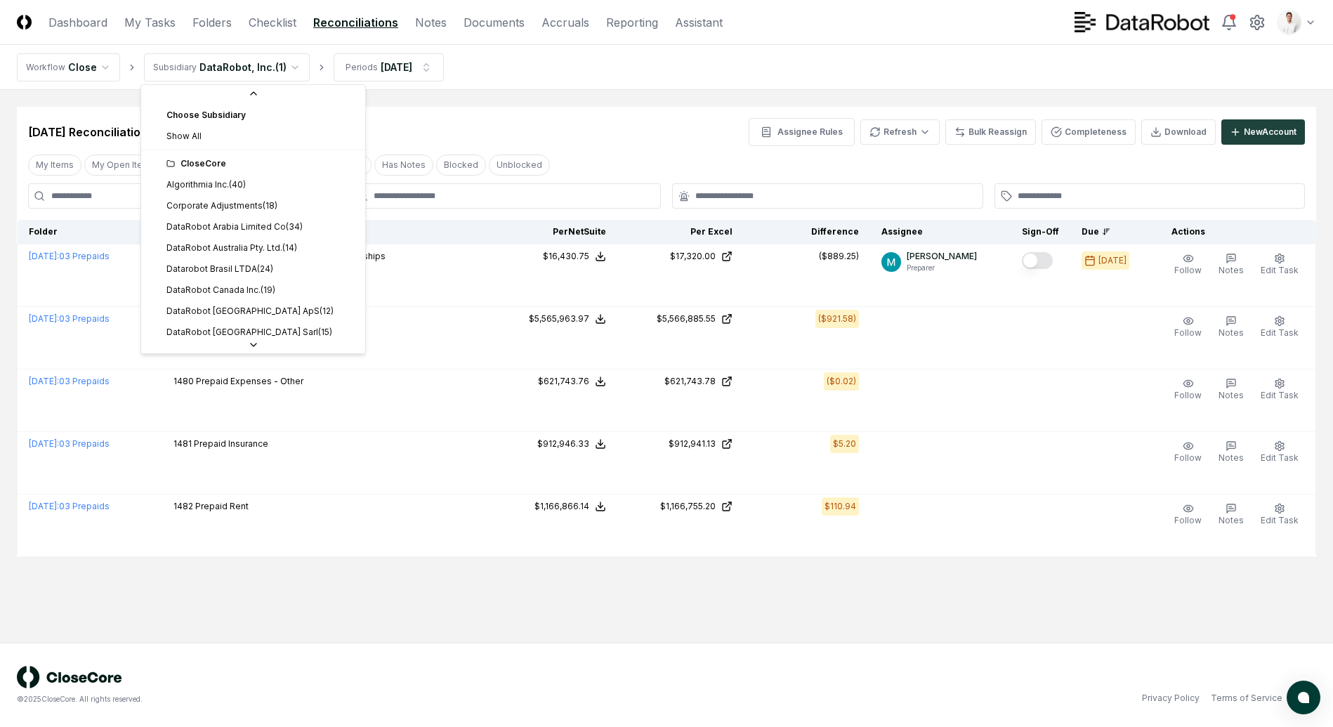
click at [216, 80] on html "CloseCore Dashboard My Tasks Folders Checklist Reconciliations Notes Documents …" at bounding box center [666, 363] width 1333 height 727
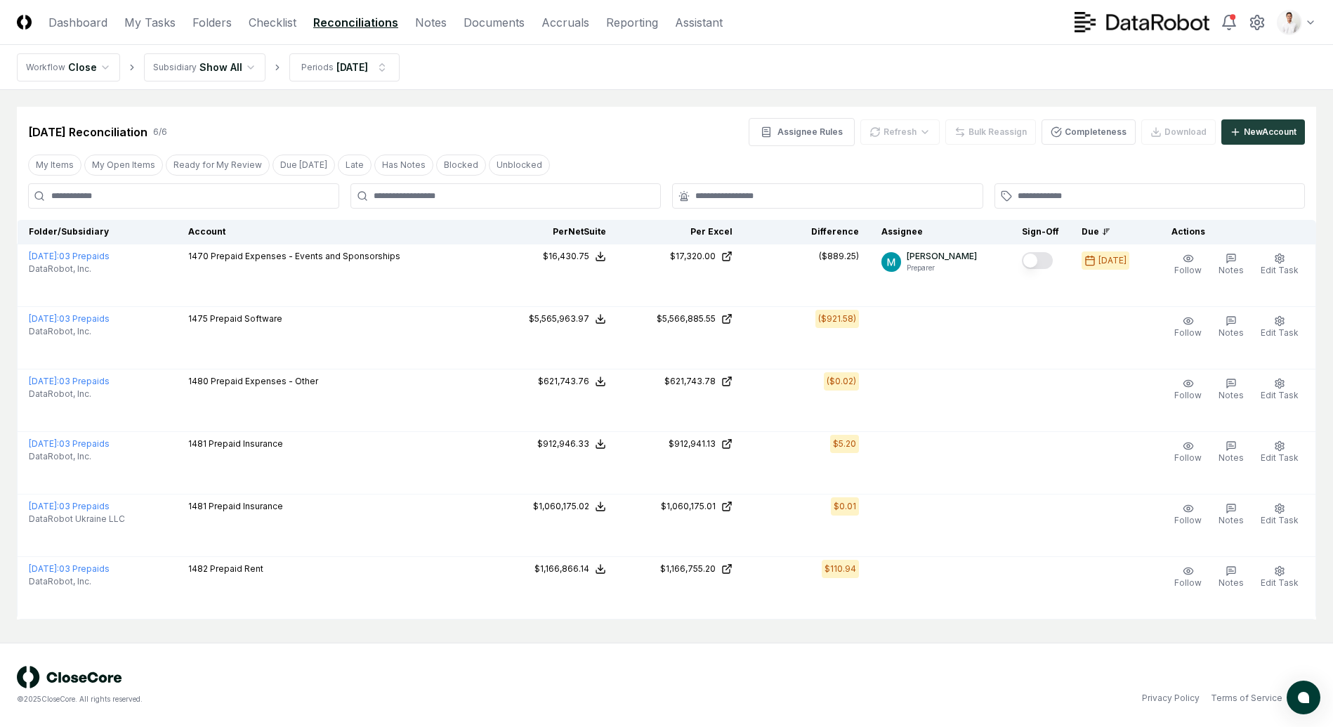
click at [607, 94] on main "Cancel Reassign Aug 2025 Reconciliation 6 / 6 Assignee Rules Refresh Bulk Reass…" at bounding box center [666, 366] width 1333 height 553
click at [917, 67] on nav "Workflow Close Subsidiary Show All Periods Aug 2025" at bounding box center [666, 67] width 1333 height 45
click at [702, 65] on nav "Workflow Close Subsidiary Show All Periods Aug 2025" at bounding box center [666, 67] width 1333 height 45
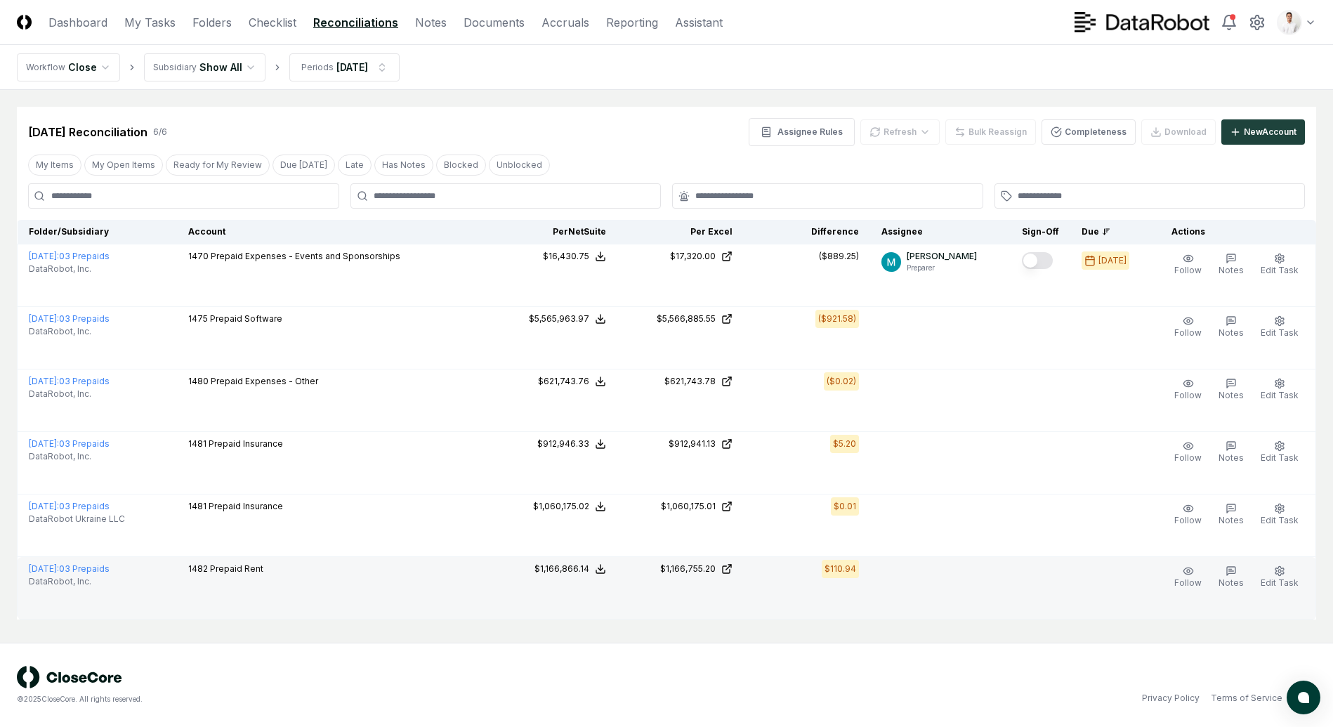
click at [348, 607] on td "1482 Prepaid Rent" at bounding box center [334, 588] width 314 height 63
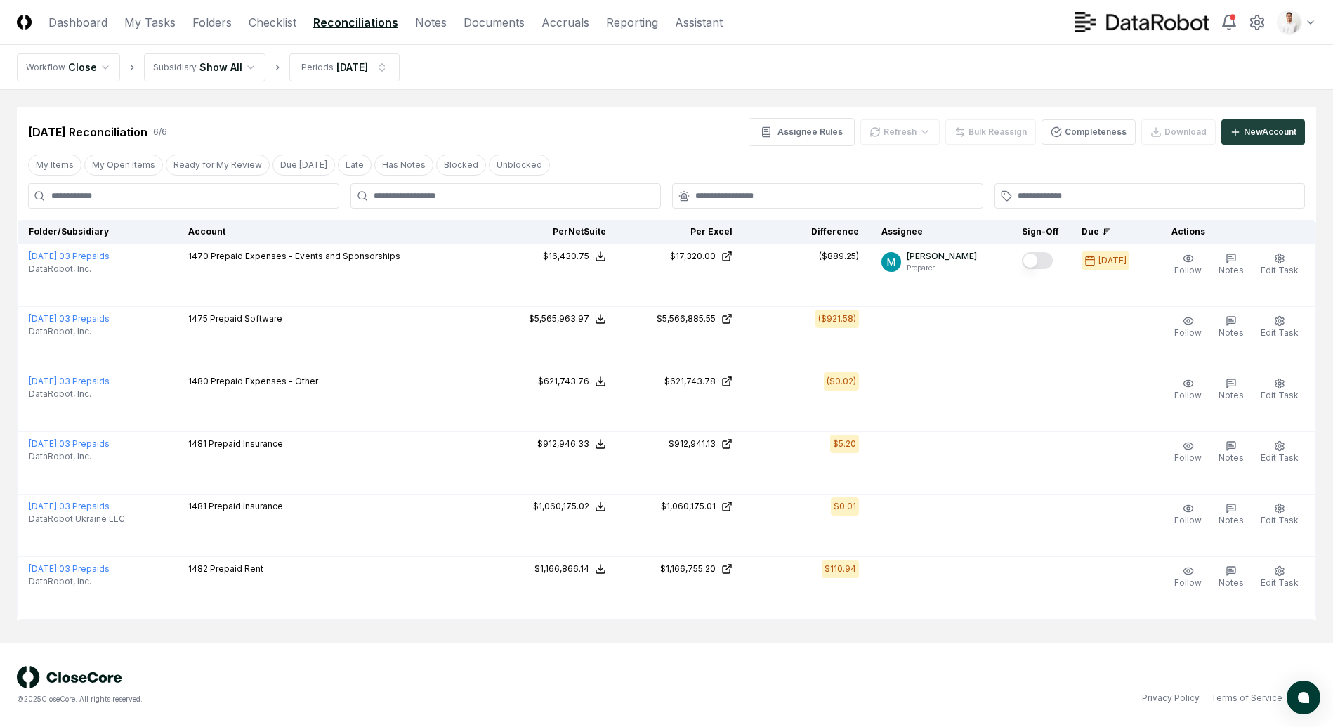
click at [521, 136] on div "Aug 2025 Reconciliation 6 / 6 Assignee Rules Refresh Bulk Reassign Completeness…" at bounding box center [666, 132] width 1277 height 28
click at [625, 136] on div "[DATE] Reconciliation 6 / 6 Assignee Rules Refresh Bulk Reassign Completeness D…" at bounding box center [666, 132] width 1277 height 28
click at [668, 91] on main "Cancel Reassign Aug 2025 Reconciliation 6 / 6 Assignee Rules Refresh Bulk Reass…" at bounding box center [666, 366] width 1333 height 553
click at [777, 85] on nav "Workflow Close Subsidiary Show All Periods [DATE]" at bounding box center [666, 67] width 1333 height 45
click at [844, 89] on nav "Workflow Close Subsidiary Show All Periods [DATE]" at bounding box center [666, 67] width 1333 height 45
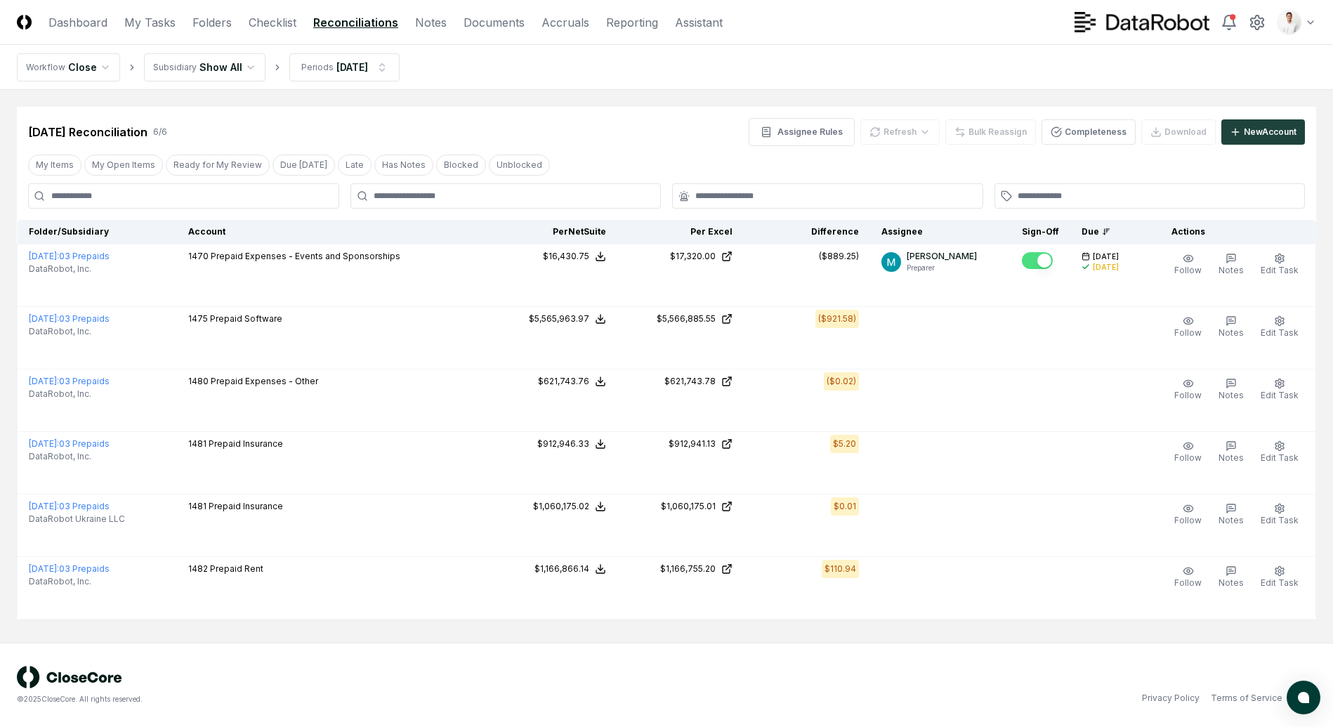
click at [1021, 77] on nav "Workflow Close Subsidiary Show All Periods [DATE]" at bounding box center [666, 67] width 1333 height 45
click at [1021, 74] on nav "Workflow Close Subsidiary Show All Periods [DATE]" at bounding box center [666, 67] width 1333 height 45
click at [926, 65] on nav "Workflow Close Subsidiary Show All Periods Aug 2025" at bounding box center [666, 67] width 1333 height 45
click at [920, 133] on div "Refresh" at bounding box center [899, 131] width 79 height 25
click at [927, 133] on div "Refresh" at bounding box center [899, 131] width 79 height 25
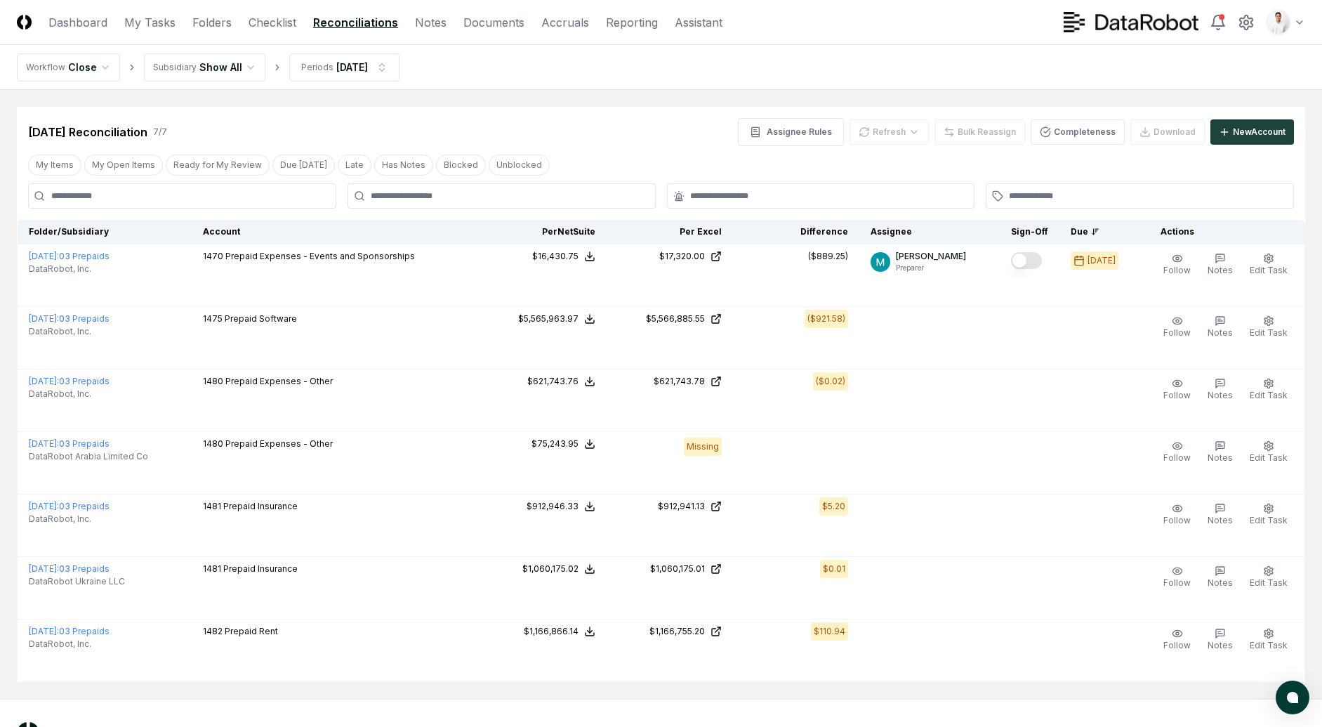
click at [1296, 14] on html "CloseCore Dashboard My Tasks Folders Checklist Reconciliations Notes Documents …" at bounding box center [661, 391] width 1322 height 783
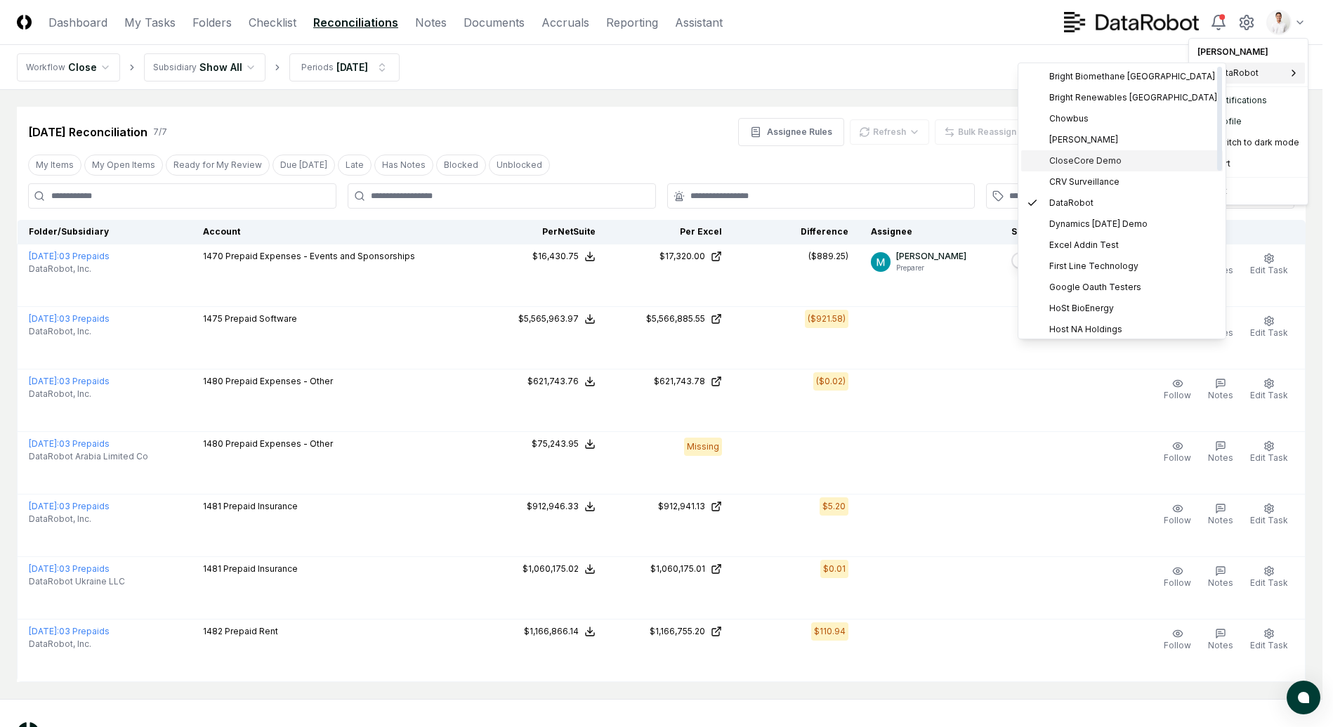
click at [1107, 166] on span "CloseCore Demo" at bounding box center [1085, 161] width 72 height 13
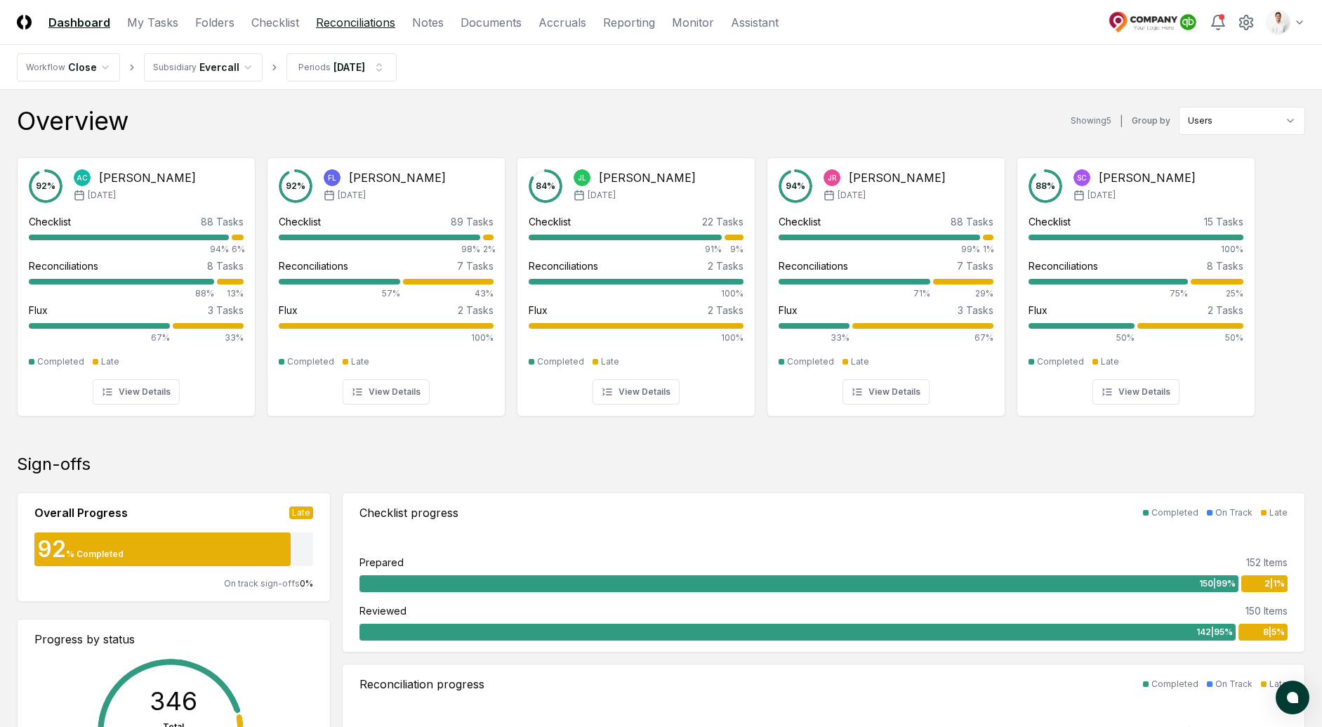
click at [362, 25] on link "Reconciliations" at bounding box center [355, 22] width 79 height 17
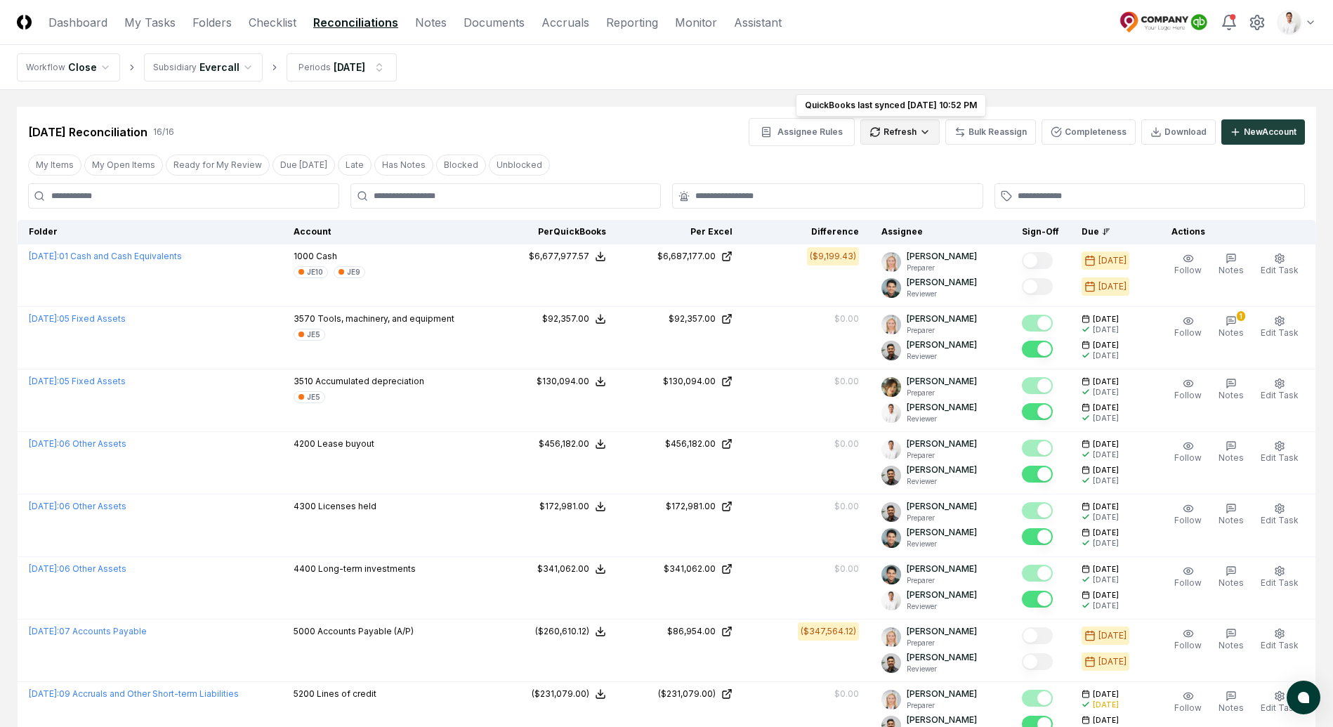
click at [889, 140] on html "CloseCore Dashboard My Tasks Folders Checklist Reconciliations Notes Documents …" at bounding box center [666, 673] width 1333 height 1346
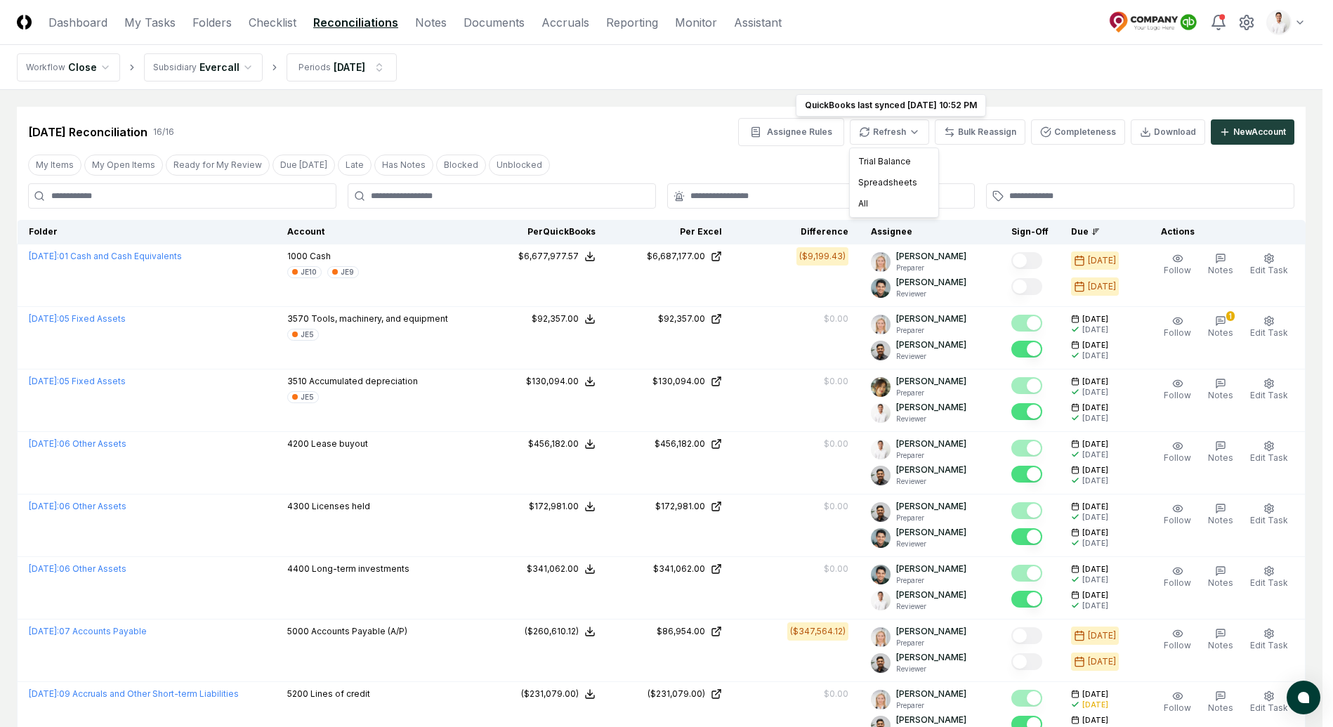
click at [913, 59] on html "CloseCore Dashboard My Tasks Folders Checklist Reconciliations Notes Documents …" at bounding box center [666, 673] width 1333 height 1346
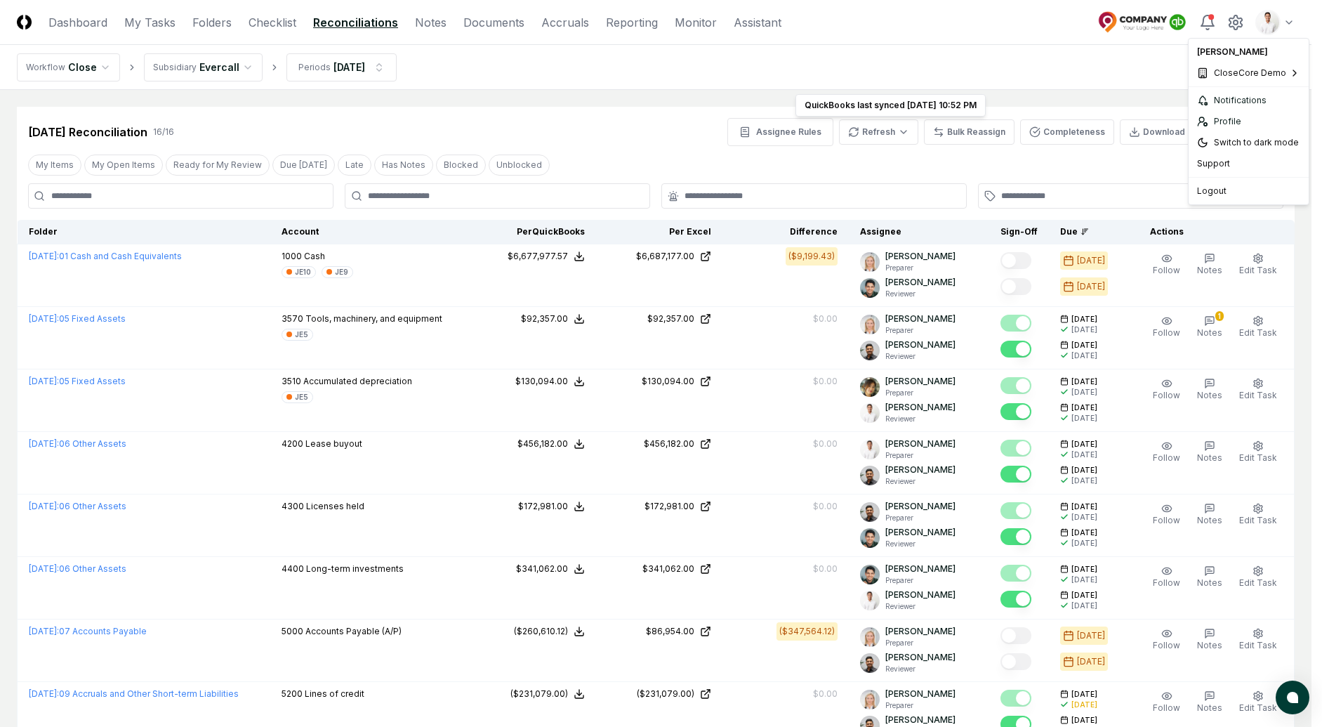
click at [1266, 25] on html "CloseCore Dashboard My Tasks Folders Checklist Reconciliations Notes Documents …" at bounding box center [661, 673] width 1322 height 1346
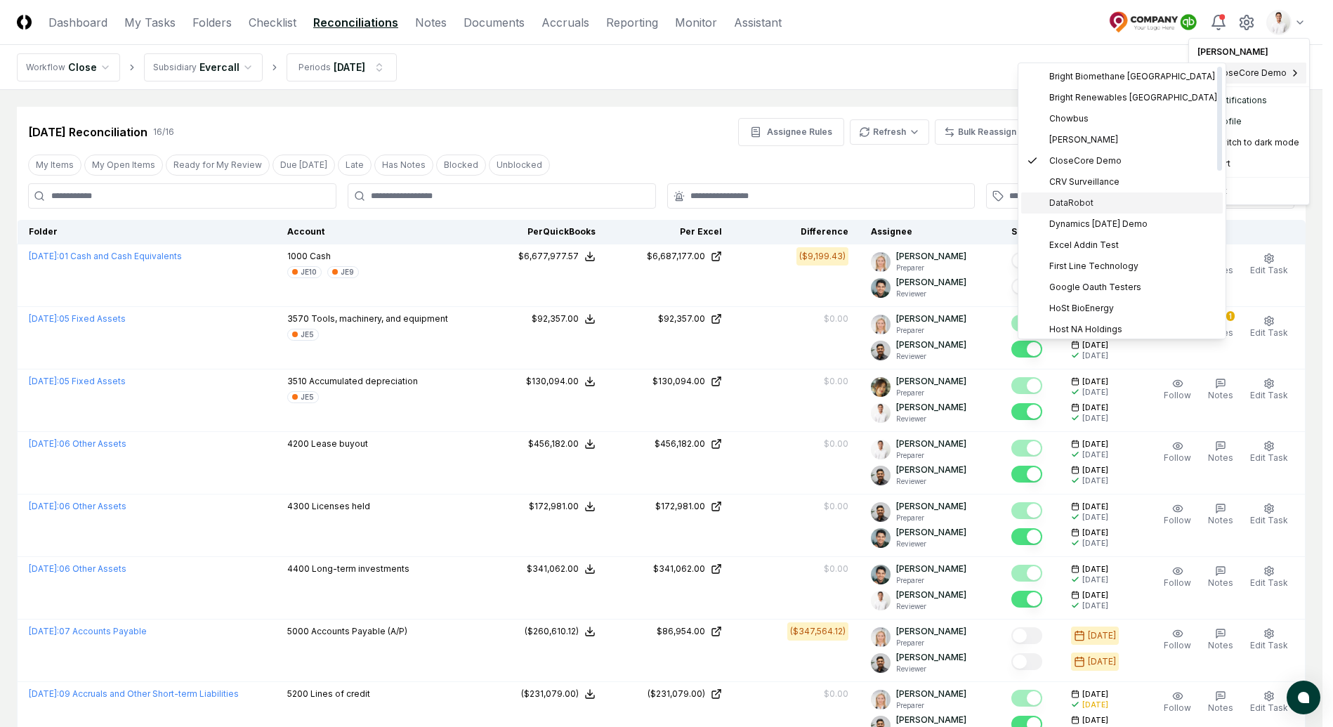
click at [1102, 195] on div "DataRobot" at bounding box center [1122, 202] width 202 height 21
